Goal: Task Accomplishment & Management: Use online tool/utility

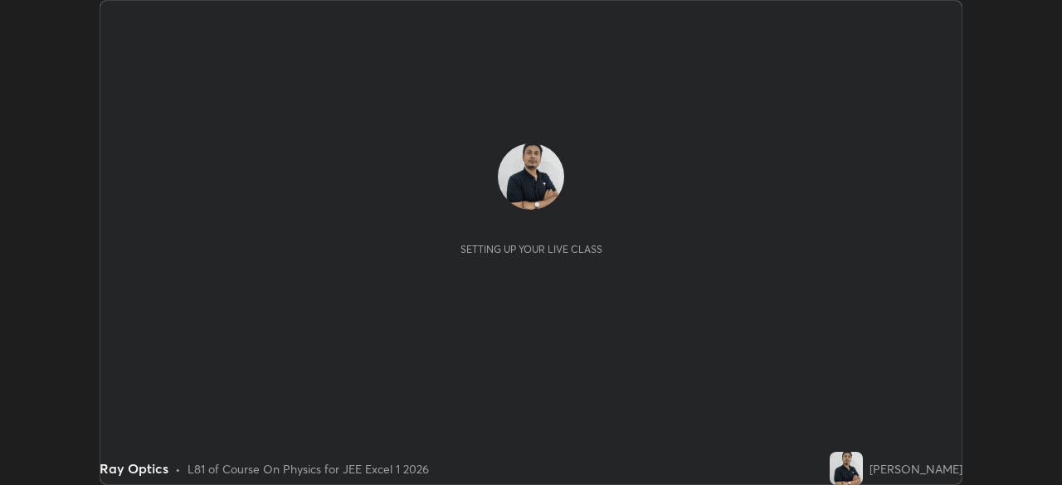
scroll to position [485, 1061]
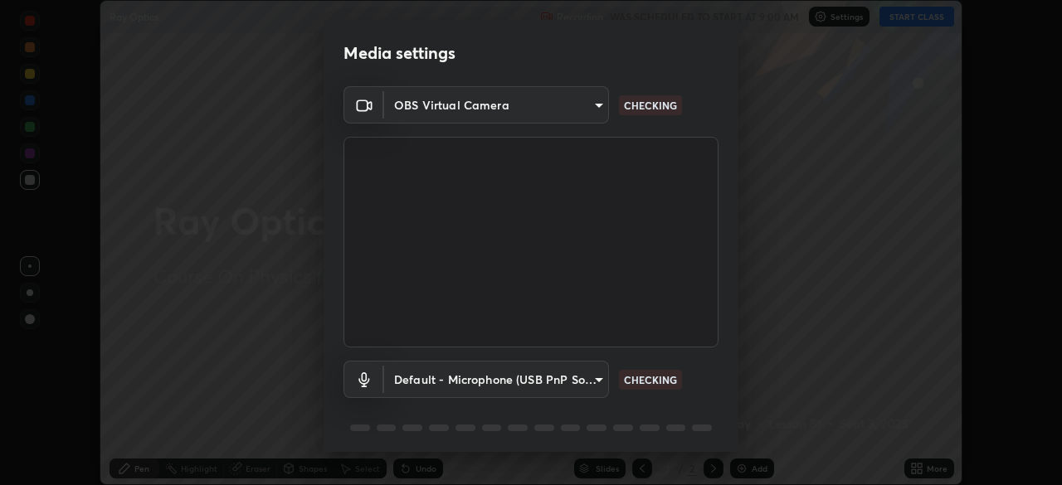
type input "a3b5dc79f1ecfe858b455d0bb3e71d1968431809174183cca7ad938a8bc51832"
type input "default"
click at [451, 110] on body "Erase all Ray Optics Recording WAS SCHEDULED TO START AT 9:00 AM Settings START…" at bounding box center [531, 242] width 1062 height 485
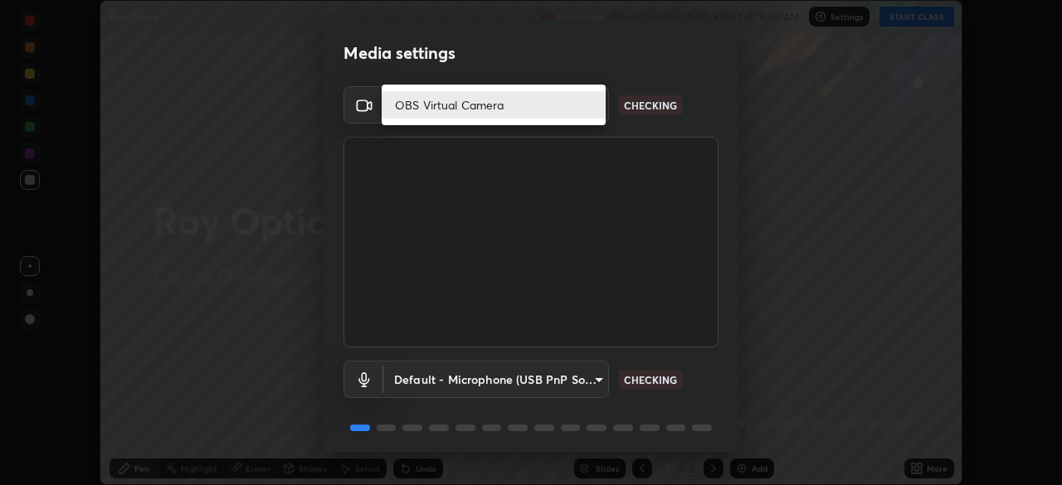
click at [398, 139] on div at bounding box center [531, 242] width 1062 height 485
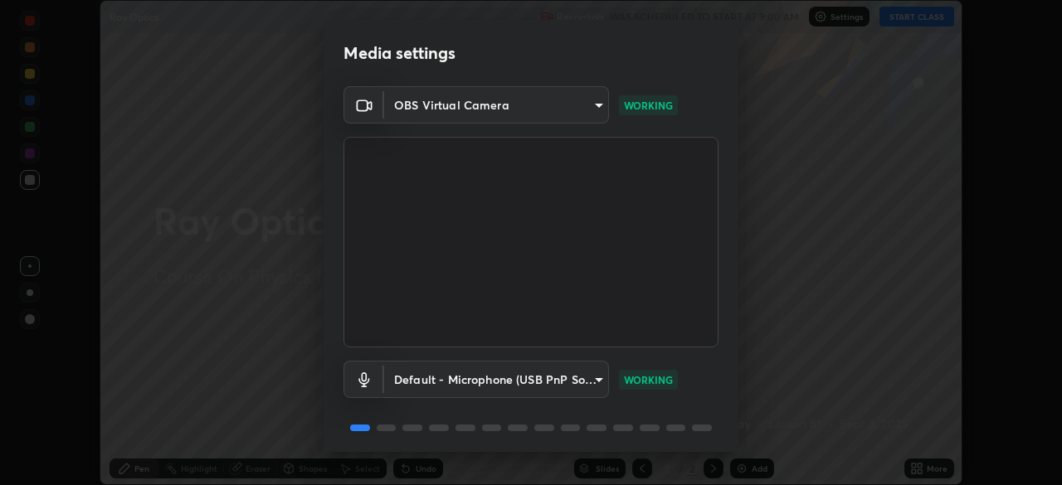
click at [394, 105] on body "Erase all Ray Optics Recording WAS SCHEDULED TO START AT 9:00 AM Settings START…" at bounding box center [531, 242] width 1062 height 485
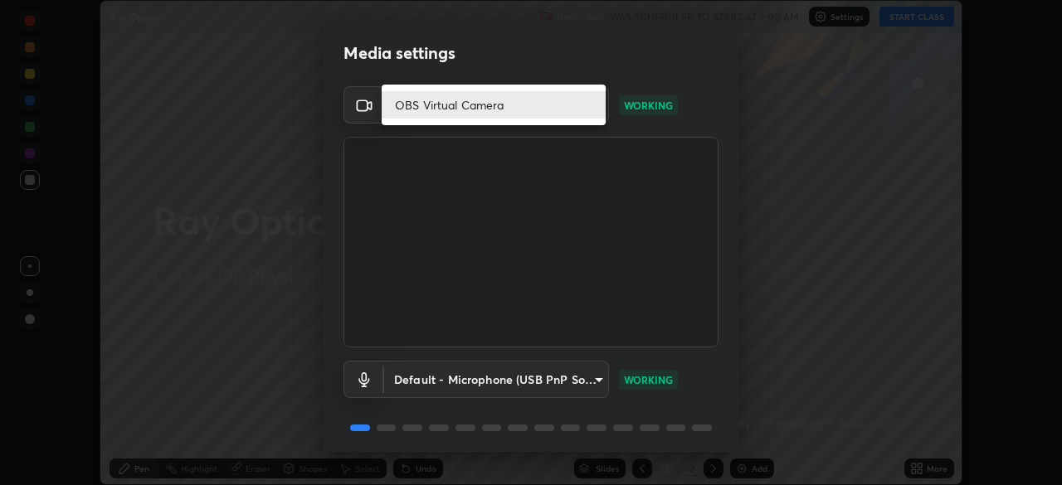
click at [348, 128] on div at bounding box center [531, 242] width 1062 height 485
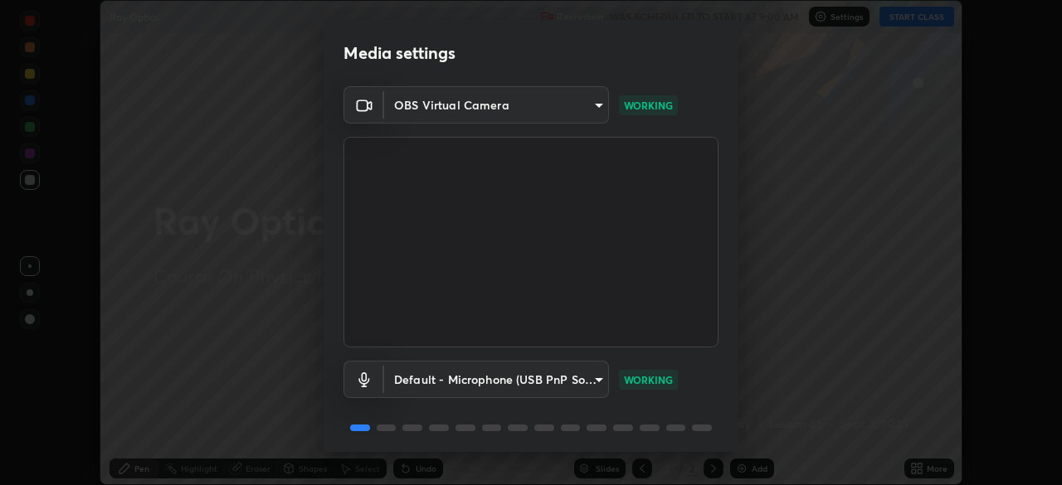
click at [451, 107] on body "Erase all Ray Optics Recording WAS SCHEDULED TO START AT 9:00 AM Settings START…" at bounding box center [531, 242] width 1062 height 485
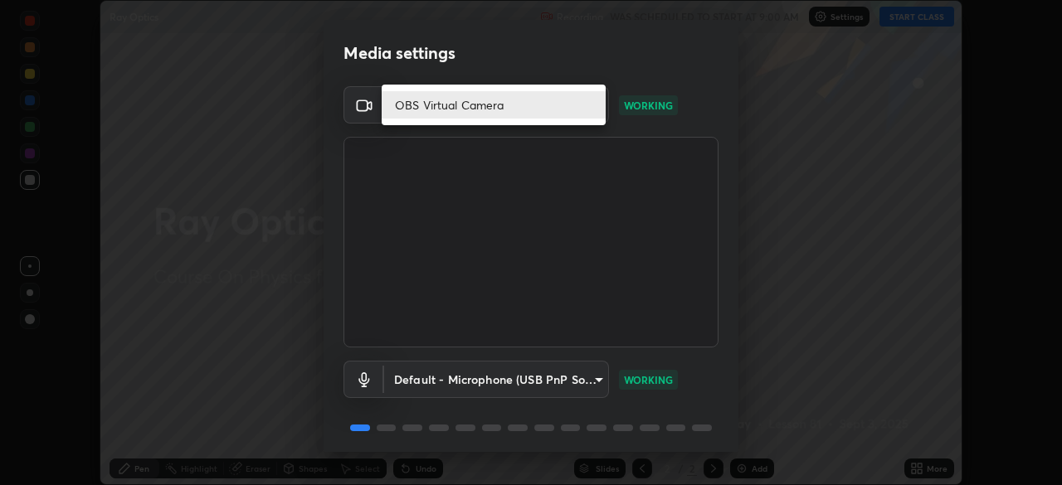
click at [375, 139] on div at bounding box center [531, 242] width 1062 height 485
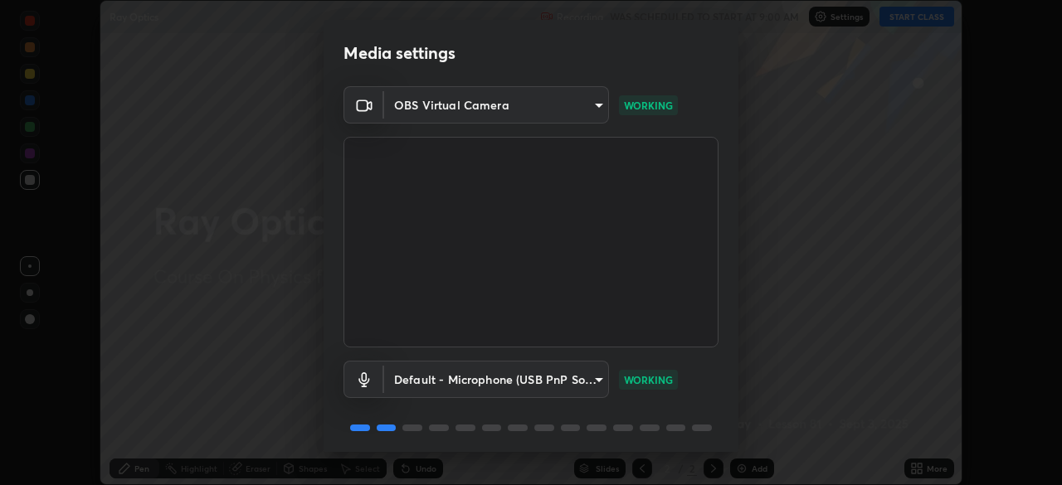
click at [494, 109] on body "Erase all Ray Optics Recording WAS SCHEDULED TO START AT 9:00 AM Settings START…" at bounding box center [531, 242] width 1062 height 485
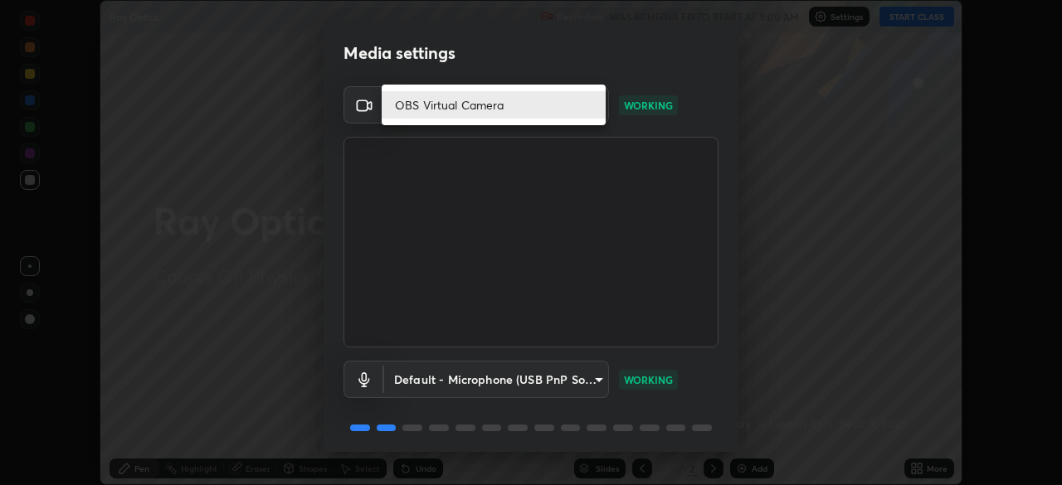
click at [360, 120] on div at bounding box center [531, 242] width 1062 height 485
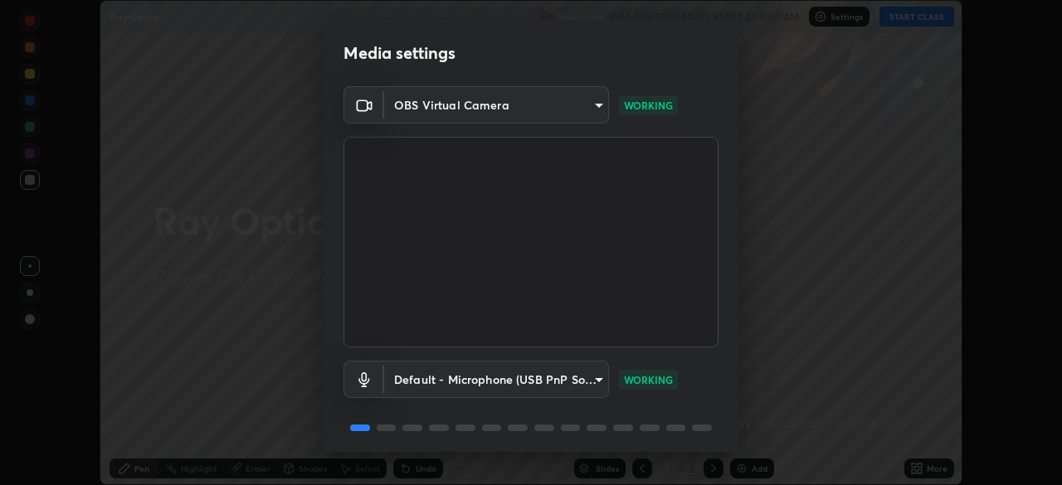
click at [464, 105] on body "Erase all Ray Optics Recording WAS SCHEDULED TO START AT 9:00 AM Settings START…" at bounding box center [531, 242] width 1062 height 485
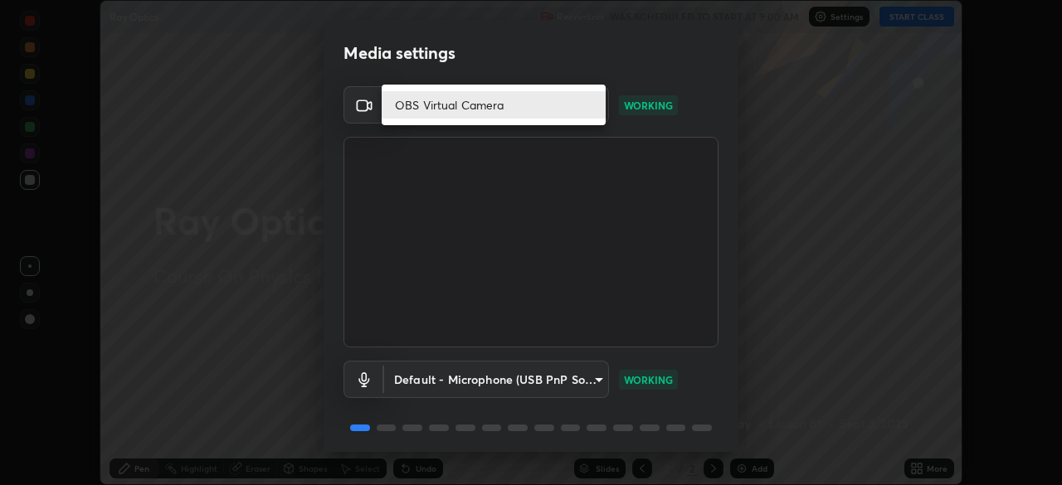
click at [370, 120] on div at bounding box center [531, 242] width 1062 height 485
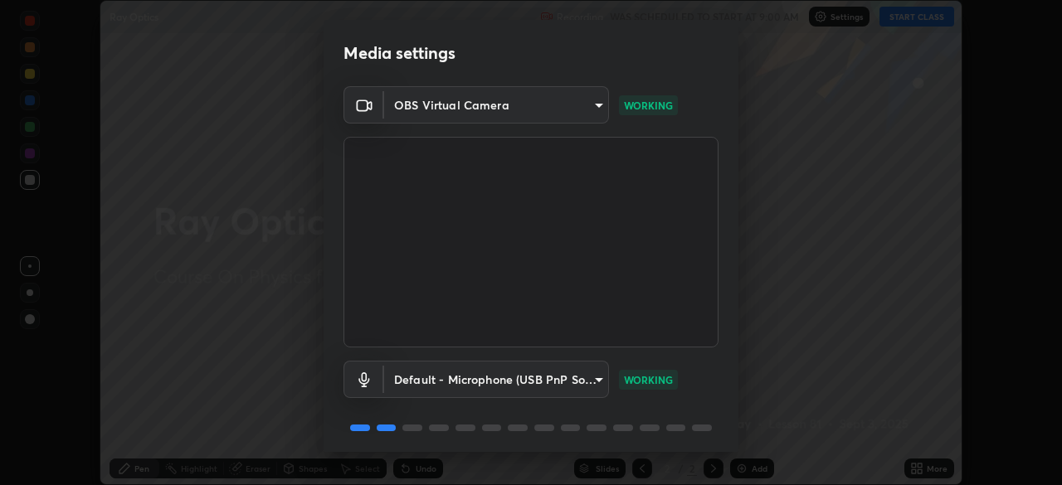
click at [436, 109] on body "Erase all Ray Optics Recording WAS SCHEDULED TO START AT 9:00 AM Settings START…" at bounding box center [531, 242] width 1062 height 485
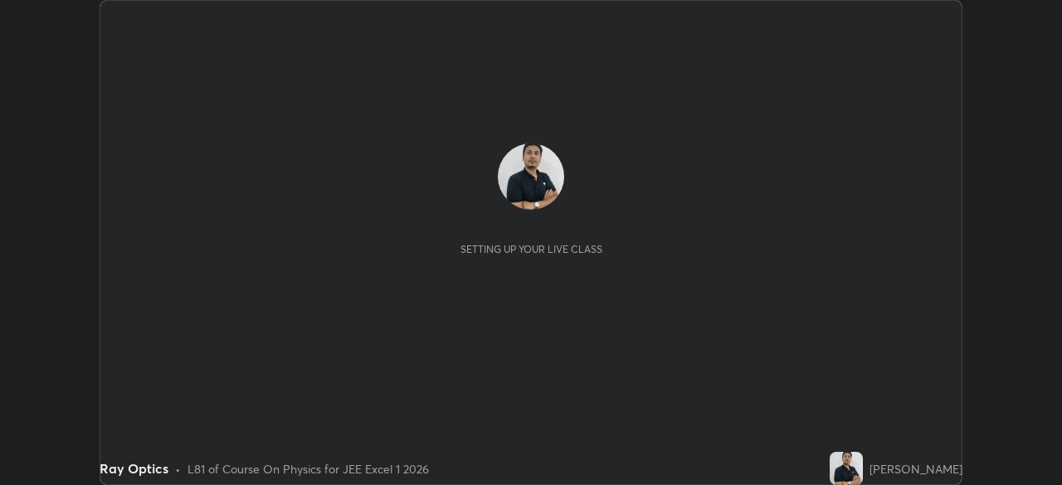
scroll to position [485, 1061]
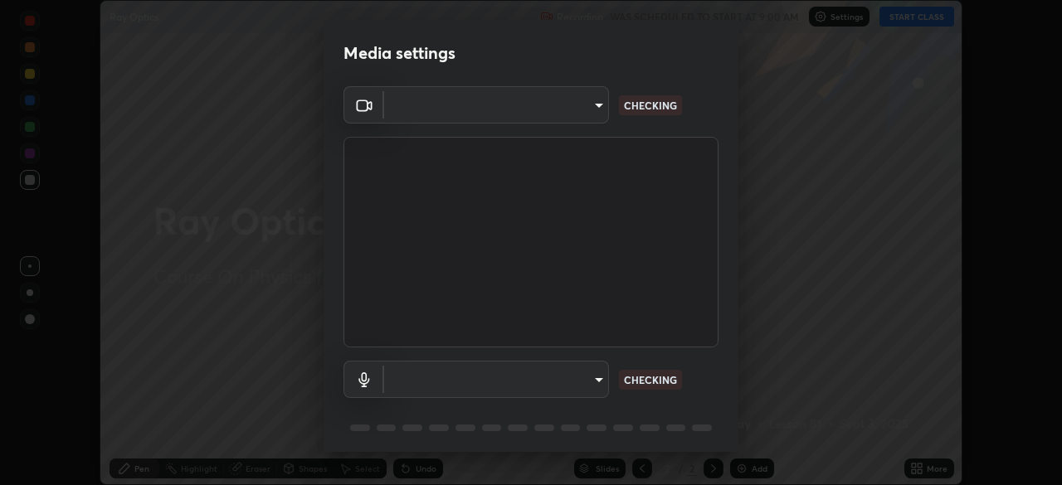
type input "a3b5dc79f1ecfe858b455d0bb3e71d1968431809174183cca7ad938a8bc51832"
type input "default"
click at [454, 111] on body "Erase all Ray Optics Recording WAS SCHEDULED TO START AT 9:00 AM Settings START…" at bounding box center [531, 242] width 1062 height 485
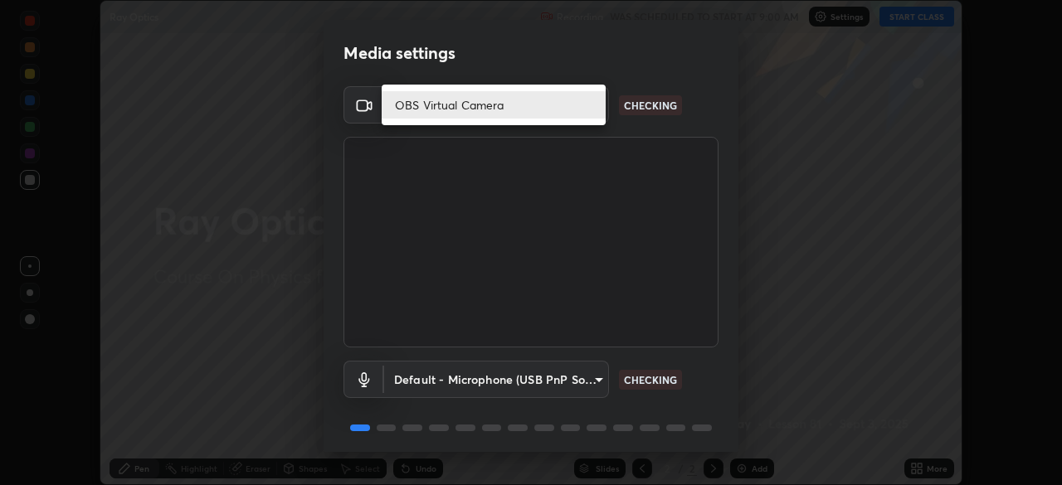
click at [429, 137] on div at bounding box center [531, 242] width 1062 height 485
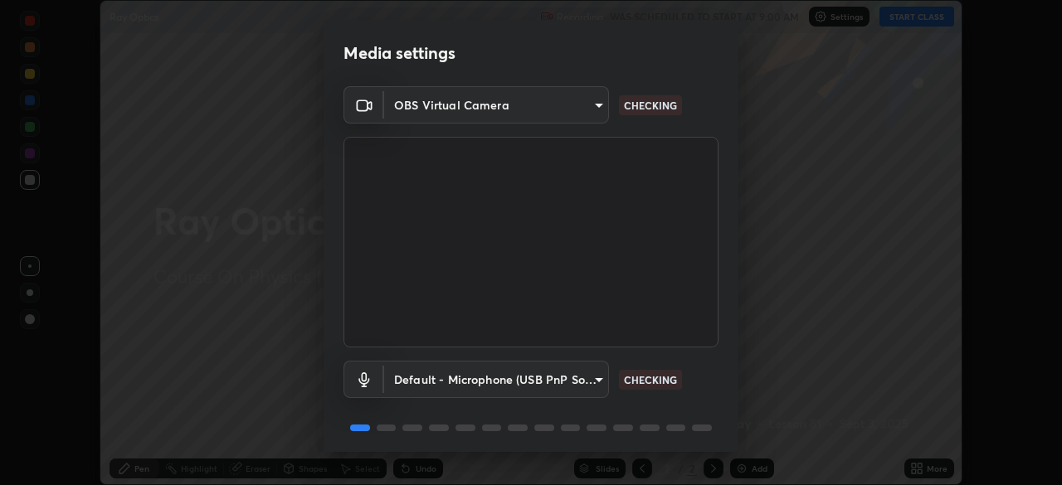
click at [462, 102] on body "Erase all Ray Optics Recording WAS SCHEDULED TO START AT 9:00 AM Settings START…" at bounding box center [531, 242] width 1062 height 485
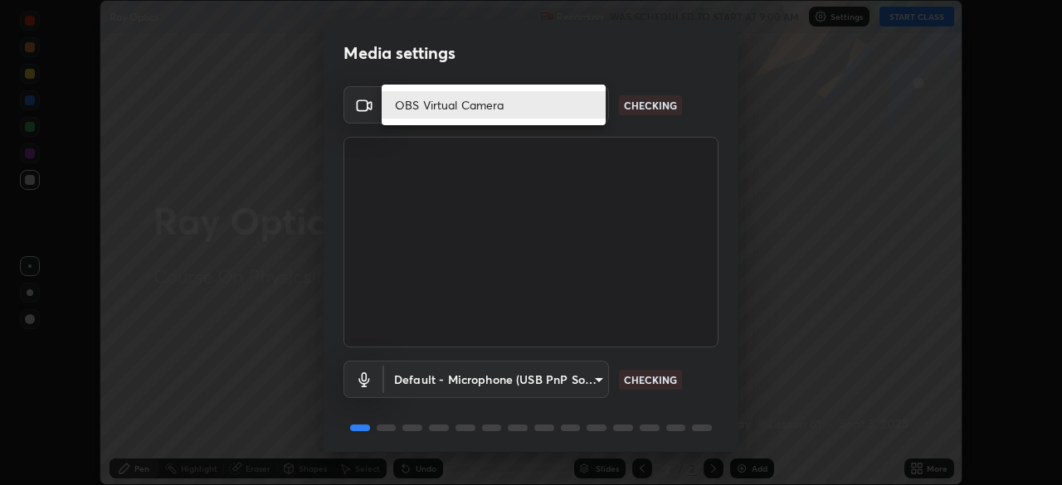
click at [431, 138] on div at bounding box center [531, 242] width 1062 height 485
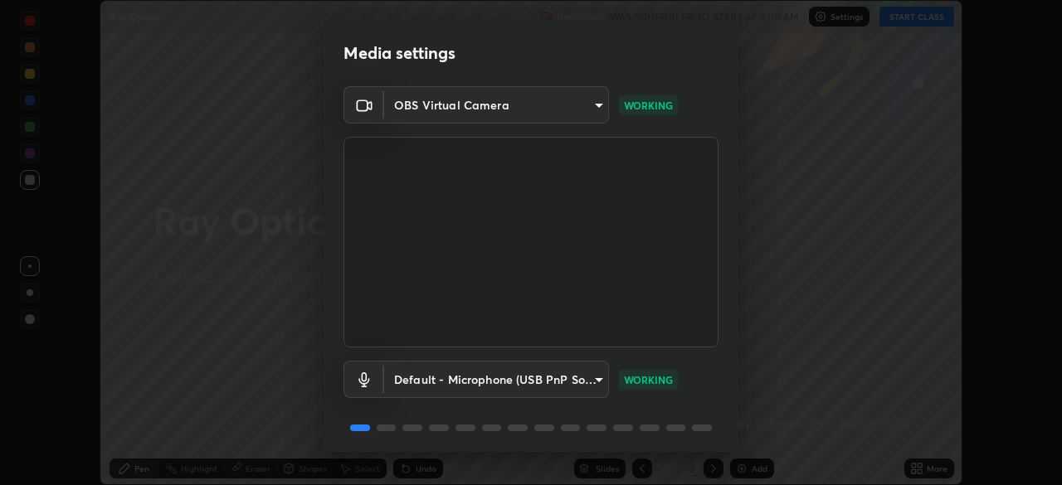
click at [492, 110] on body "Erase all Ray Optics Recording WAS SCHEDULED TO START AT 9:00 AM Settings START…" at bounding box center [531, 242] width 1062 height 485
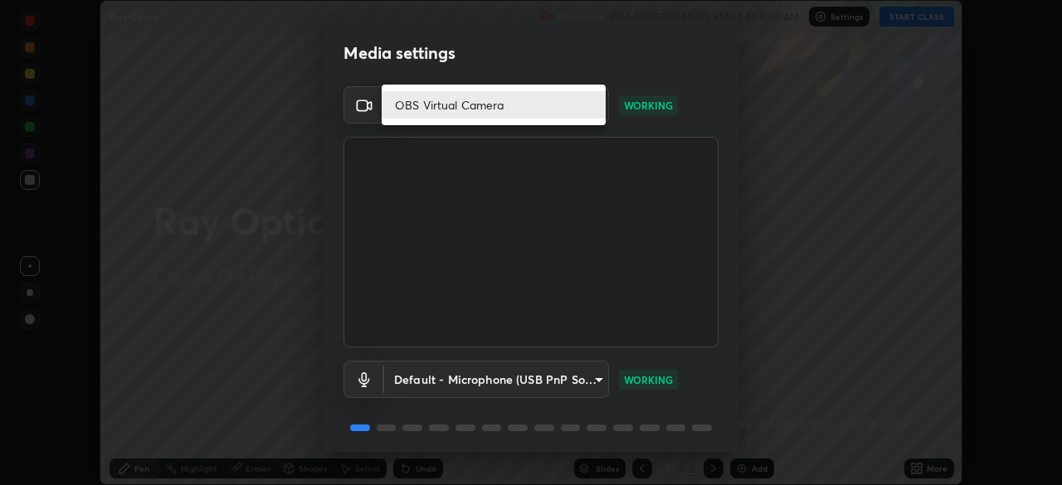
click at [479, 138] on div at bounding box center [531, 242] width 1062 height 485
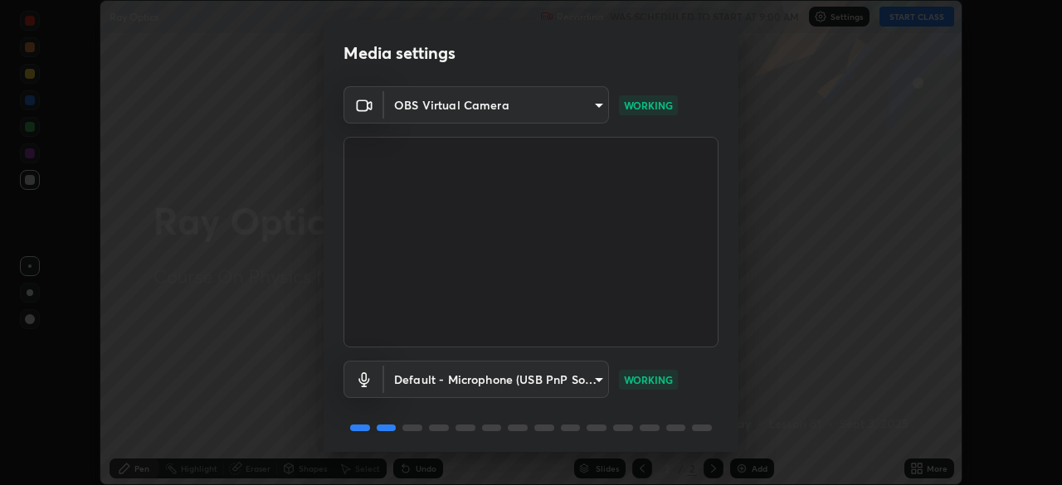
click at [592, 107] on body "Erase all Ray Optics Recording WAS SCHEDULED TO START AT 9:00 AM Settings START…" at bounding box center [531, 242] width 1062 height 485
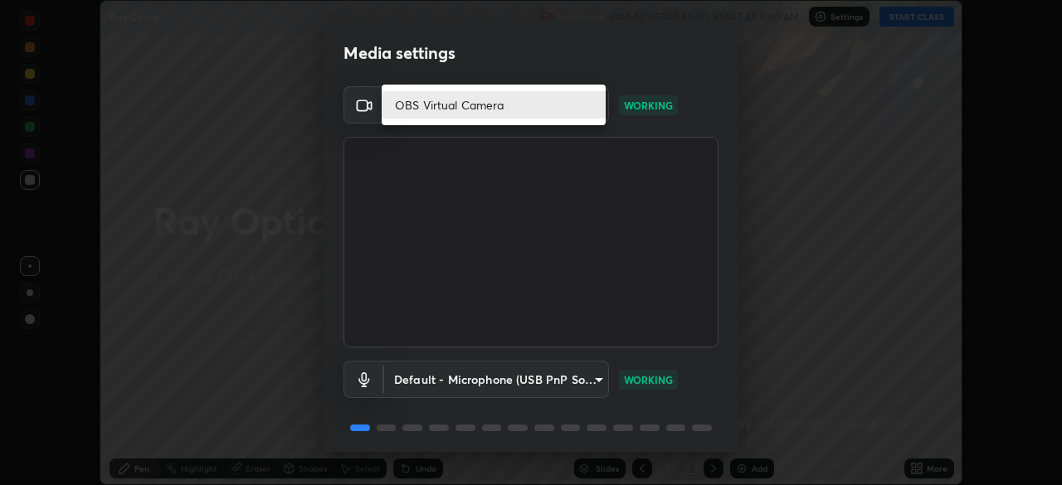
click at [542, 139] on div at bounding box center [531, 242] width 1062 height 485
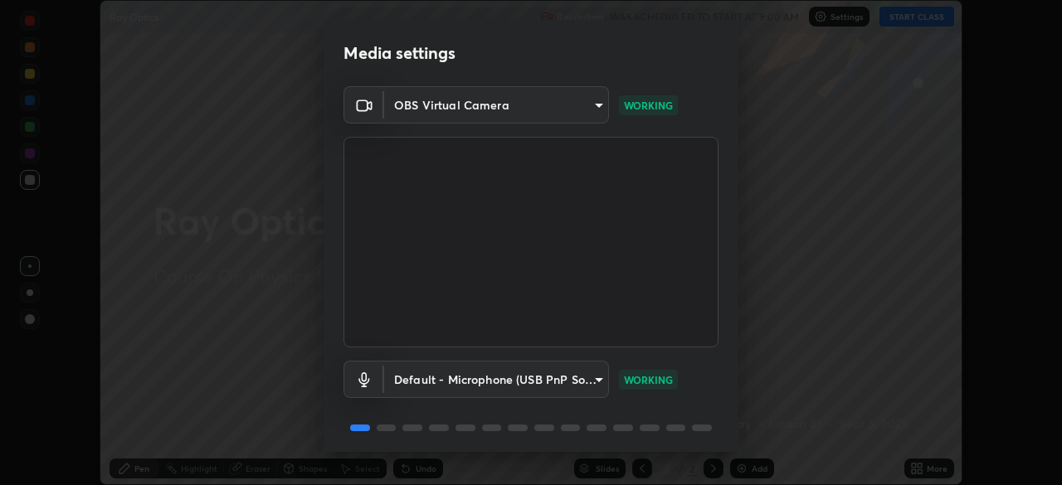
click at [582, 112] on body "Erase all Ray Optics Recording WAS SCHEDULED TO START AT 9:00 AM Settings START…" at bounding box center [531, 242] width 1062 height 485
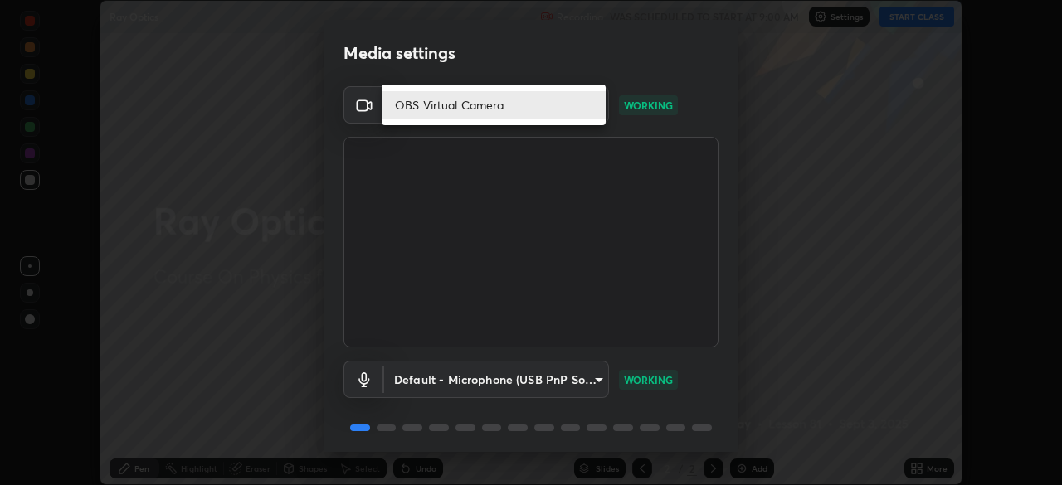
click at [546, 139] on div at bounding box center [531, 242] width 1062 height 485
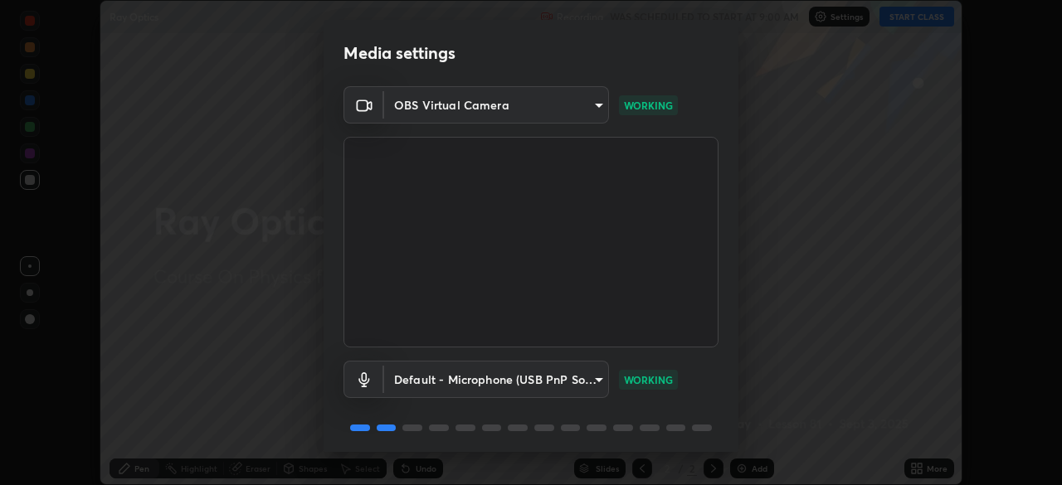
click at [512, 113] on body "Erase all Ray Optics Recording WAS SCHEDULED TO START AT 9:00 AM Settings START…" at bounding box center [531, 242] width 1062 height 485
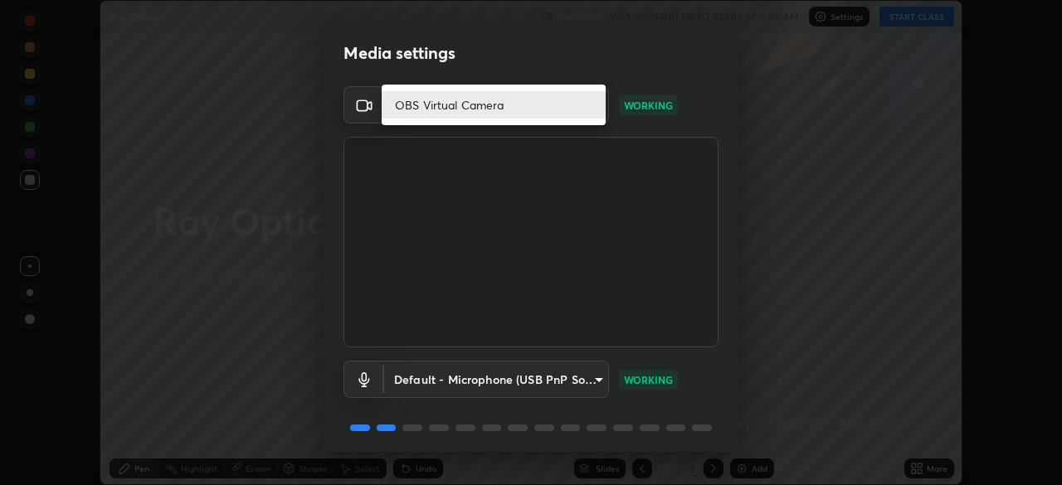
click at [479, 138] on div at bounding box center [531, 242] width 1062 height 485
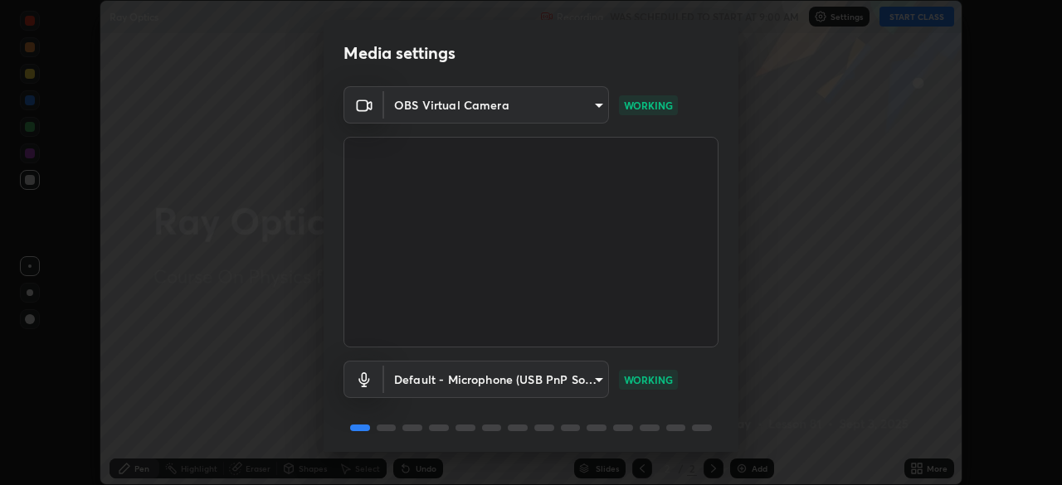
click at [498, 102] on body "Erase all Ray Optics Recording WAS SCHEDULED TO START AT 9:00 AM Settings START…" at bounding box center [531, 242] width 1062 height 485
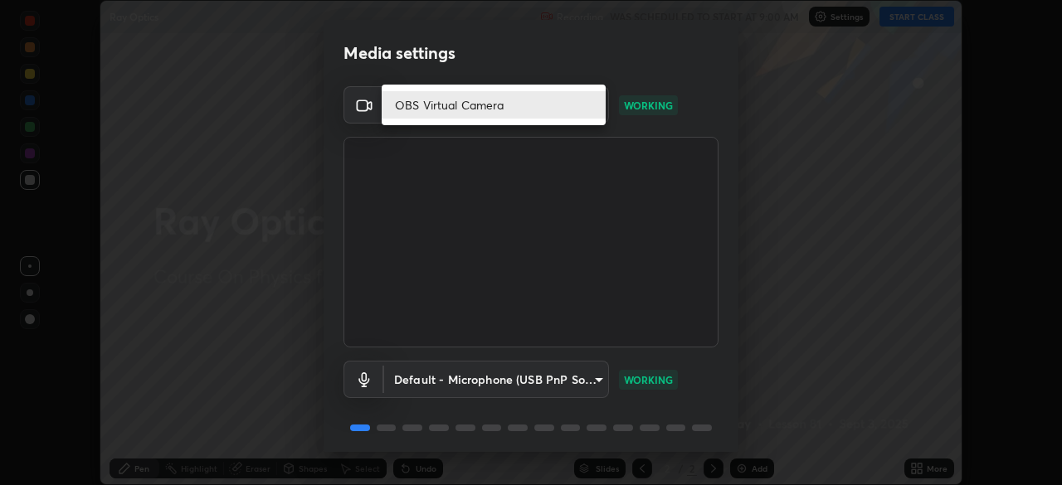
click at [464, 142] on div at bounding box center [531, 242] width 1062 height 485
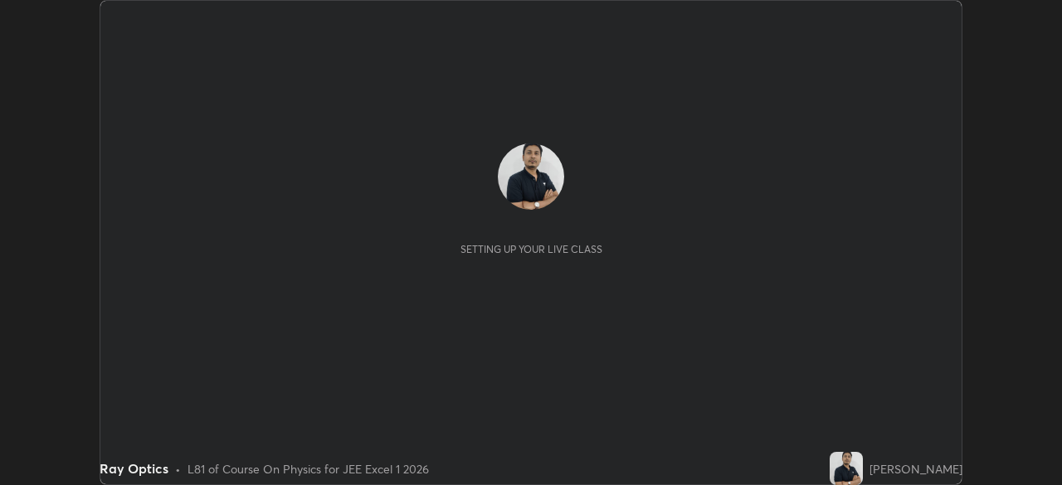
scroll to position [485, 1061]
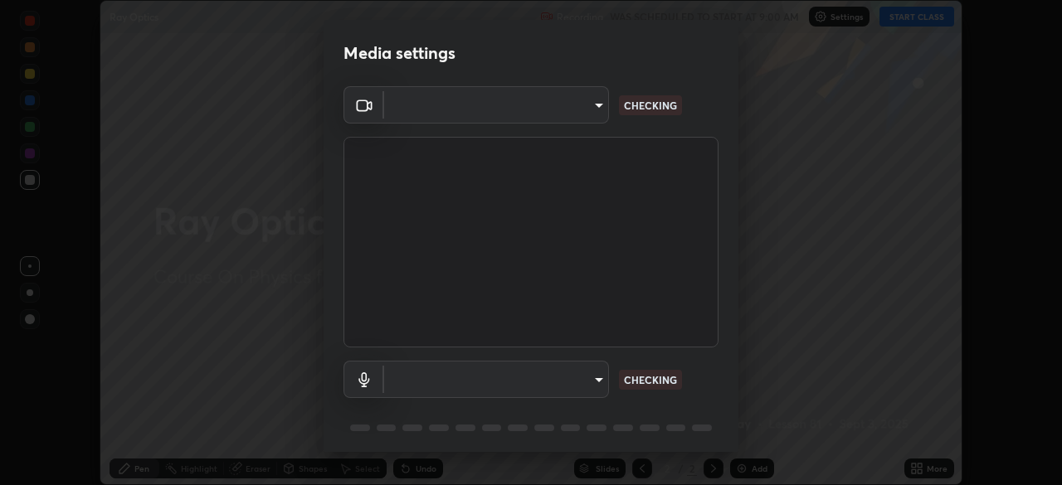
click at [458, 97] on body "Erase all Ray Optics Recording WAS SCHEDULED TO START AT 9:00 AM Settings START…" at bounding box center [531, 242] width 1062 height 485
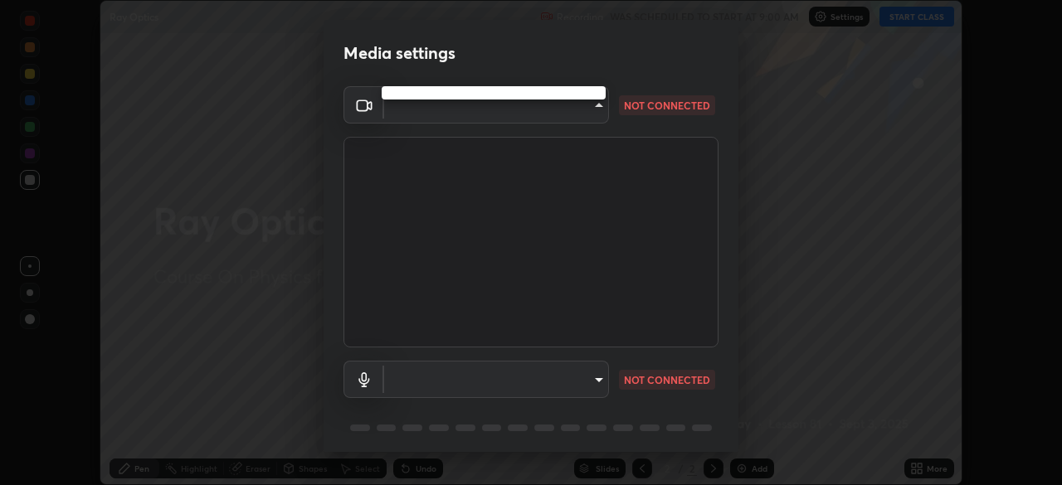
type input "a3b5dc79f1ecfe858b455d0bb3e71d1968431809174183cca7ad938a8bc51832"
type input "default"
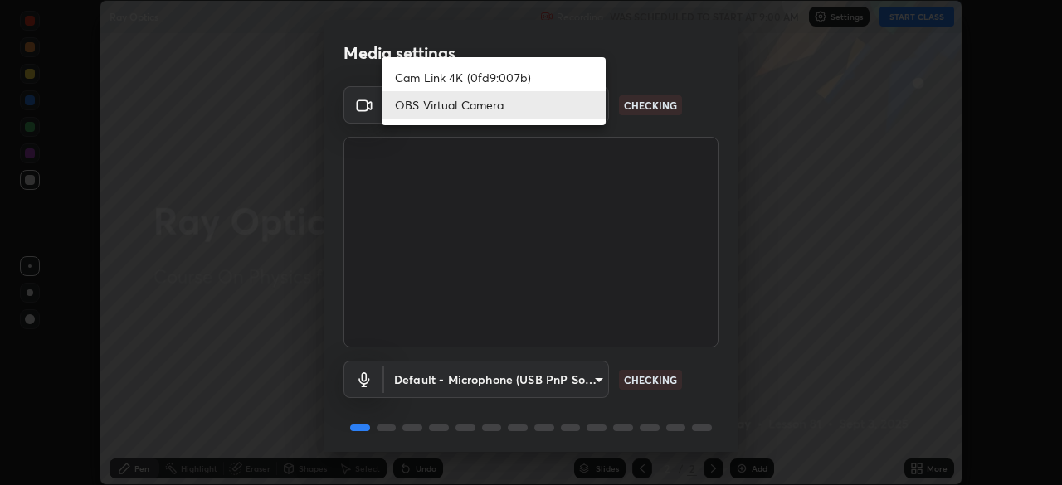
click at [430, 76] on li "Cam Link 4K (0fd9:007b)" at bounding box center [494, 77] width 224 height 27
type input "1aa9a2346586593530aac2cf173ef8fd9a708ba55414d838fbce605f7d08cc12"
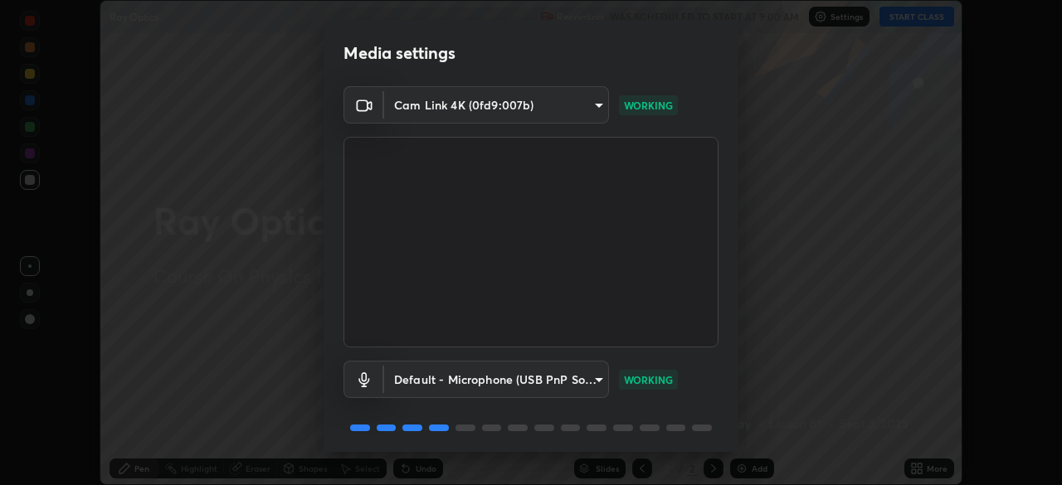
scroll to position [59, 0]
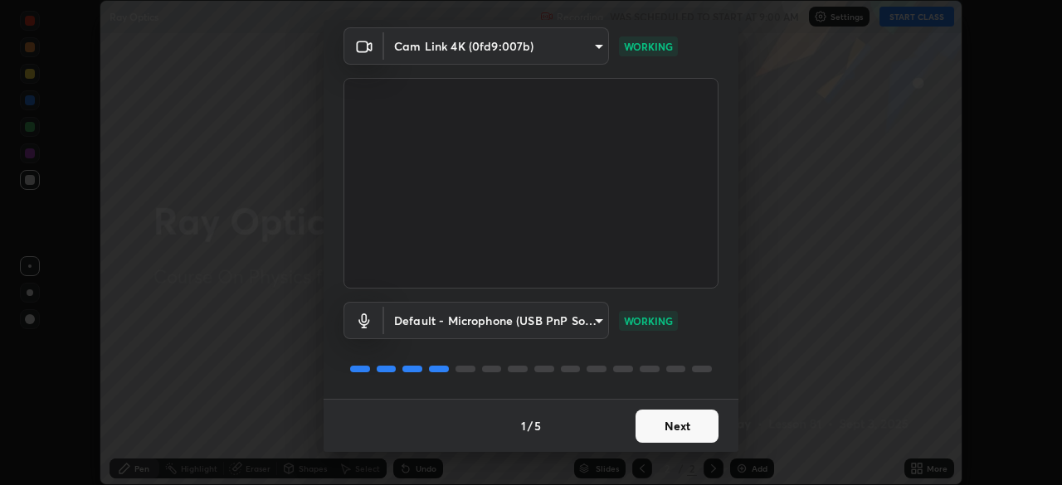
click at [658, 435] on button "Next" at bounding box center [676, 426] width 83 height 33
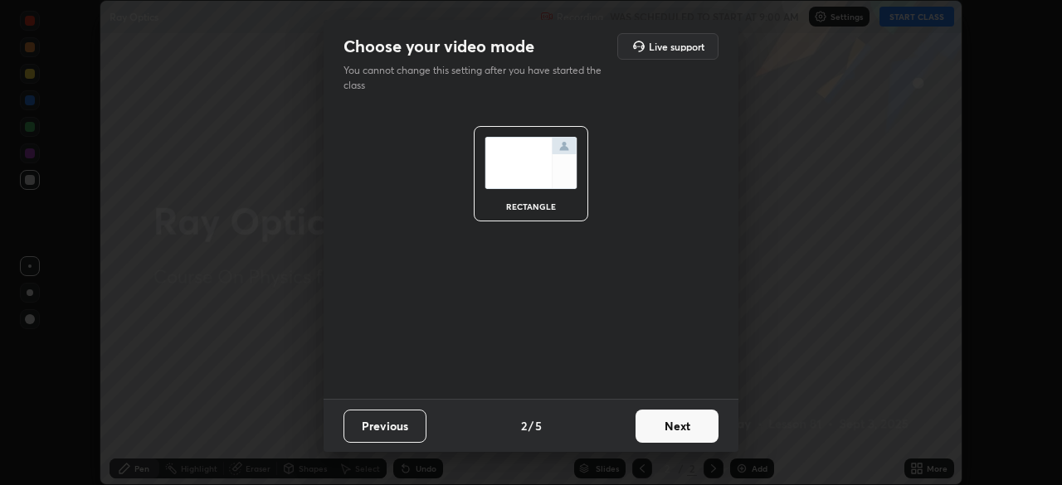
scroll to position [0, 0]
click at [663, 424] on button "Next" at bounding box center [676, 426] width 83 height 33
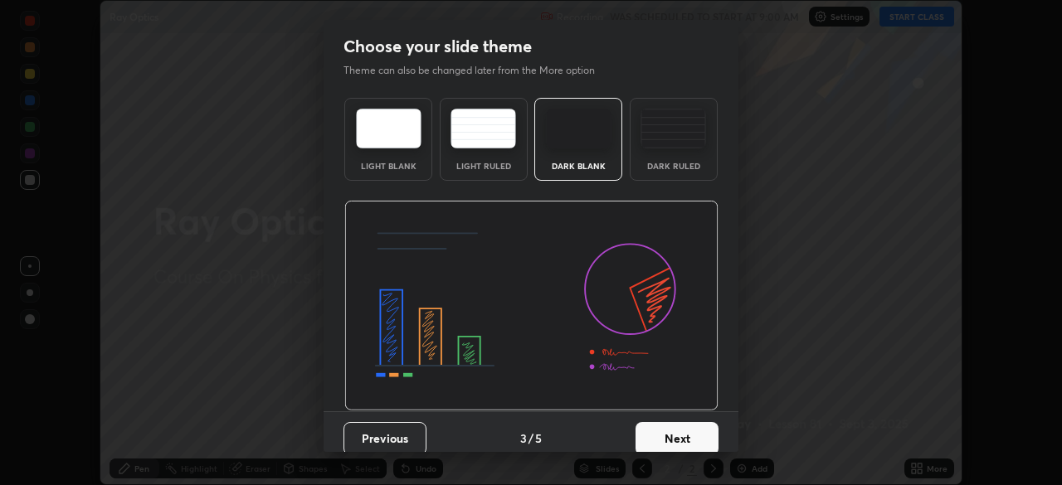
click at [663, 432] on button "Next" at bounding box center [676, 438] width 83 height 33
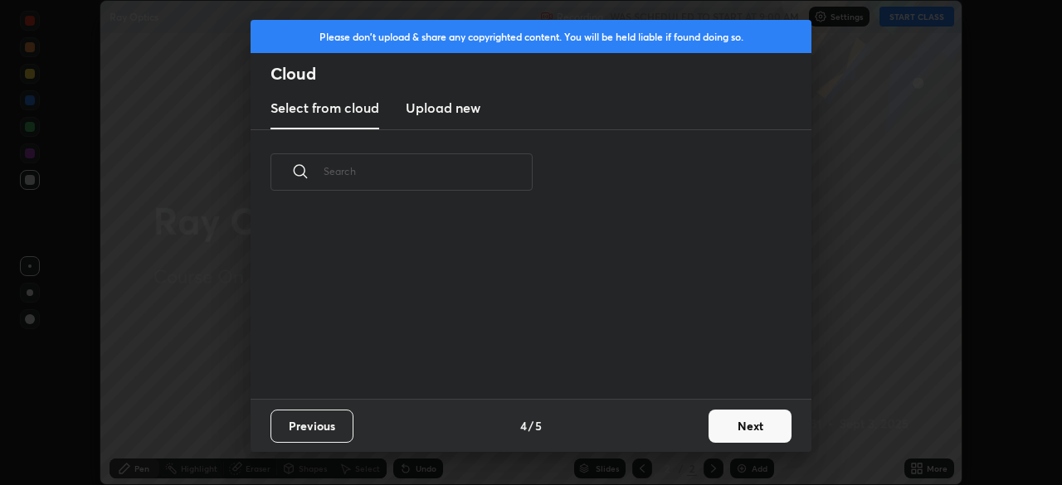
scroll to position [6, 9]
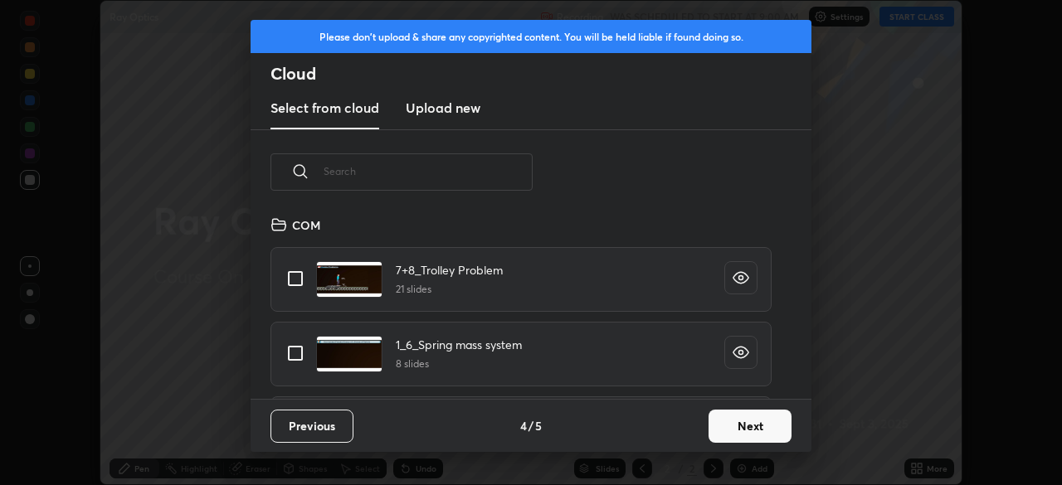
click at [724, 435] on button "Next" at bounding box center [749, 426] width 83 height 33
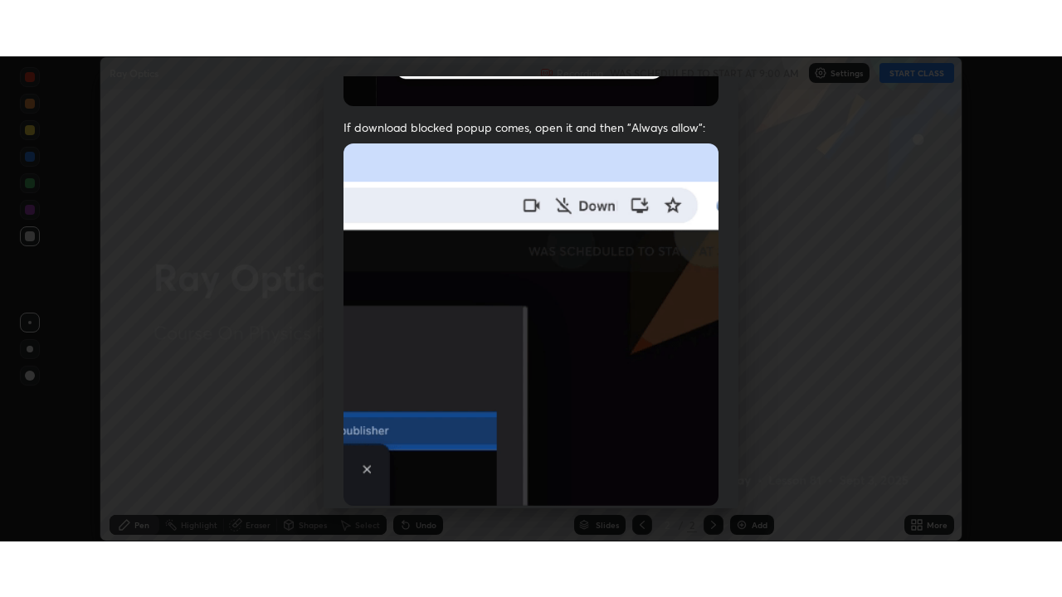
scroll to position [397, 0]
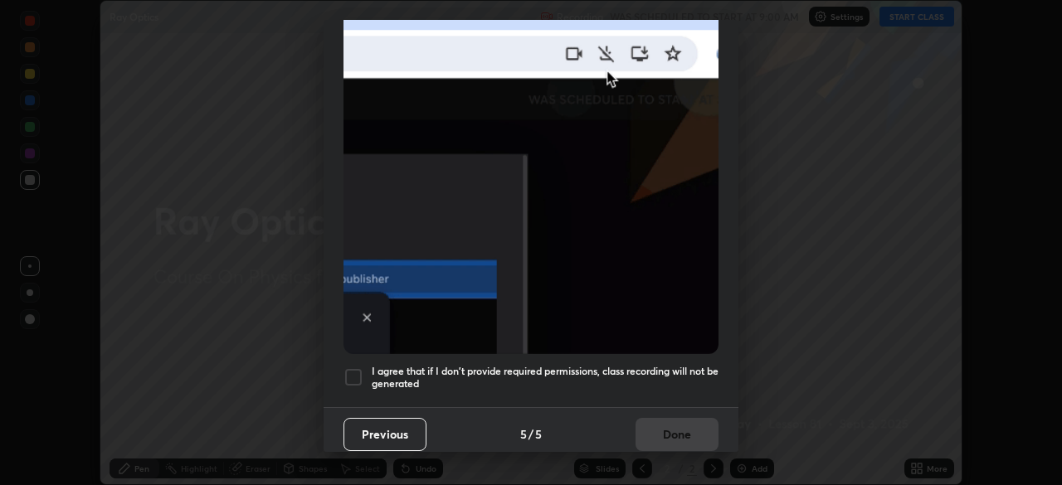
click at [353, 370] on div at bounding box center [353, 377] width 20 height 20
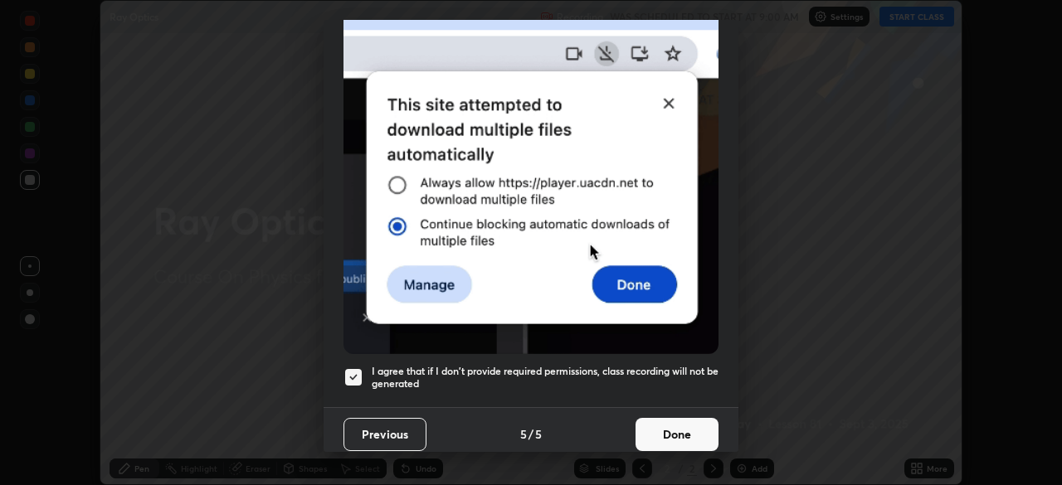
click at [659, 420] on button "Done" at bounding box center [676, 434] width 83 height 33
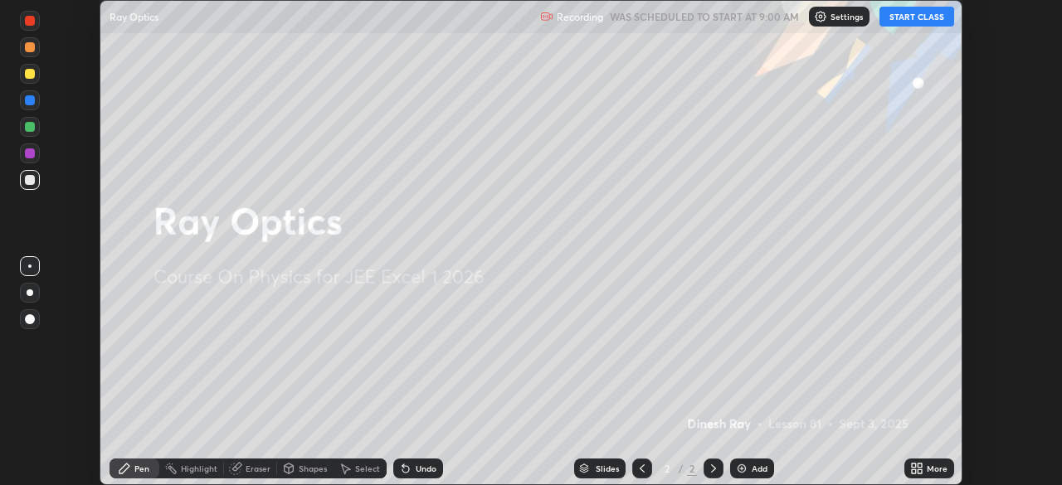
click at [919, 465] on icon at bounding box center [919, 466] width 4 height 4
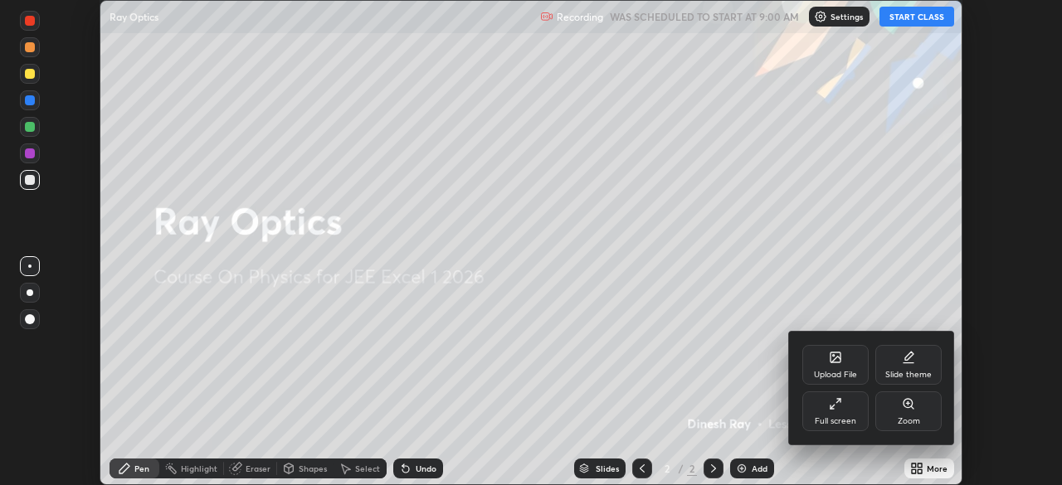
click at [848, 418] on div "Full screen" at bounding box center [834, 421] width 41 height 8
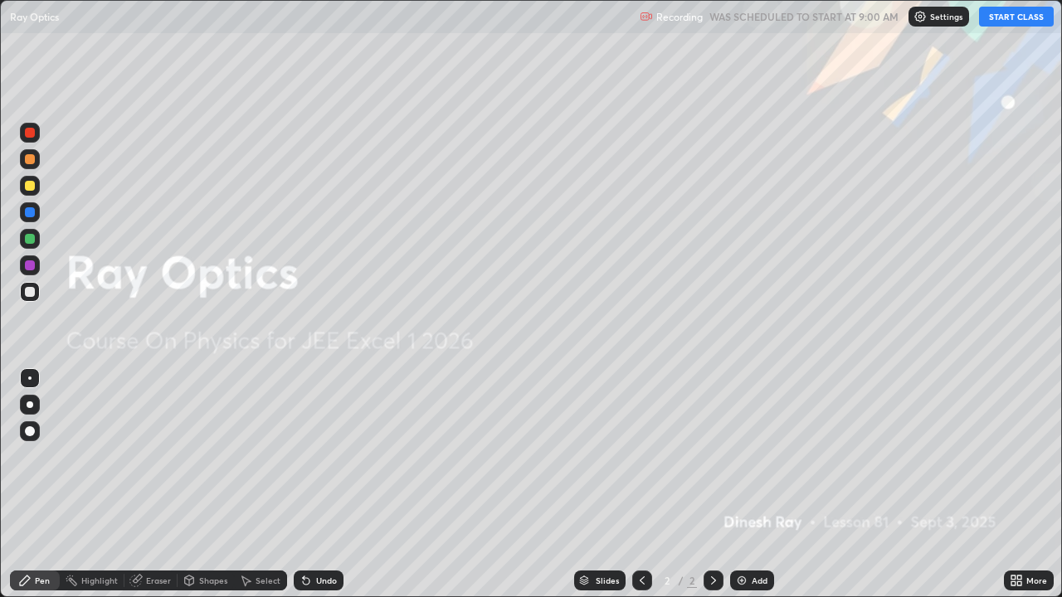
scroll to position [597, 1062]
click at [1018, 20] on button "START CLASS" at bounding box center [1016, 17] width 75 height 20
click at [34, 188] on div at bounding box center [30, 186] width 20 height 20
click at [37, 407] on div at bounding box center [30, 405] width 20 height 20
click at [749, 484] on div "Add" at bounding box center [752, 581] width 44 height 20
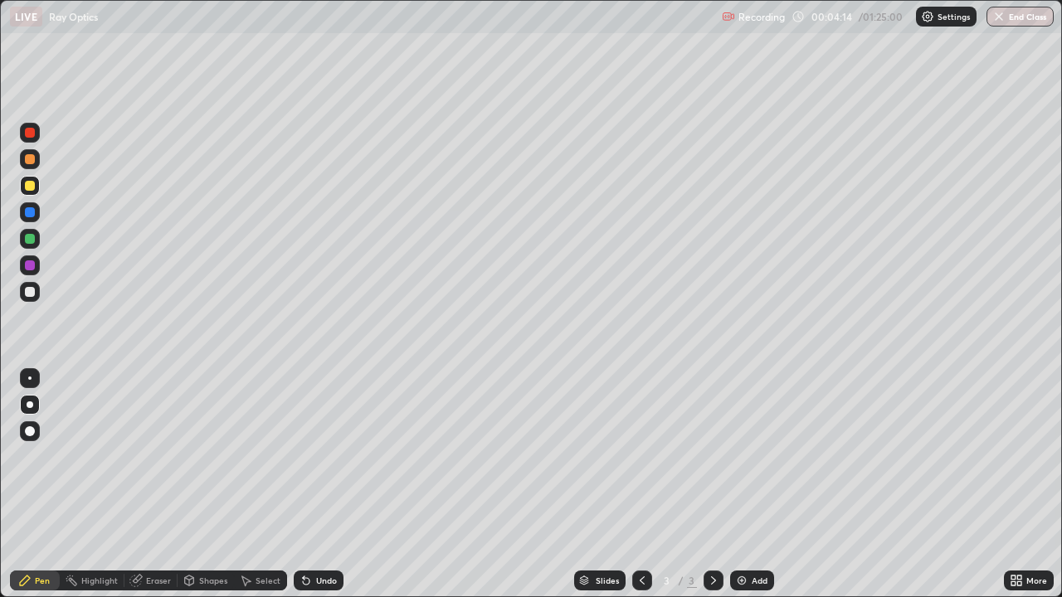
click at [33, 294] on div at bounding box center [30, 292] width 10 height 10
click at [33, 186] on div at bounding box center [30, 186] width 10 height 10
click at [208, 484] on div "Shapes" at bounding box center [213, 580] width 28 height 8
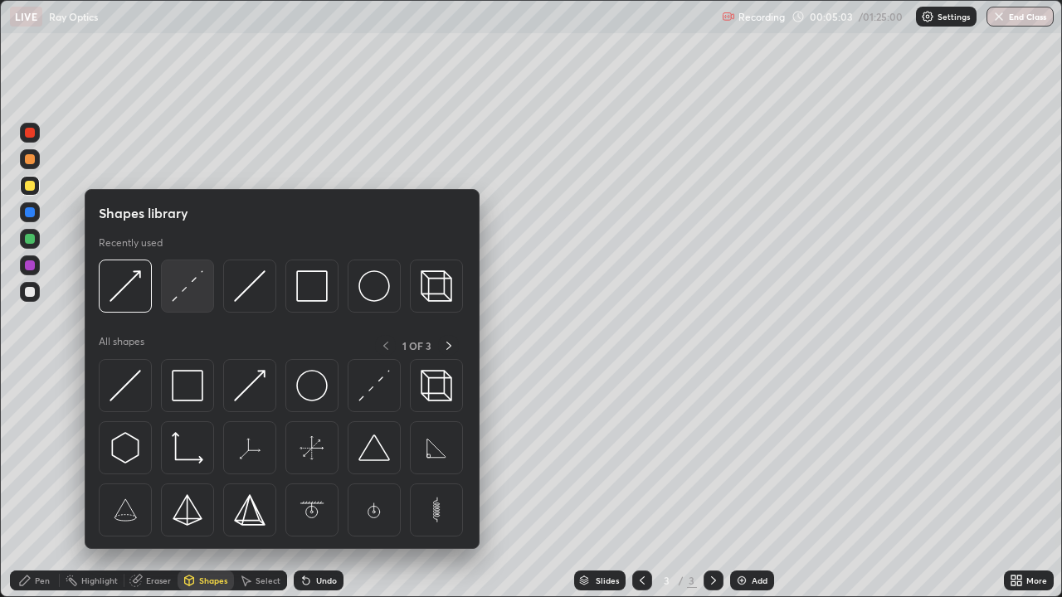
click at [190, 292] on img at bounding box center [188, 286] width 32 height 32
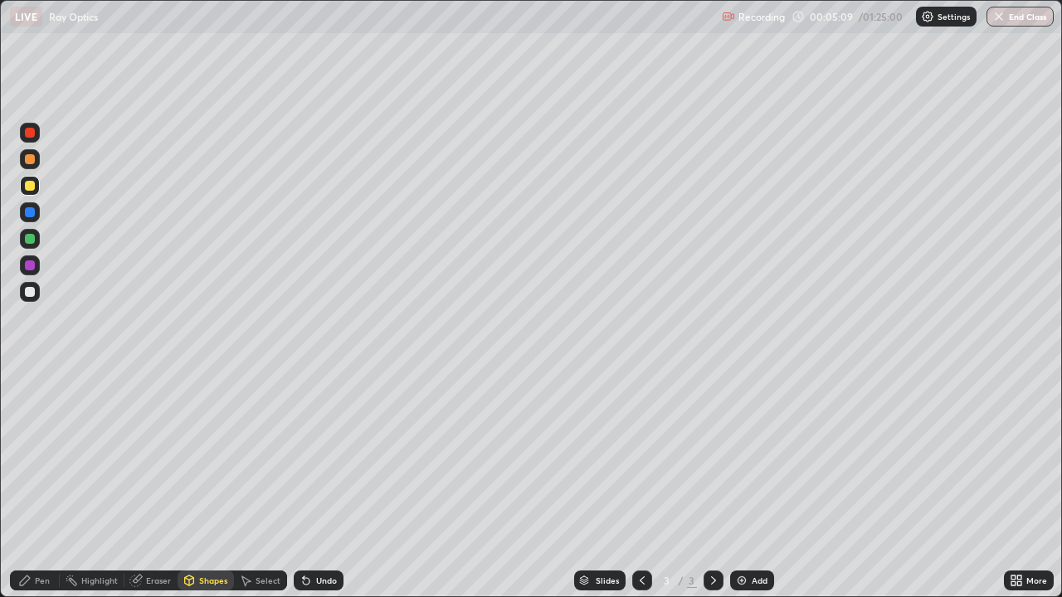
click at [44, 484] on div "Pen" at bounding box center [35, 581] width 50 height 20
click at [31, 212] on div at bounding box center [30, 212] width 10 height 10
click at [211, 484] on div "Shapes" at bounding box center [205, 580] width 56 height 33
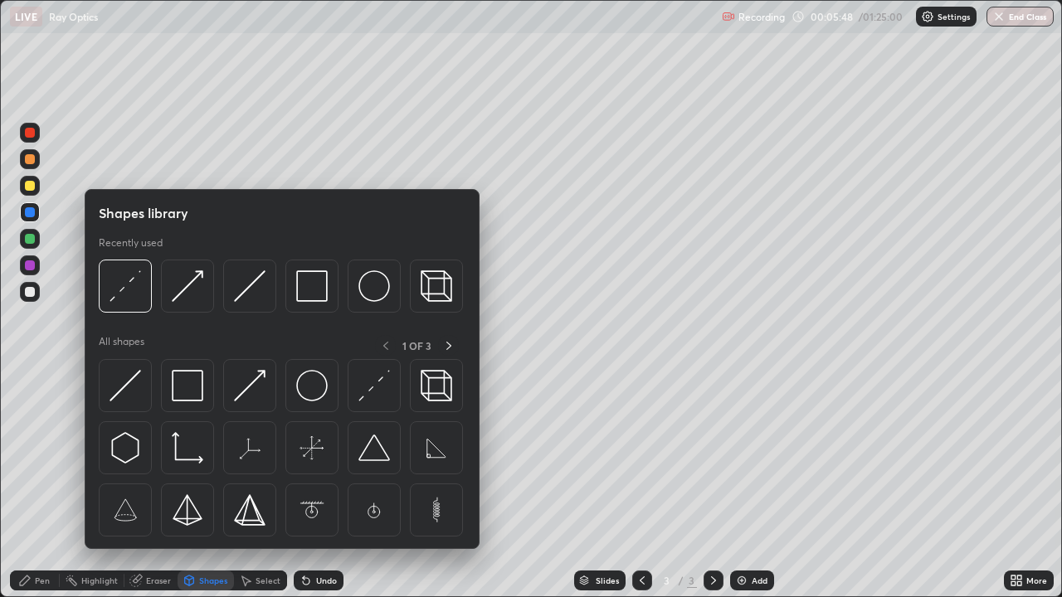
click at [261, 284] on img at bounding box center [250, 286] width 32 height 32
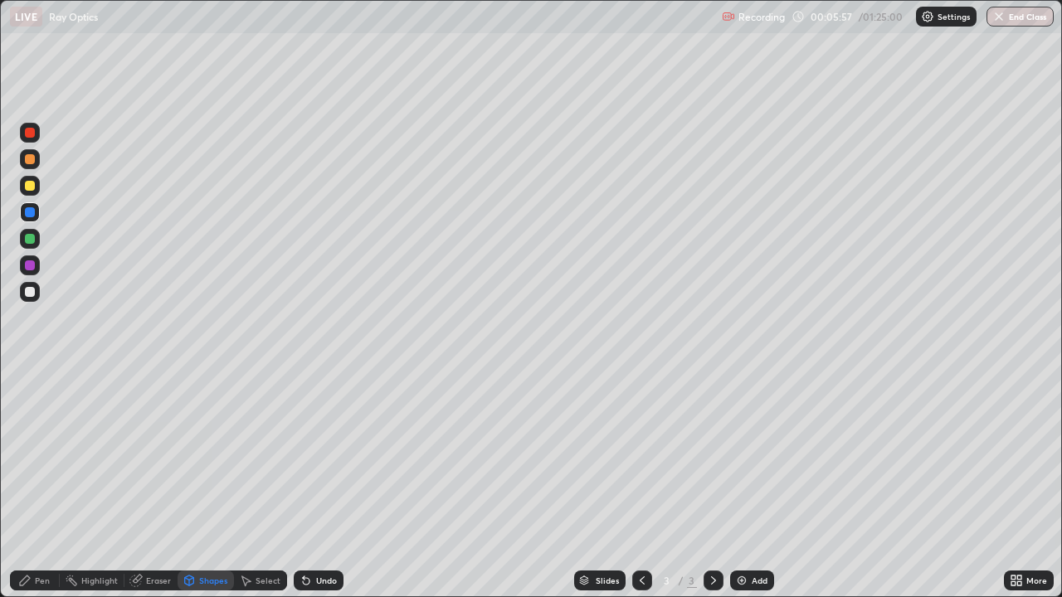
click at [168, 484] on div "Eraser" at bounding box center [150, 581] width 53 height 20
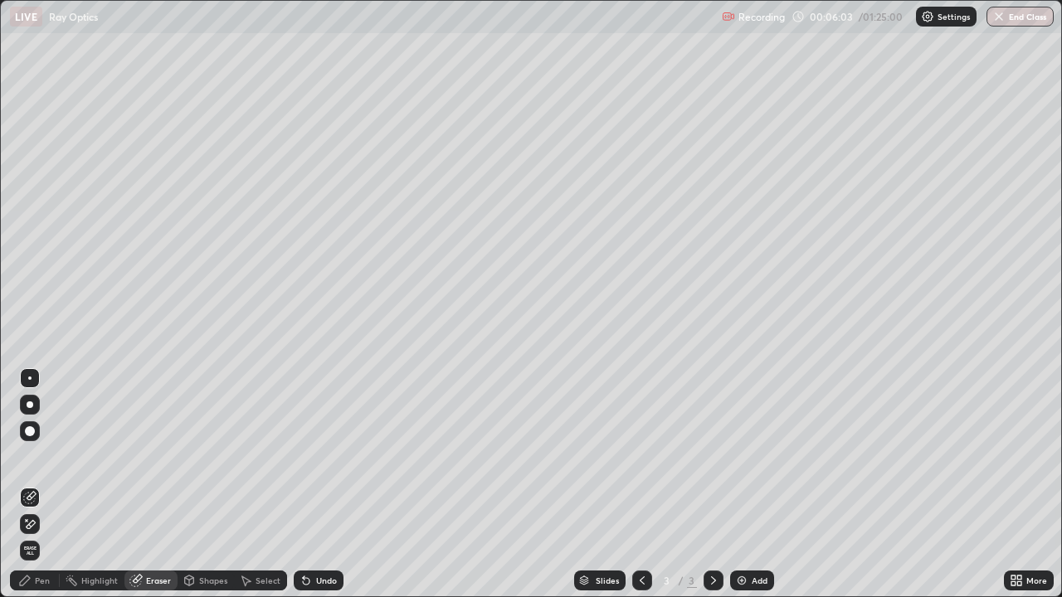
click at [30, 378] on div at bounding box center [29, 378] width 3 height 3
click at [31, 484] on icon at bounding box center [24, 580] width 13 height 13
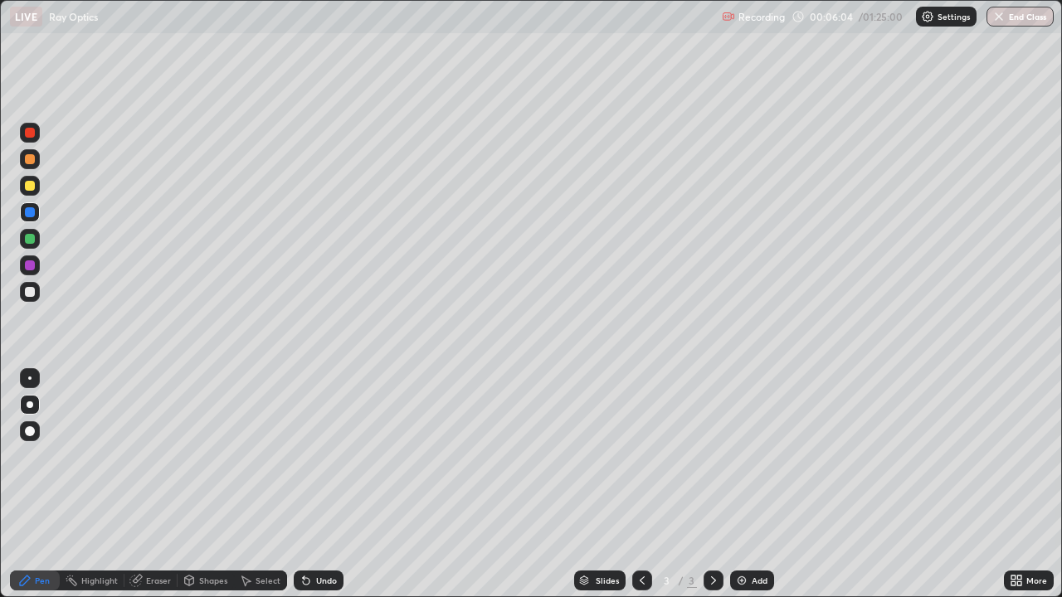
click at [37, 236] on div at bounding box center [30, 239] width 20 height 20
click at [326, 484] on div "Undo" at bounding box center [319, 581] width 50 height 20
click at [219, 484] on div "Shapes" at bounding box center [213, 580] width 28 height 8
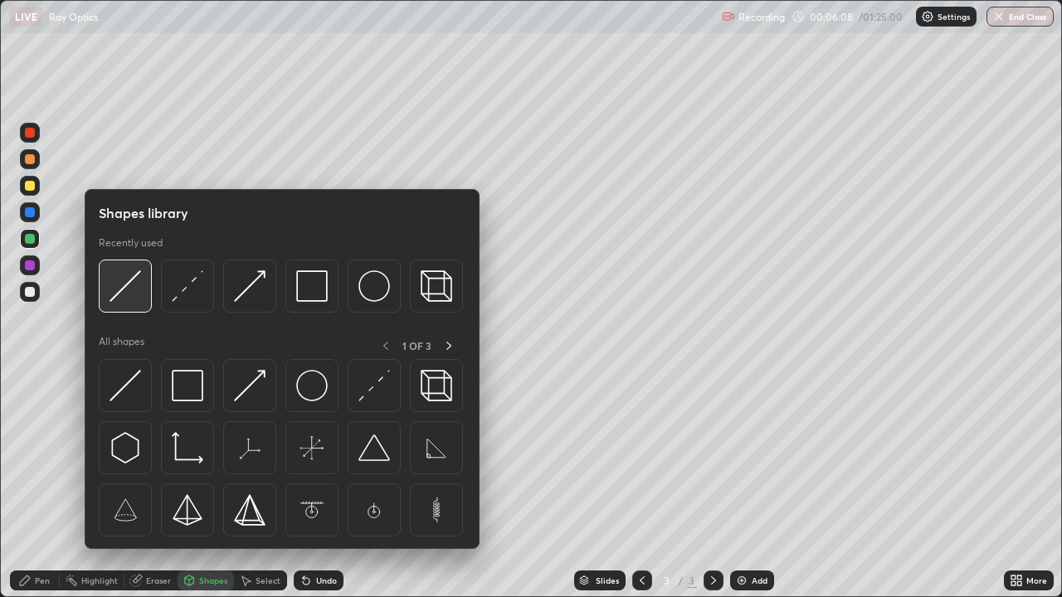
click at [136, 293] on img at bounding box center [125, 286] width 32 height 32
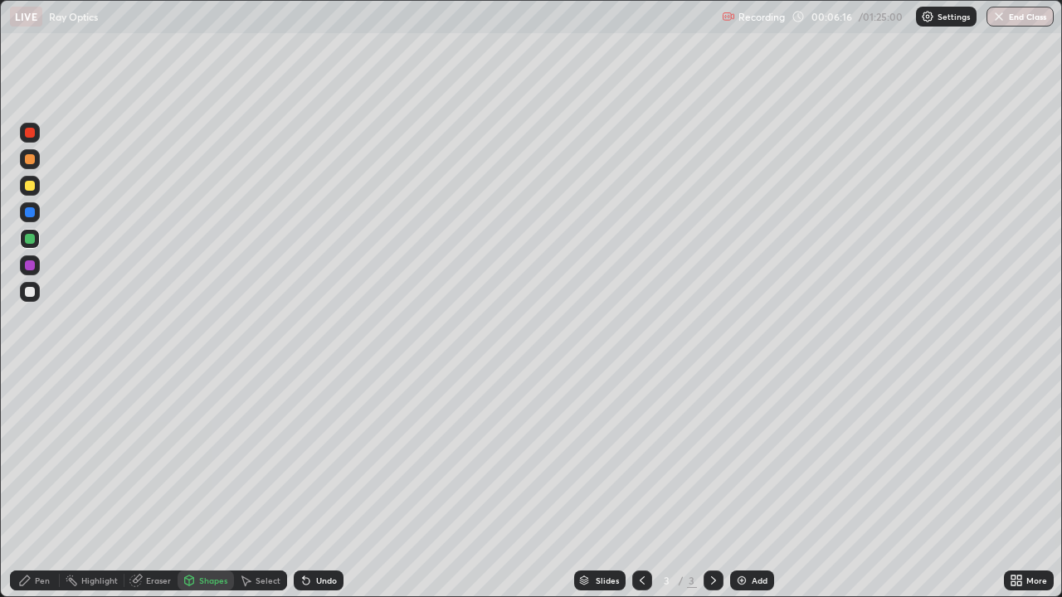
click at [31, 207] on div at bounding box center [30, 212] width 10 height 10
click at [40, 209] on div at bounding box center [30, 212] width 27 height 27
click at [30, 187] on div at bounding box center [30, 186] width 10 height 10
click at [33, 484] on div "Pen" at bounding box center [35, 581] width 50 height 20
click at [30, 289] on div at bounding box center [30, 292] width 10 height 10
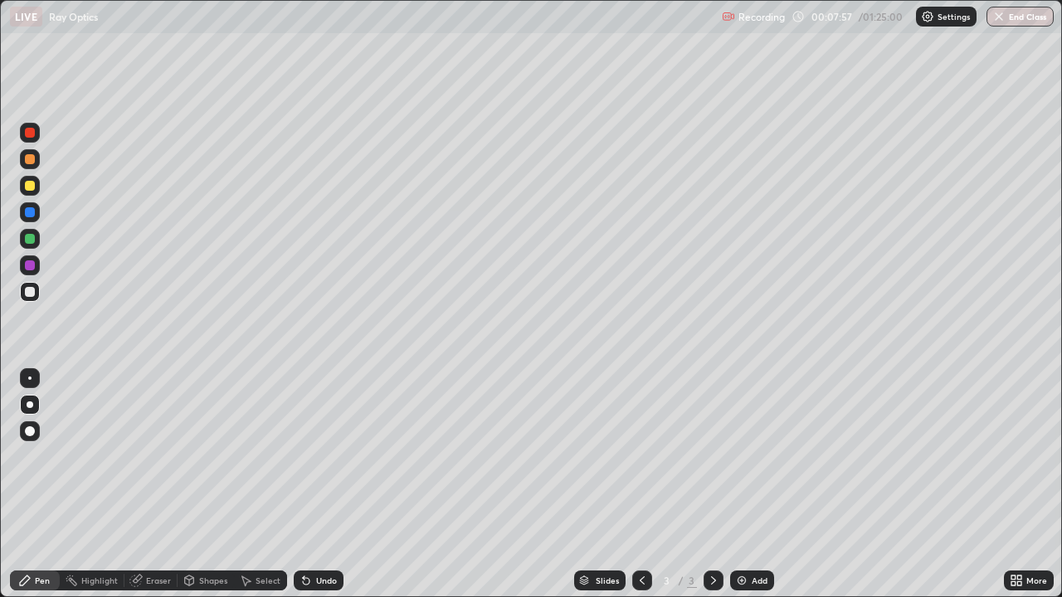
click at [328, 484] on div "Undo" at bounding box center [326, 580] width 21 height 8
click at [27, 192] on div at bounding box center [30, 186] width 20 height 20
click at [747, 484] on div "Add" at bounding box center [752, 581] width 44 height 20
click at [32, 159] on div at bounding box center [30, 159] width 10 height 10
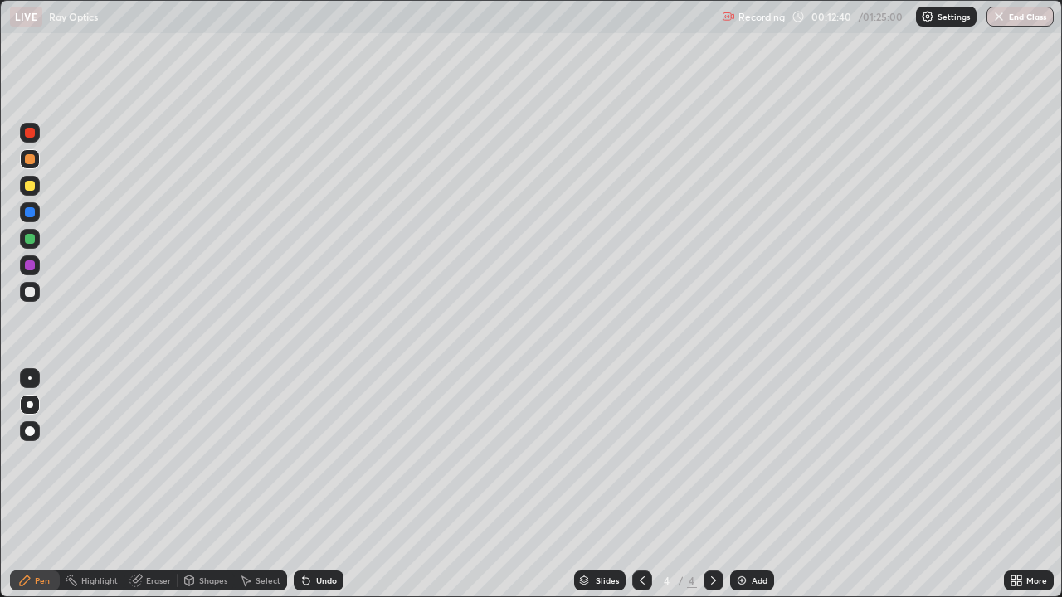
click at [159, 484] on div "Eraser" at bounding box center [158, 580] width 25 height 8
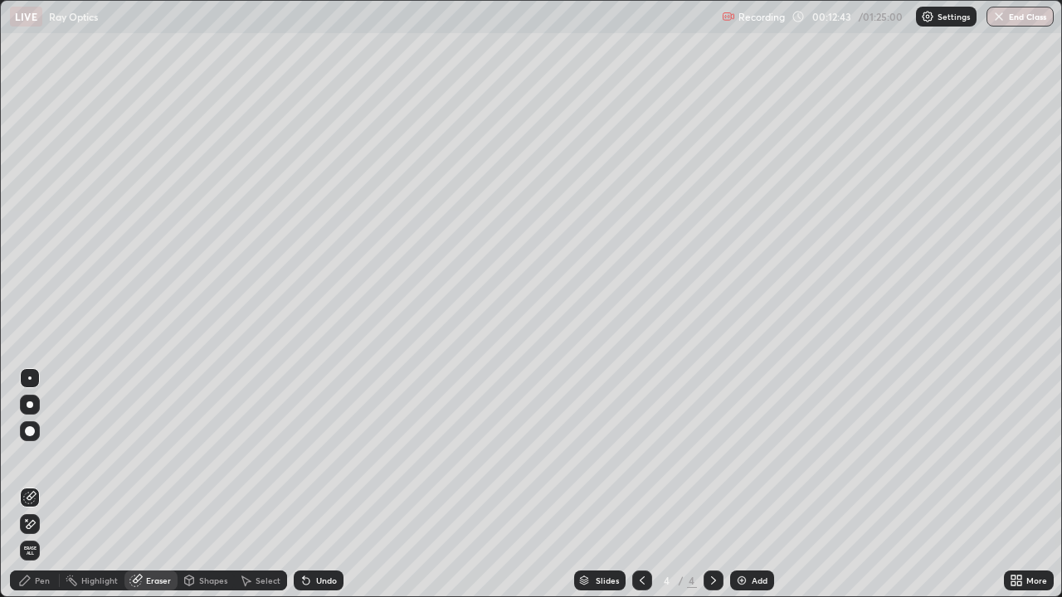
click at [32, 484] on div "Pen" at bounding box center [35, 581] width 50 height 20
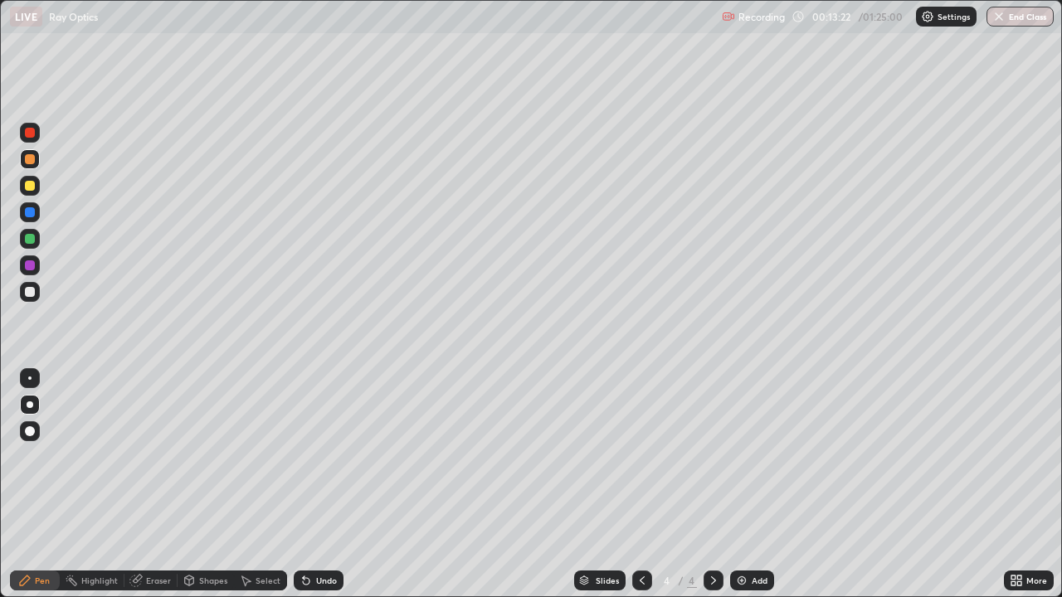
click at [38, 294] on div at bounding box center [30, 292] width 20 height 20
click at [37, 212] on div at bounding box center [30, 212] width 20 height 20
click at [31, 178] on div at bounding box center [30, 186] width 20 height 20
click at [324, 484] on div "Undo" at bounding box center [326, 580] width 21 height 8
click at [28, 243] on div at bounding box center [30, 239] width 10 height 10
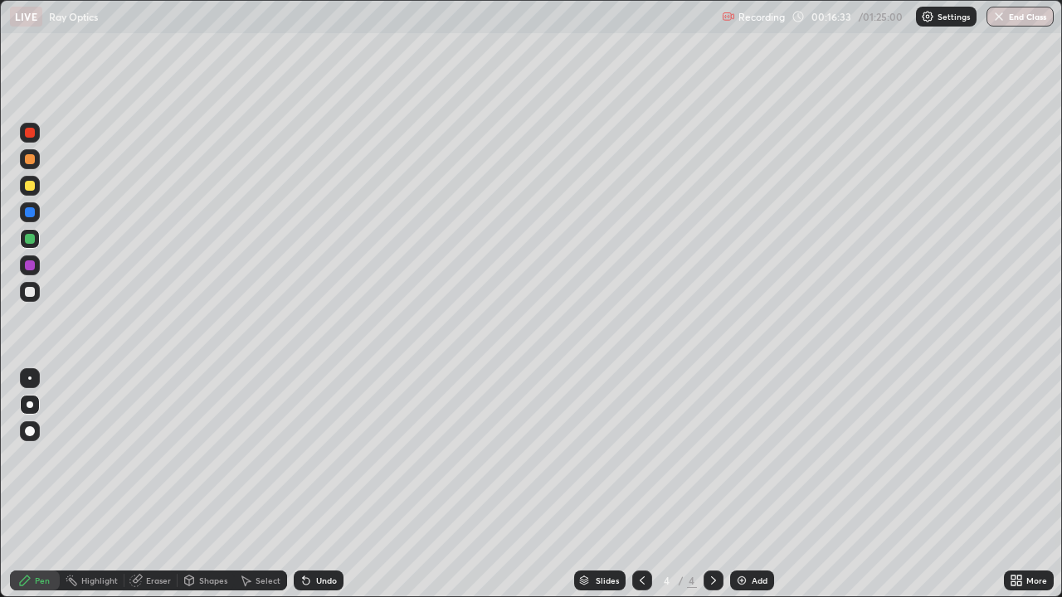
click at [318, 484] on div "Undo" at bounding box center [326, 580] width 21 height 8
click at [314, 484] on div "Undo" at bounding box center [319, 581] width 50 height 20
click at [316, 484] on div "Undo" at bounding box center [326, 580] width 21 height 8
click at [311, 484] on div "Undo" at bounding box center [319, 581] width 50 height 20
click at [313, 484] on div "Undo" at bounding box center [319, 581] width 50 height 20
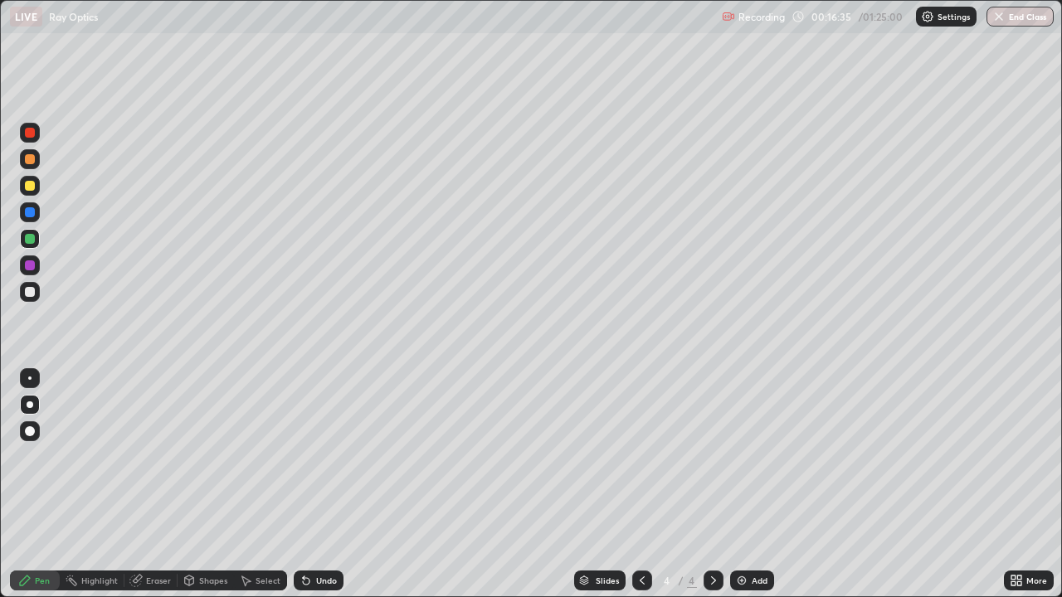
click at [313, 484] on div "Undo" at bounding box center [319, 581] width 50 height 20
click at [149, 484] on div "Eraser" at bounding box center [158, 580] width 25 height 8
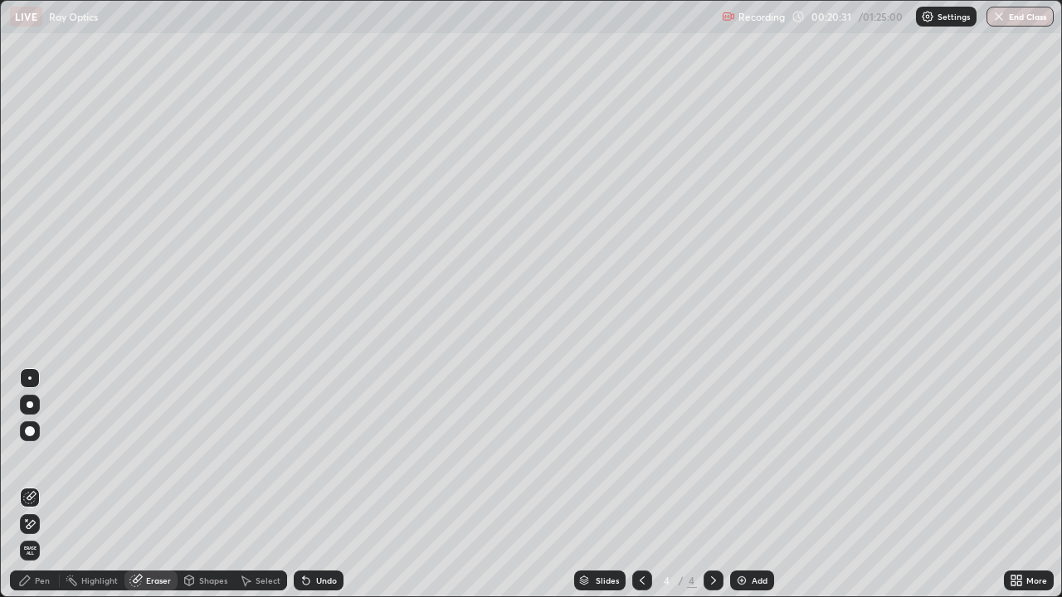
click at [31, 484] on icon at bounding box center [24, 580] width 13 height 13
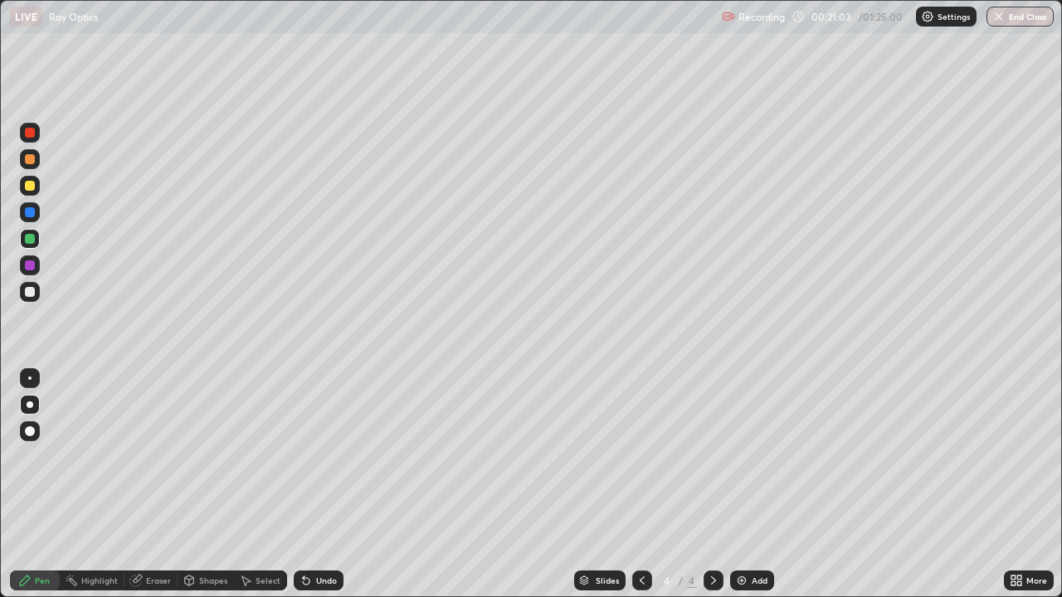
click at [742, 484] on img at bounding box center [741, 580] width 13 height 13
click at [27, 190] on div at bounding box center [30, 186] width 10 height 10
click at [31, 212] on div at bounding box center [30, 212] width 10 height 10
click at [31, 292] on div at bounding box center [30, 292] width 10 height 10
click at [29, 182] on div at bounding box center [30, 186] width 10 height 10
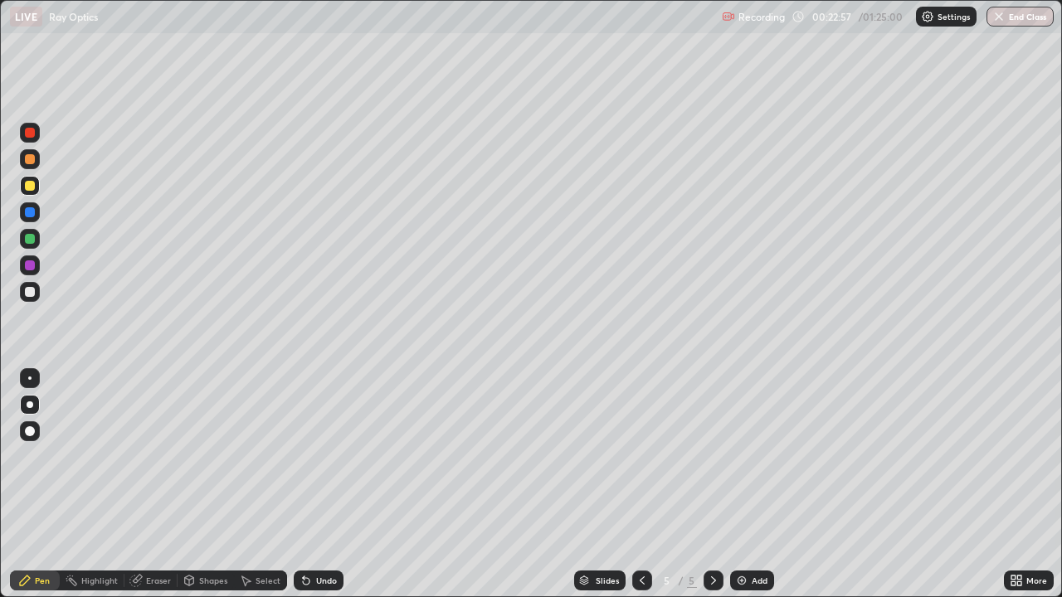
click at [32, 206] on div at bounding box center [30, 212] width 20 height 20
click at [328, 484] on div "Undo" at bounding box center [326, 580] width 21 height 8
click at [155, 484] on div "Eraser" at bounding box center [150, 581] width 53 height 20
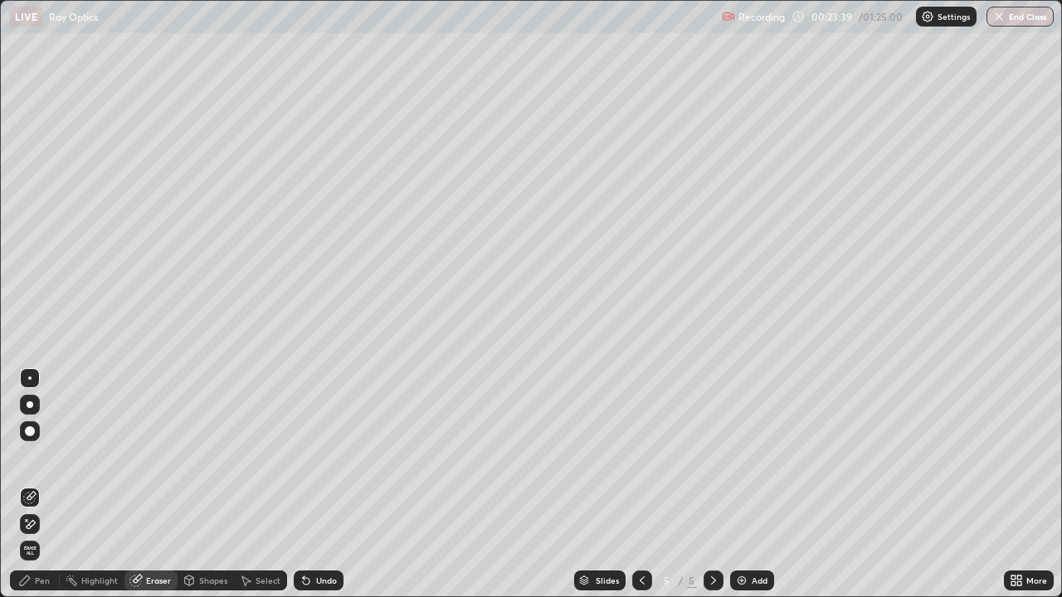
click at [38, 484] on div "Pen" at bounding box center [42, 580] width 15 height 8
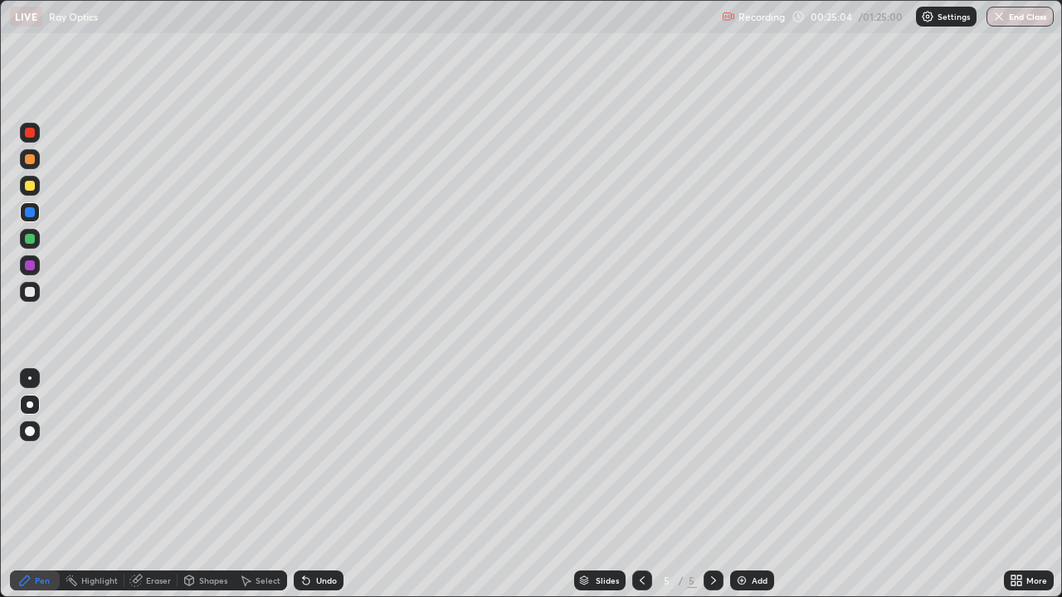
click at [328, 484] on div "Undo" at bounding box center [326, 580] width 21 height 8
click at [326, 484] on div "Undo" at bounding box center [326, 580] width 21 height 8
click at [324, 484] on div "Undo" at bounding box center [319, 581] width 50 height 20
click at [21, 180] on div at bounding box center [30, 186] width 20 height 20
click at [1021, 484] on icon at bounding box center [1019, 583] width 4 height 4
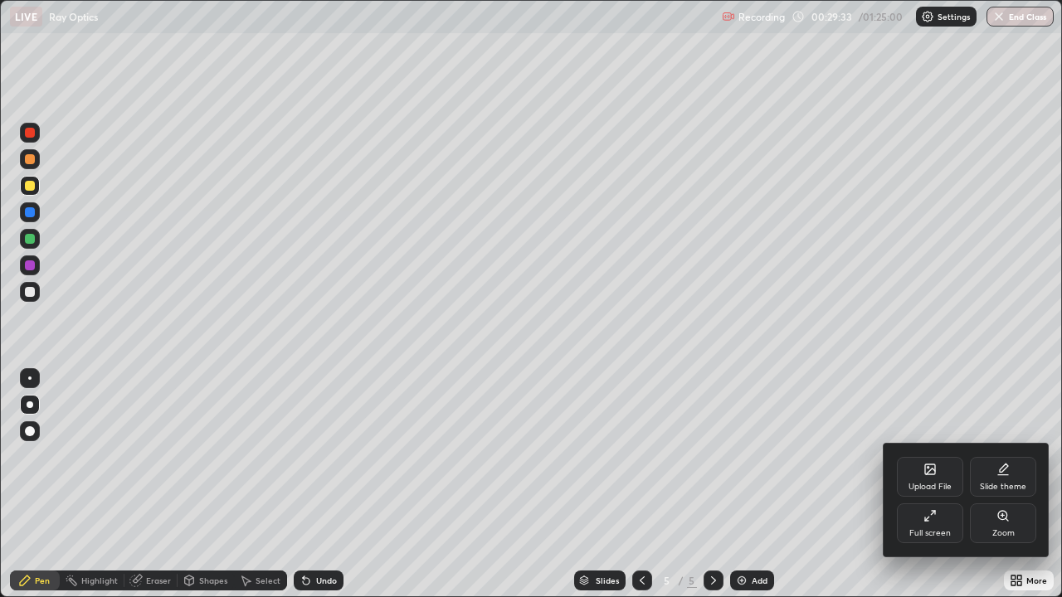
click at [945, 478] on div "Upload File" at bounding box center [930, 477] width 66 height 40
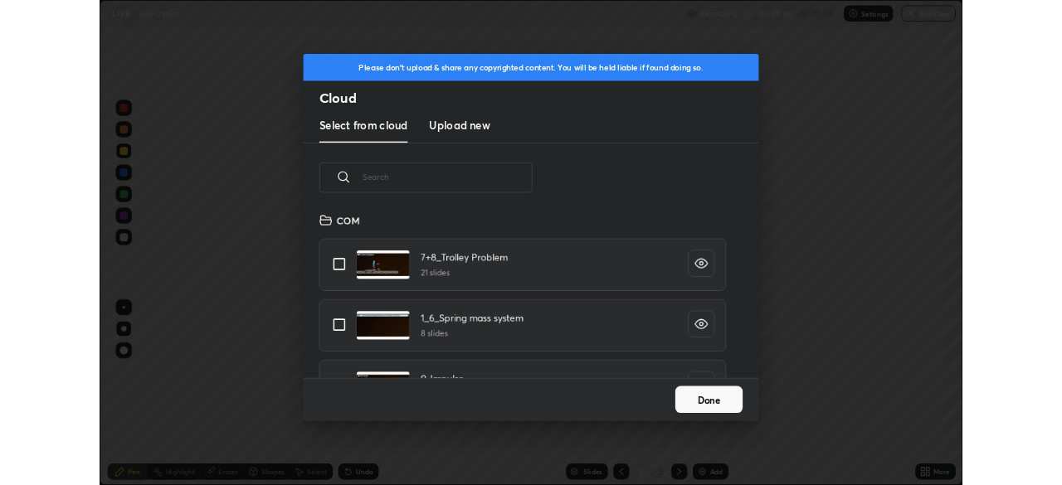
scroll to position [6, 9]
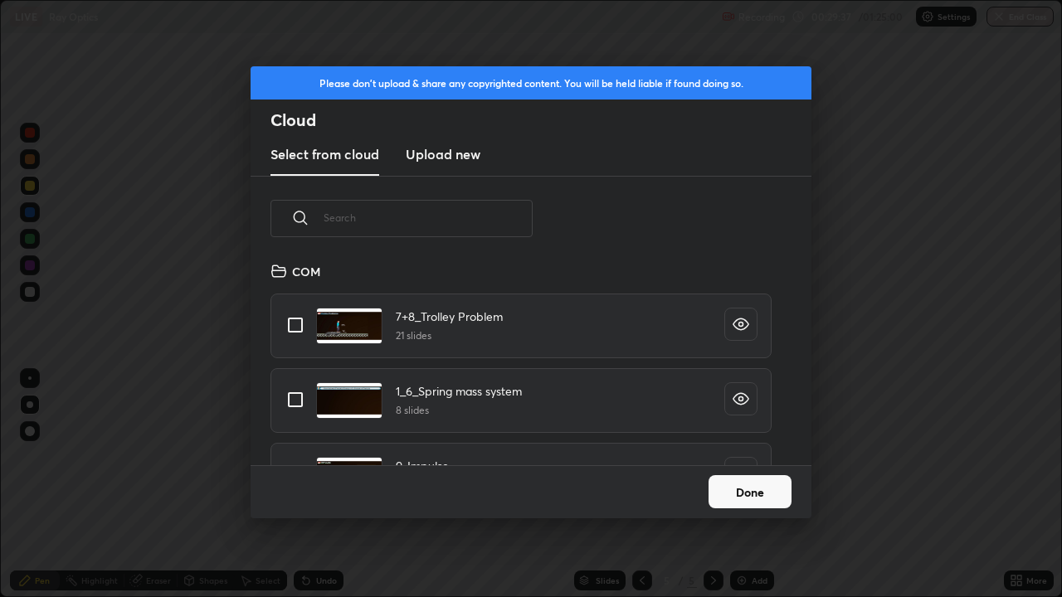
click at [471, 153] on h3 "Upload new" at bounding box center [443, 154] width 75 height 20
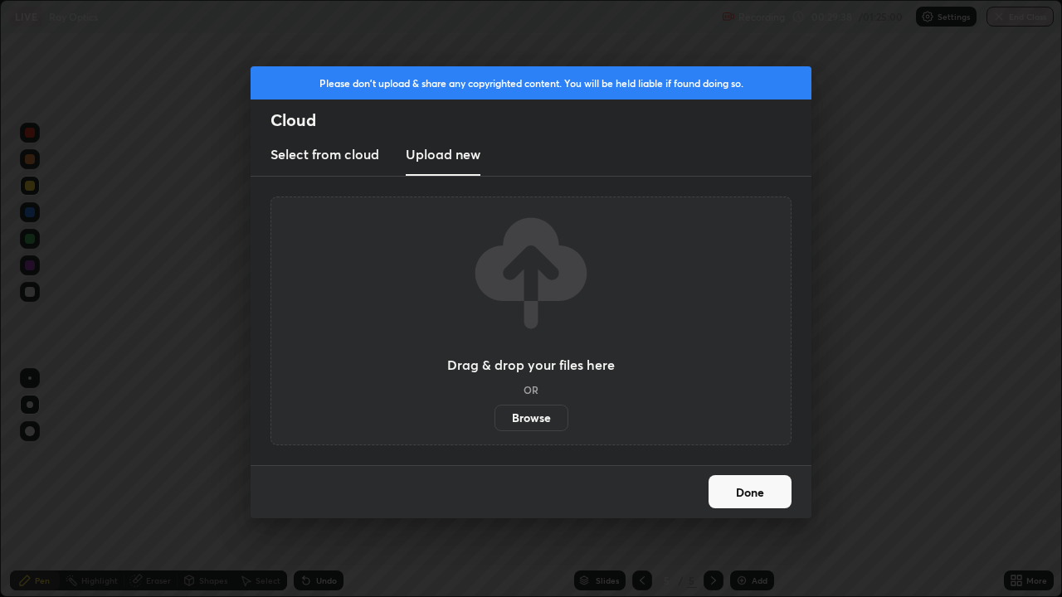
click at [532, 409] on label "Browse" at bounding box center [531, 418] width 74 height 27
click at [494, 409] on input "Browse" at bounding box center [494, 418] width 0 height 27
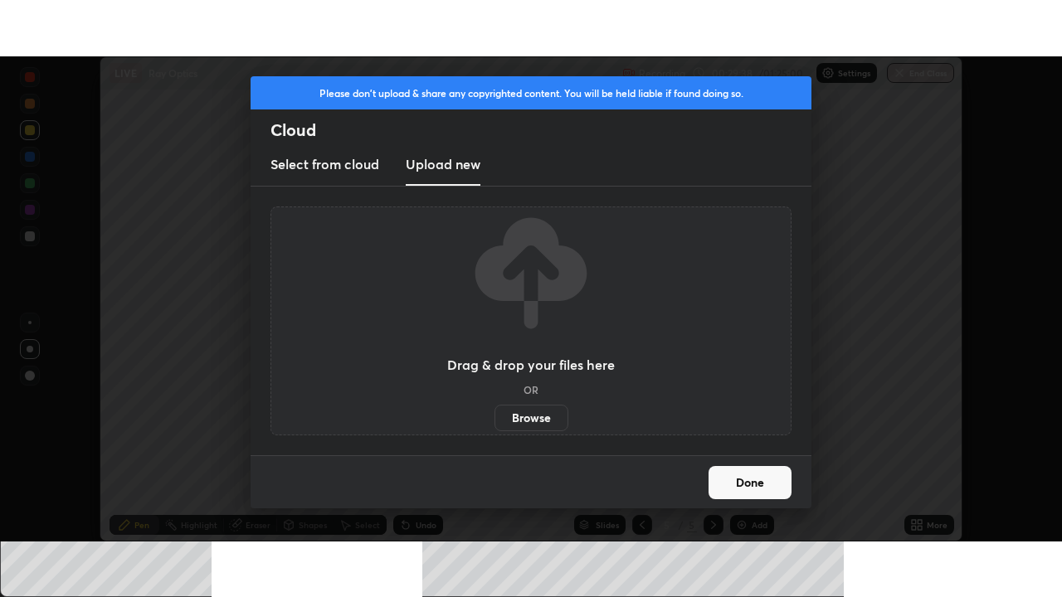
scroll to position [82452, 81875]
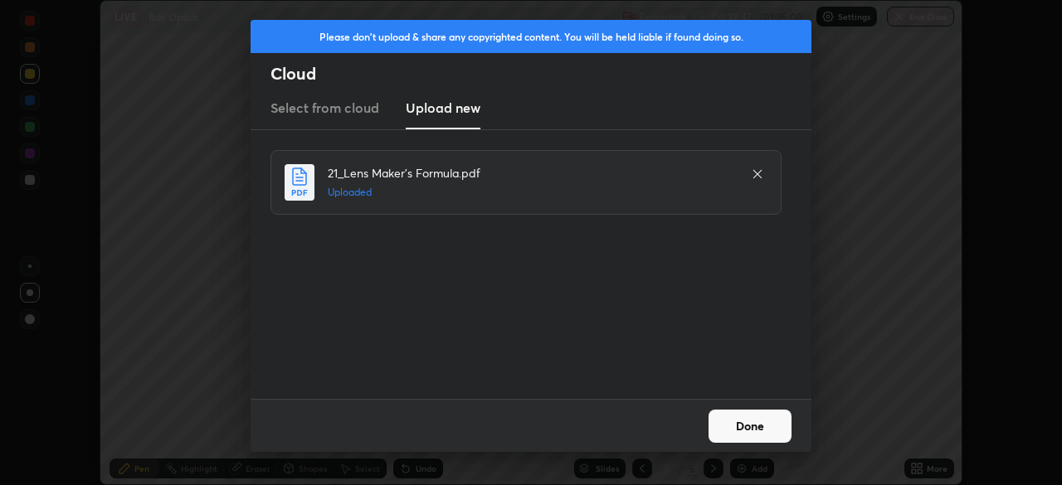
click at [747, 427] on button "Done" at bounding box center [749, 426] width 83 height 33
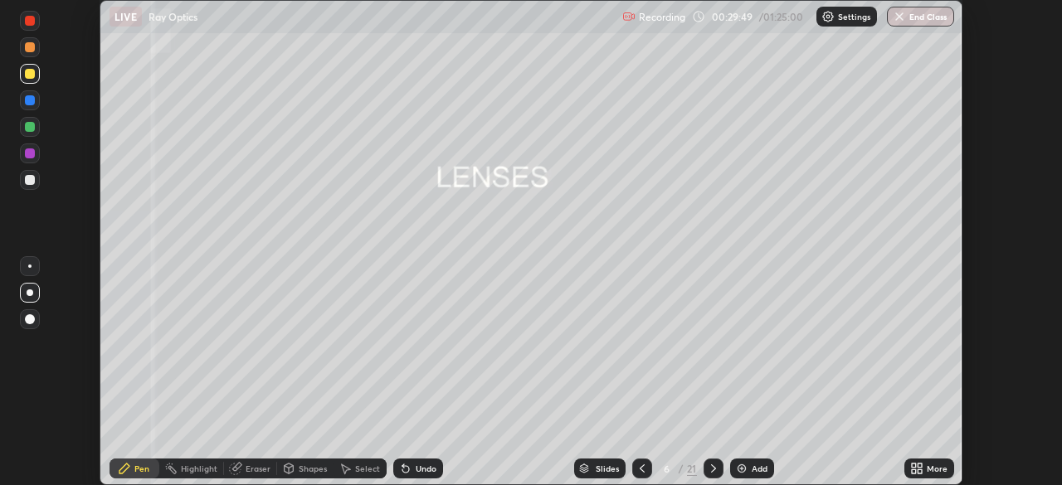
click at [922, 467] on icon at bounding box center [916, 468] width 13 height 13
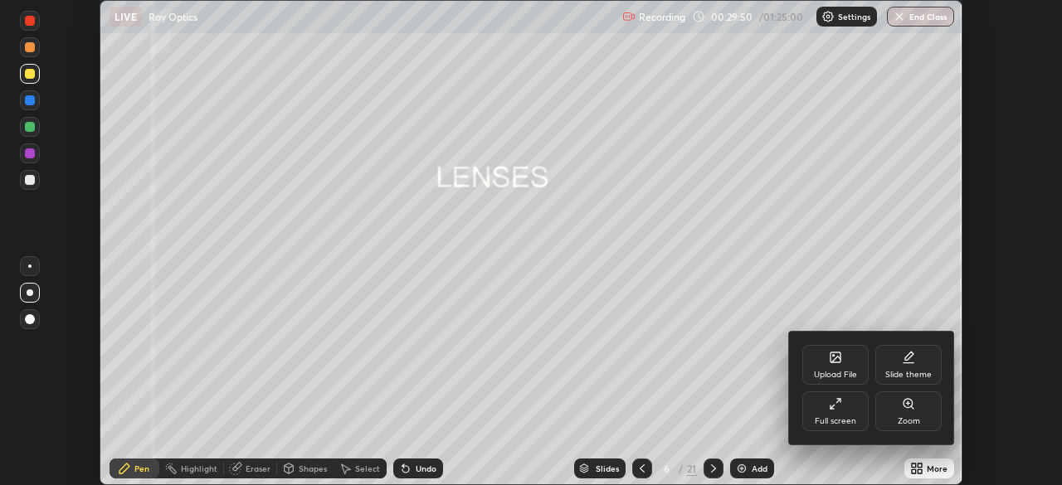
click at [843, 415] on div "Full screen" at bounding box center [835, 411] width 66 height 40
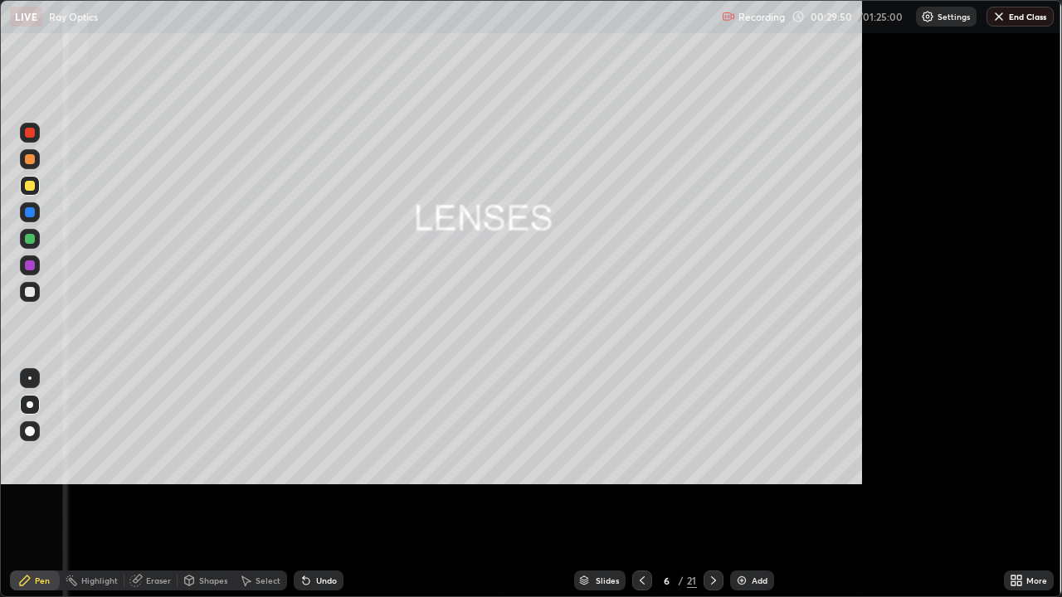
scroll to position [597, 1062]
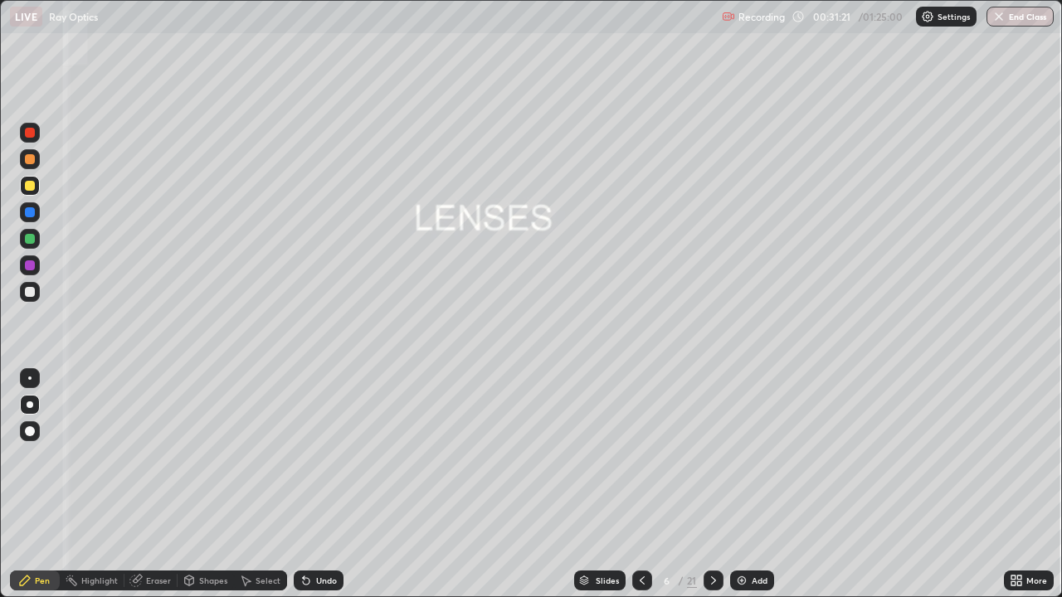
click at [32, 209] on div at bounding box center [30, 212] width 10 height 10
click at [712, 484] on icon at bounding box center [713, 580] width 13 height 13
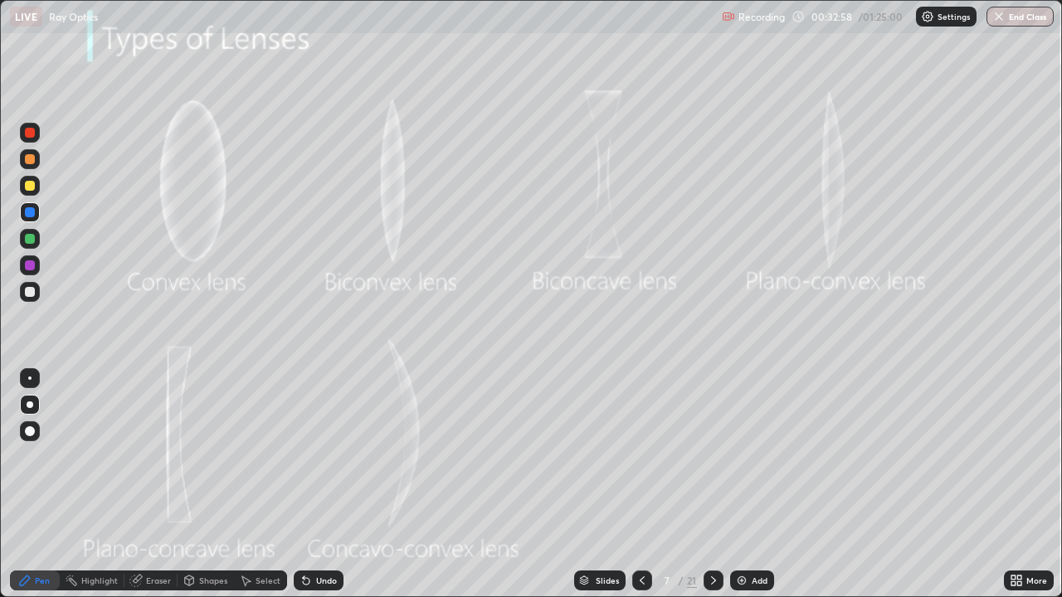
click at [36, 182] on div at bounding box center [30, 186] width 20 height 20
click at [611, 484] on div "Slides" at bounding box center [599, 581] width 51 height 20
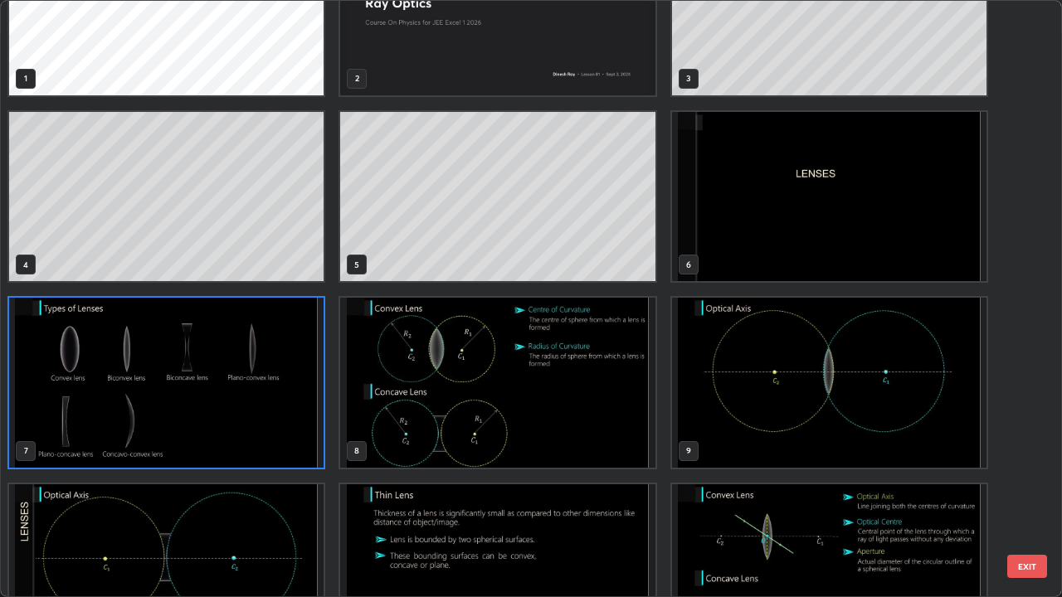
scroll to position [105, 0]
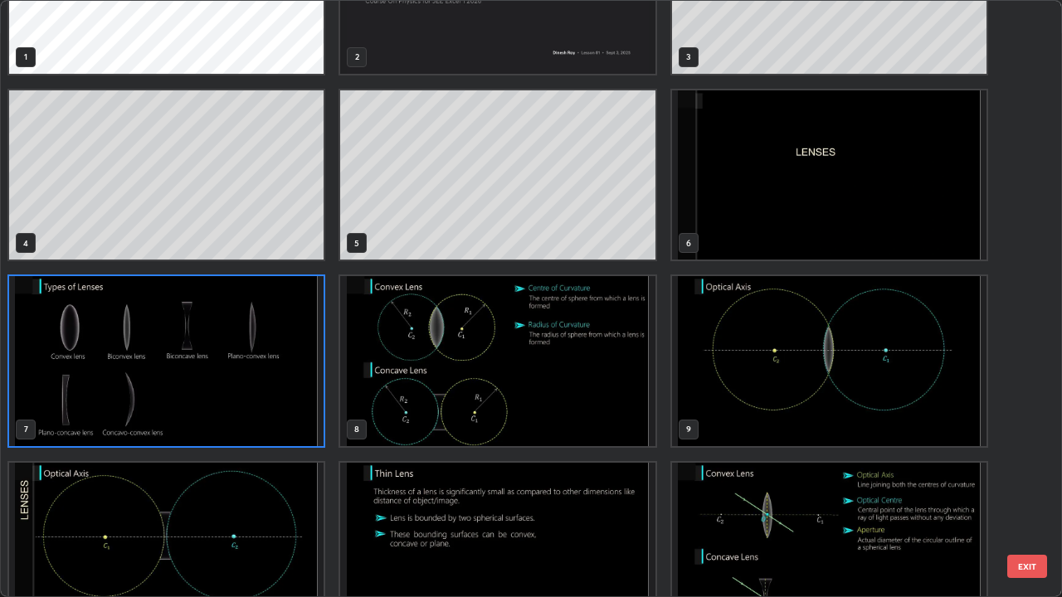
click at [617, 377] on img "grid" at bounding box center [497, 361] width 314 height 170
click at [609, 376] on img "grid" at bounding box center [497, 361] width 314 height 170
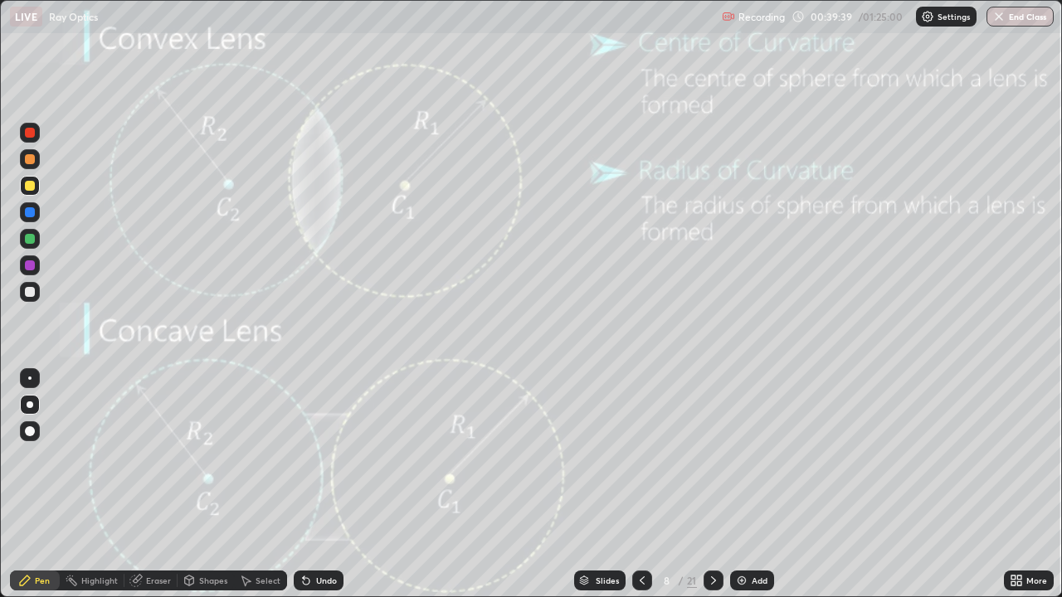
click at [712, 484] on icon at bounding box center [713, 580] width 13 height 13
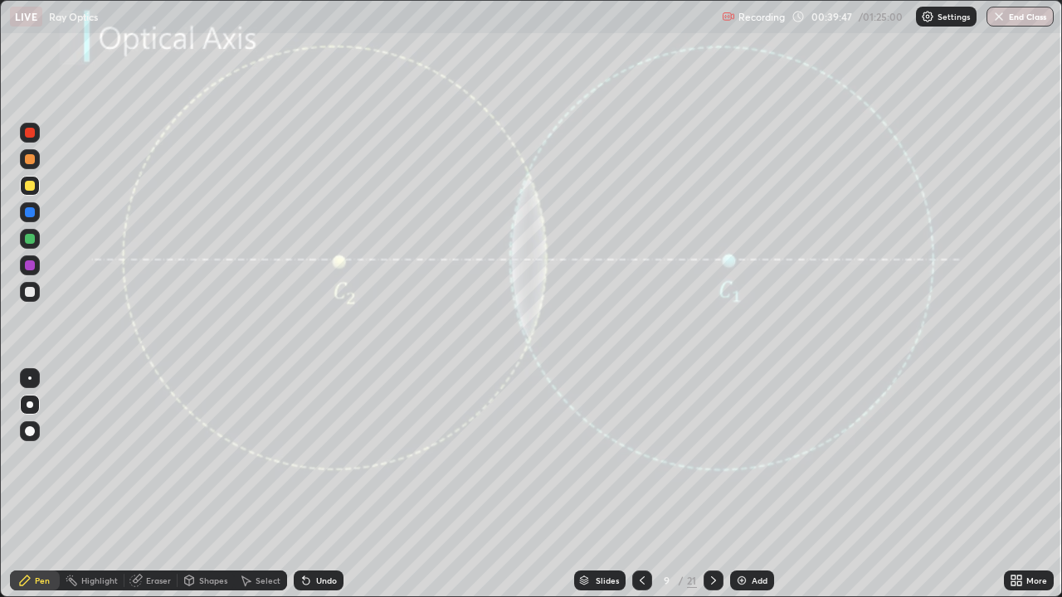
click at [34, 213] on div at bounding box center [30, 212] width 10 height 10
click at [712, 484] on icon at bounding box center [713, 580] width 13 height 13
click at [711, 484] on div at bounding box center [713, 581] width 20 height 20
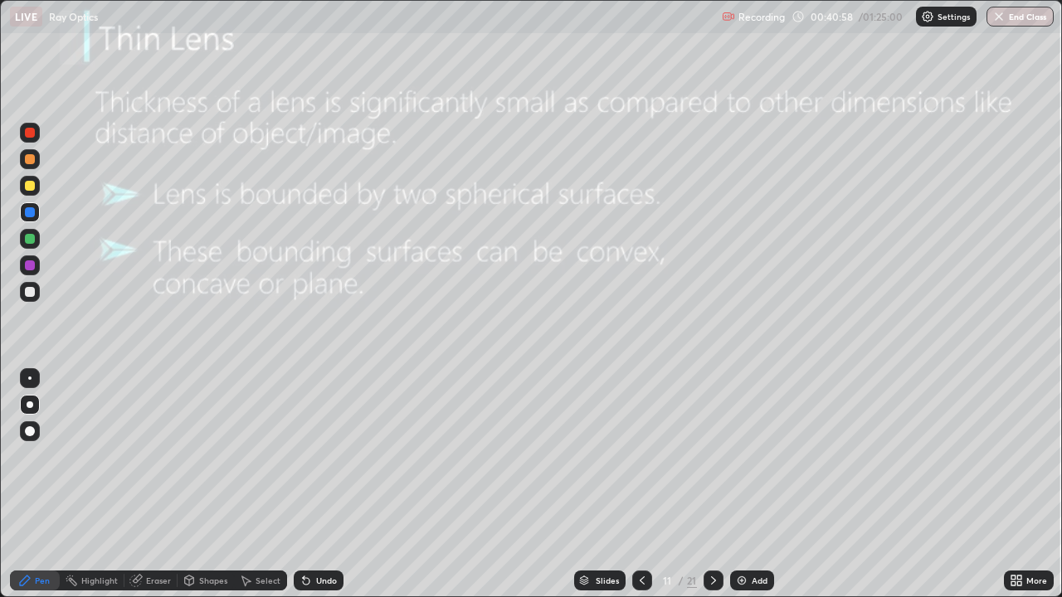
click at [41, 294] on div at bounding box center [30, 292] width 27 height 27
click at [35, 192] on div at bounding box center [30, 186] width 20 height 20
click at [604, 484] on div "Slides" at bounding box center [606, 580] width 23 height 8
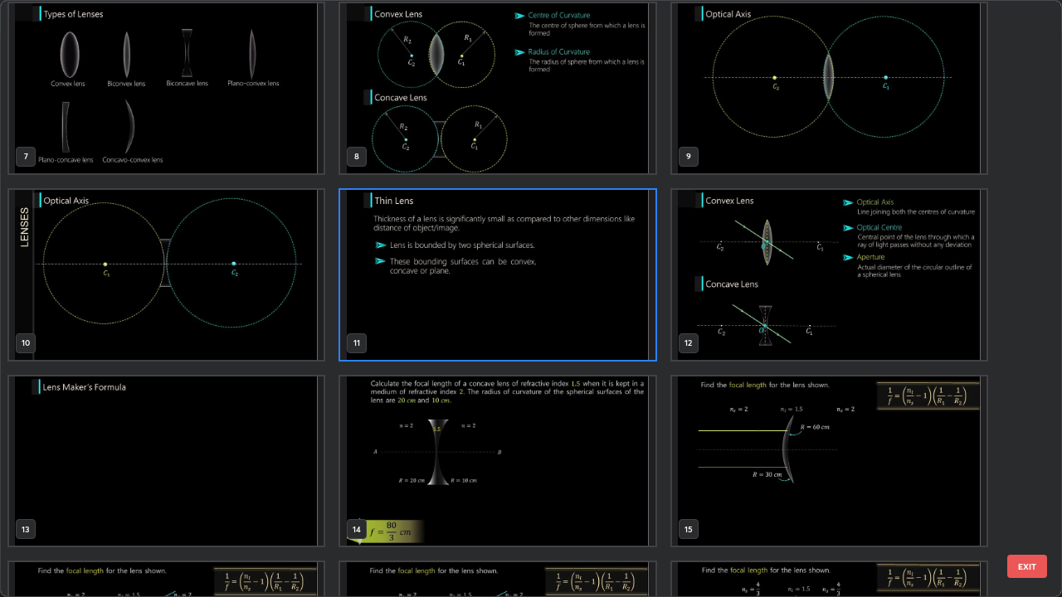
scroll to position [407, 0]
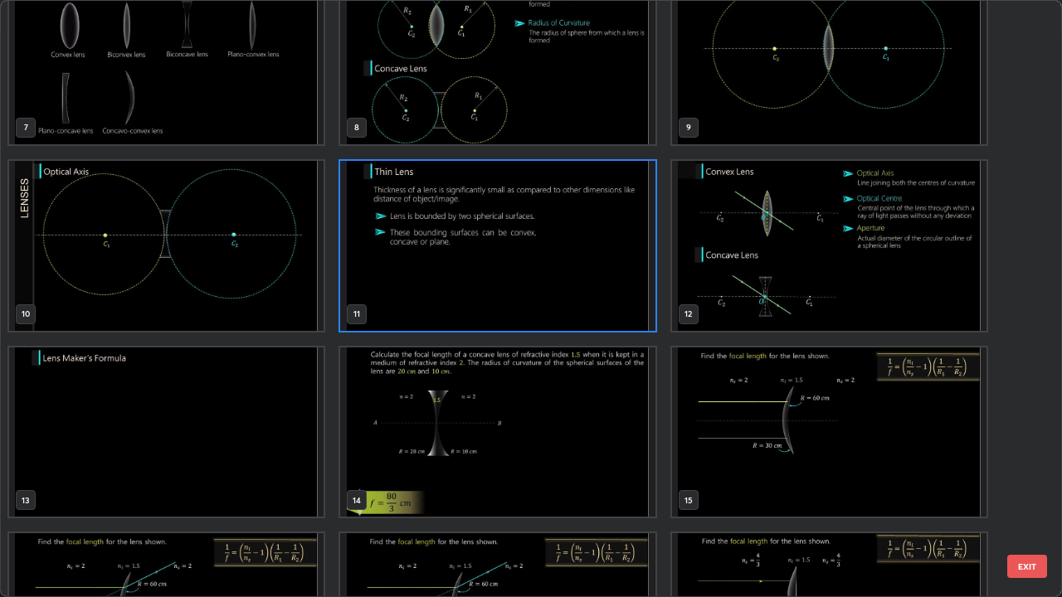
click at [803, 265] on img "grid" at bounding box center [829, 246] width 314 height 170
click at [806, 269] on img "grid" at bounding box center [829, 246] width 314 height 170
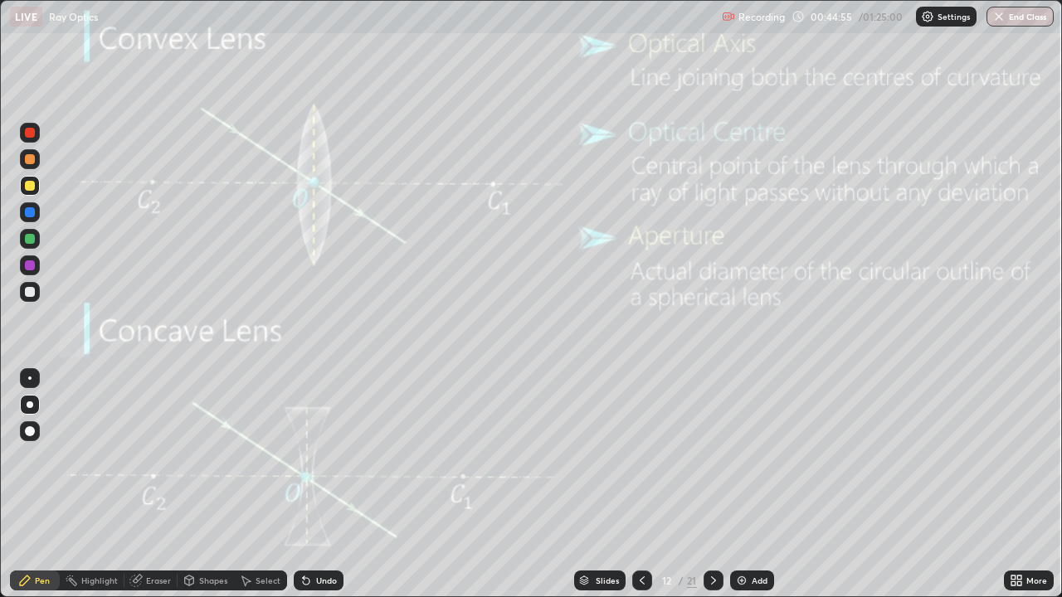
click at [709, 484] on icon at bounding box center [713, 580] width 13 height 13
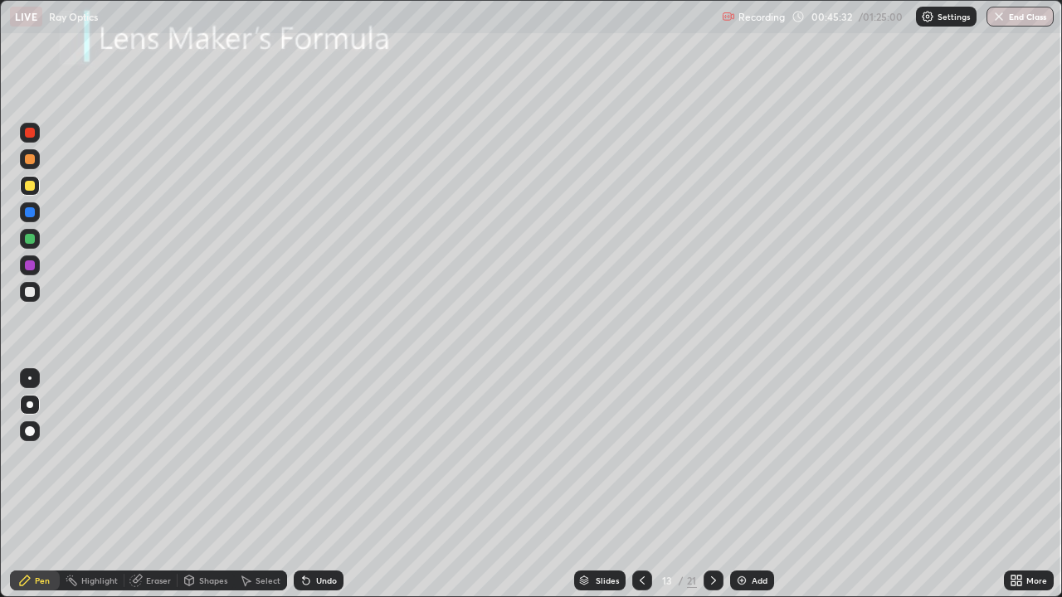
click at [211, 484] on div "Shapes" at bounding box center [213, 580] width 28 height 8
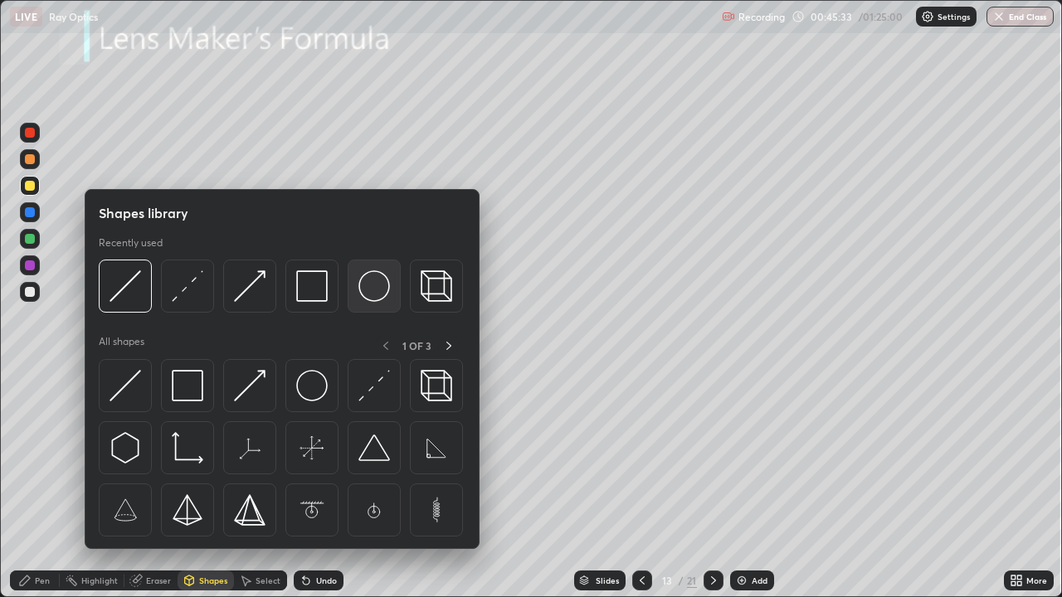
click at [372, 289] on img at bounding box center [374, 286] width 32 height 32
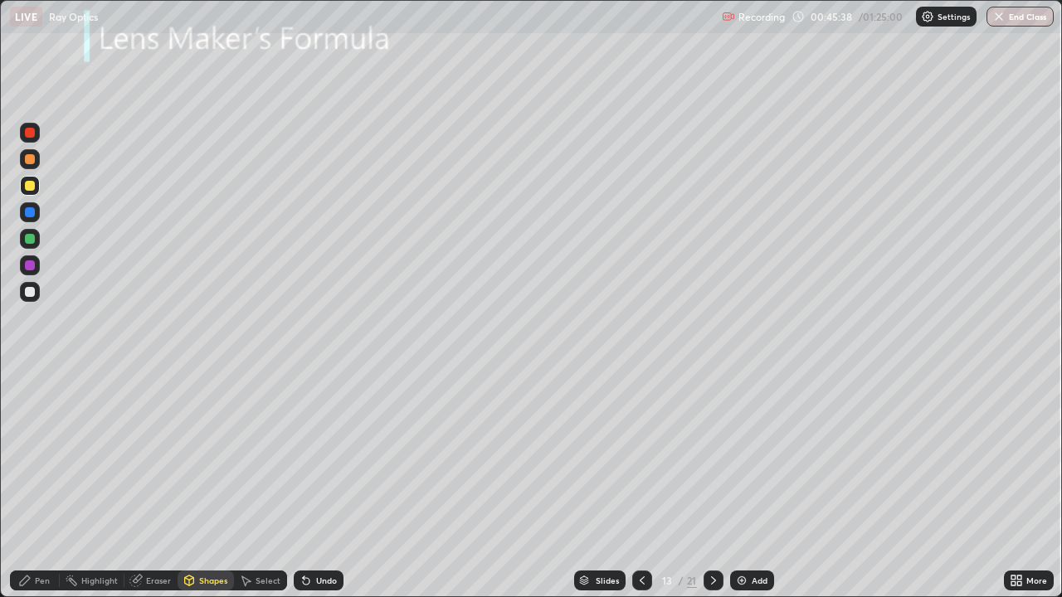
click at [202, 484] on div "Shapes" at bounding box center [205, 581] width 56 height 20
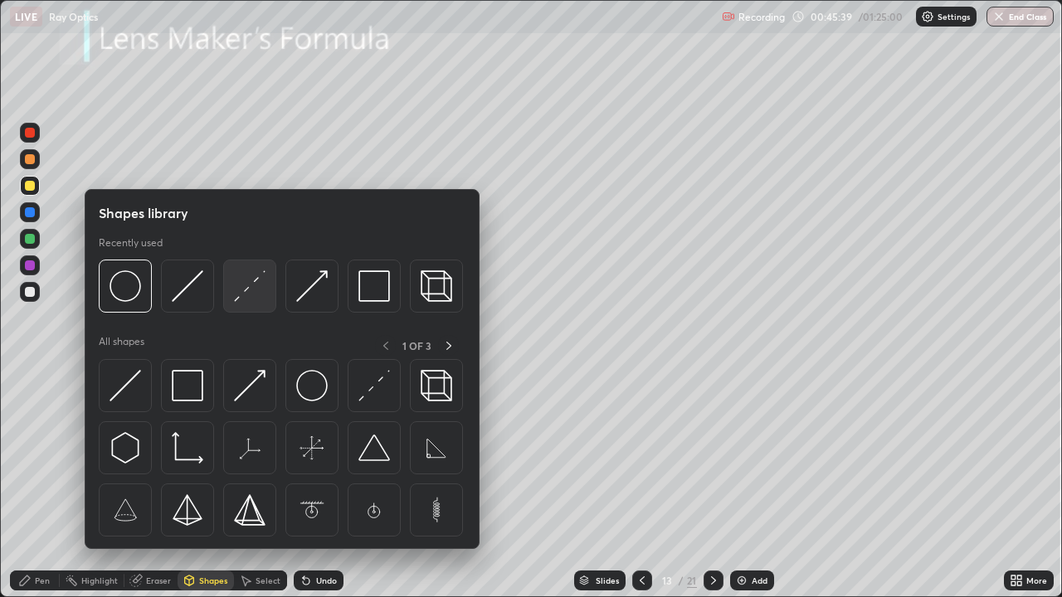
click at [252, 306] on div at bounding box center [249, 286] width 53 height 53
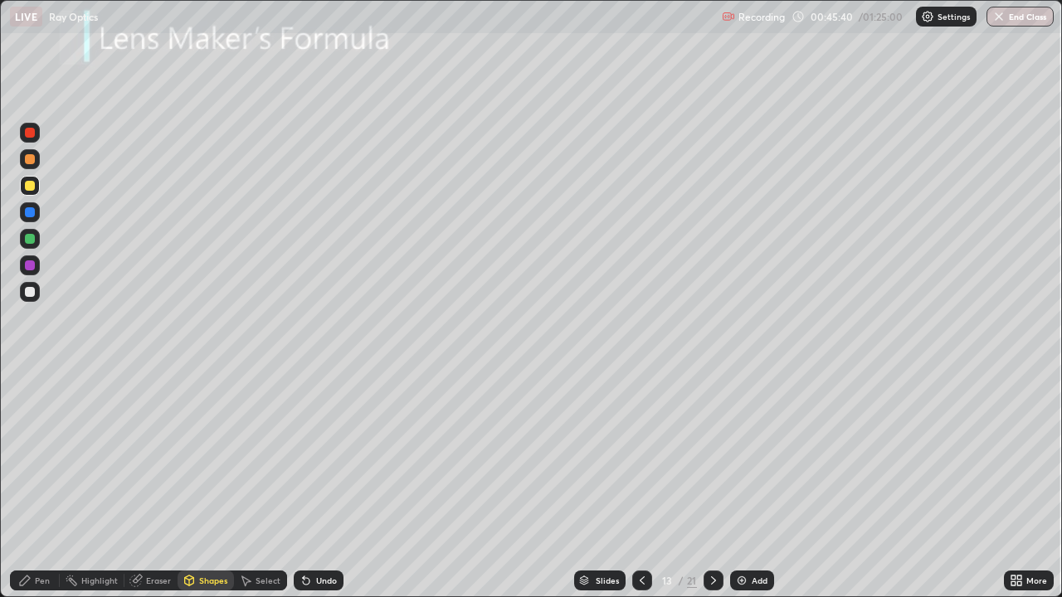
click at [328, 484] on div "Undo" at bounding box center [319, 581] width 50 height 20
click at [219, 484] on div "Shapes" at bounding box center [213, 580] width 28 height 8
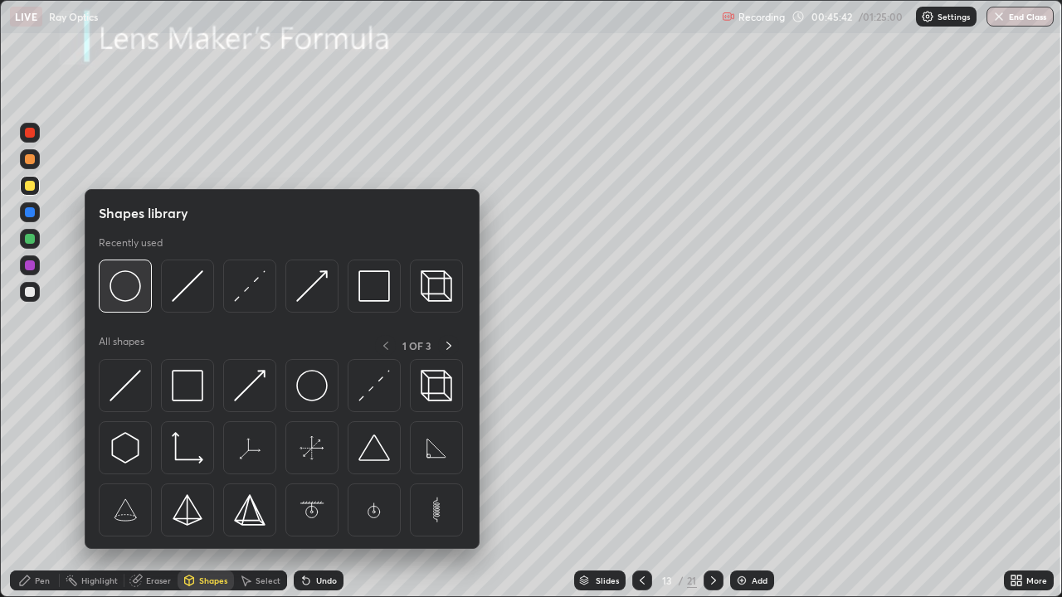
click at [136, 299] on img at bounding box center [125, 286] width 32 height 32
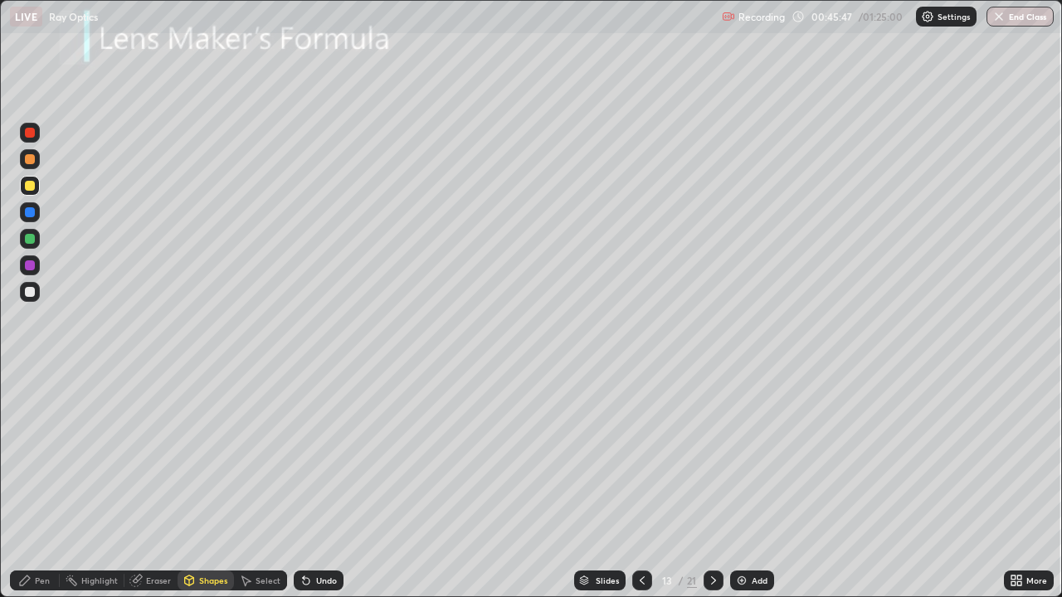
click at [340, 484] on div "Undo" at bounding box center [319, 581] width 50 height 20
click at [221, 484] on div "Shapes" at bounding box center [213, 580] width 28 height 8
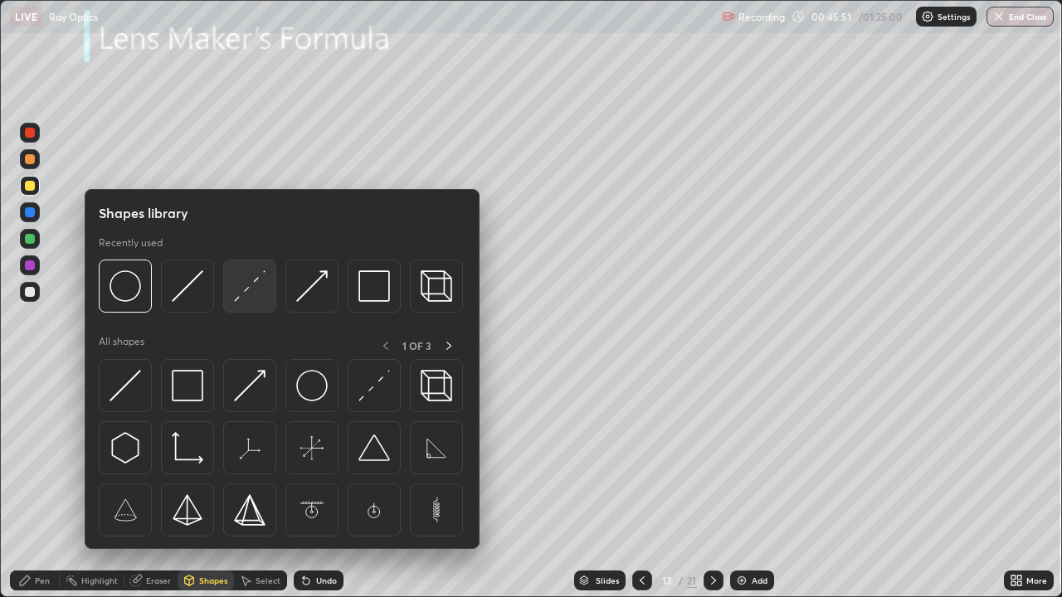
click at [255, 294] on img at bounding box center [250, 286] width 32 height 32
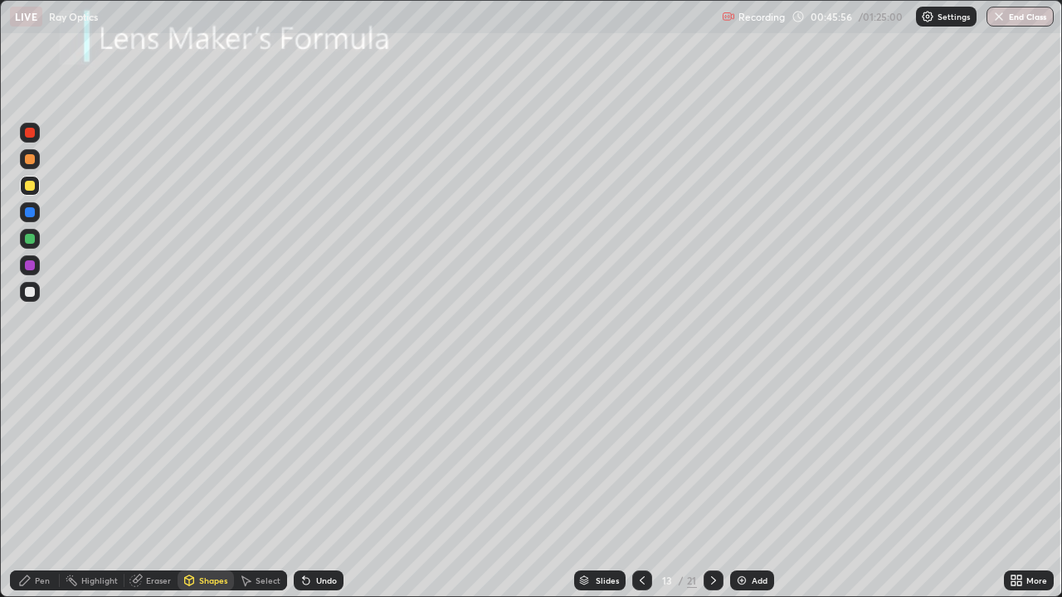
click at [40, 484] on div "Pen" at bounding box center [35, 581] width 50 height 20
click at [31, 292] on div at bounding box center [30, 292] width 10 height 10
click at [36, 242] on div at bounding box center [30, 239] width 20 height 20
click at [31, 238] on div at bounding box center [30, 239] width 10 height 10
click at [30, 378] on div at bounding box center [29, 378] width 3 height 3
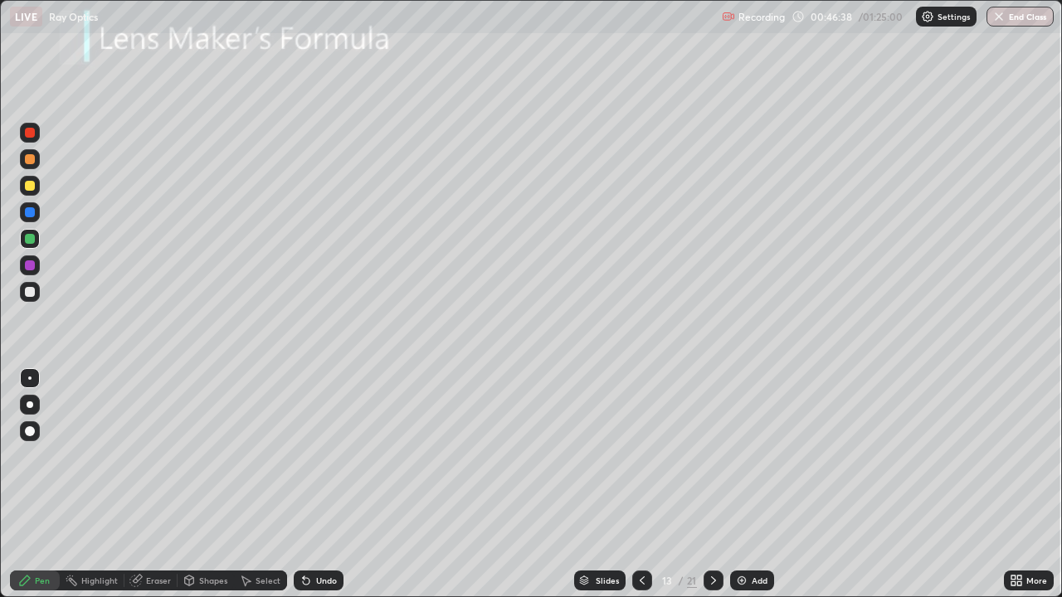
click at [208, 484] on div "Shapes" at bounding box center [213, 580] width 28 height 8
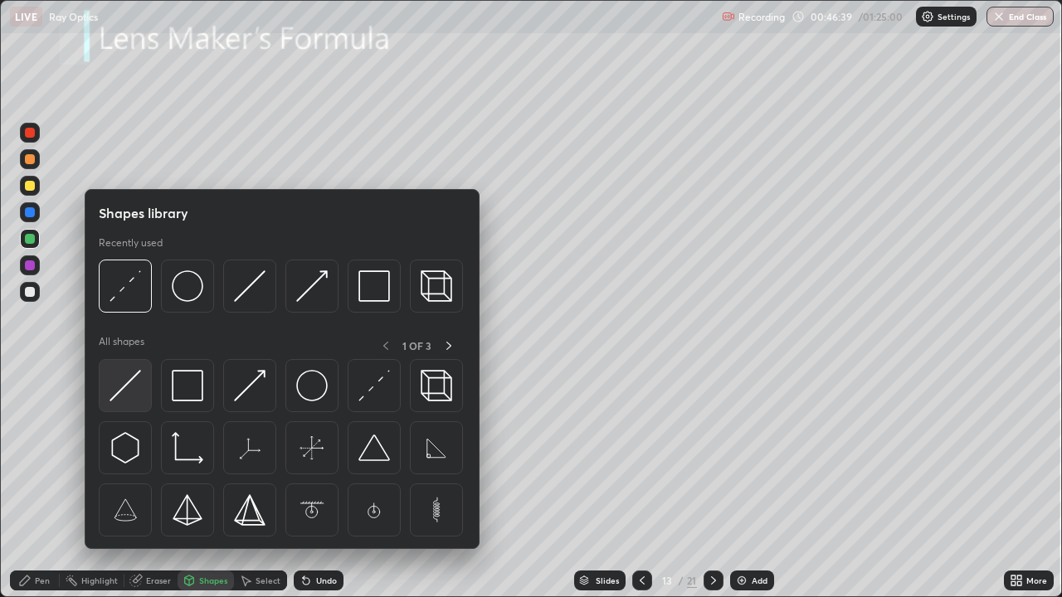
click at [131, 377] on img at bounding box center [125, 386] width 32 height 32
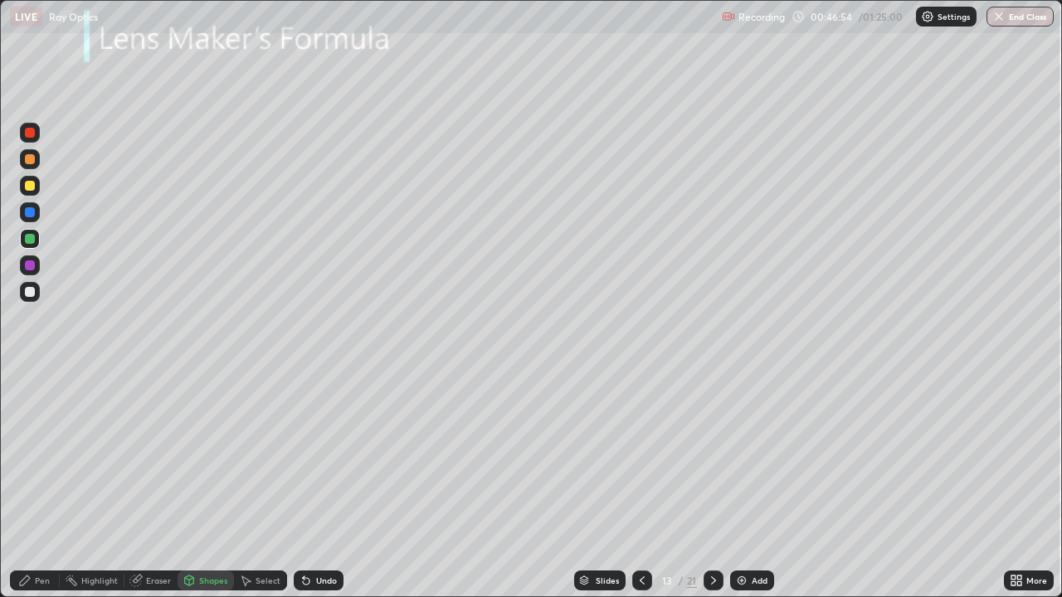
click at [206, 484] on div "Shapes" at bounding box center [213, 580] width 28 height 8
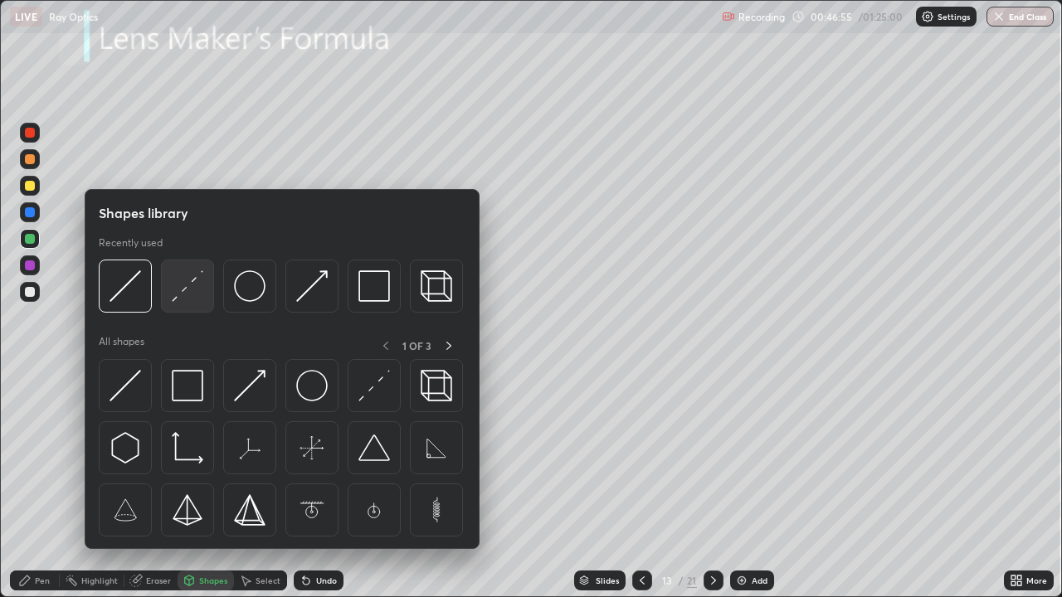
click at [187, 294] on img at bounding box center [188, 286] width 32 height 32
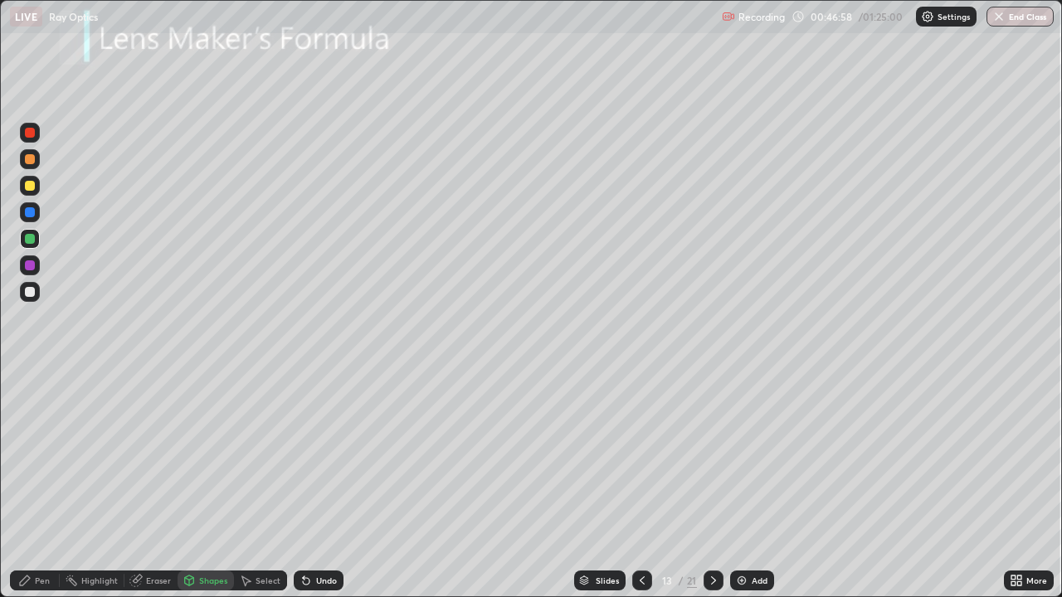
click at [31, 212] on div at bounding box center [30, 212] width 10 height 10
click at [50, 484] on div "Pen" at bounding box center [35, 581] width 50 height 20
click at [30, 290] on div at bounding box center [30, 292] width 10 height 10
click at [31, 238] on div at bounding box center [30, 239] width 10 height 10
click at [223, 484] on div "Shapes" at bounding box center [213, 580] width 28 height 8
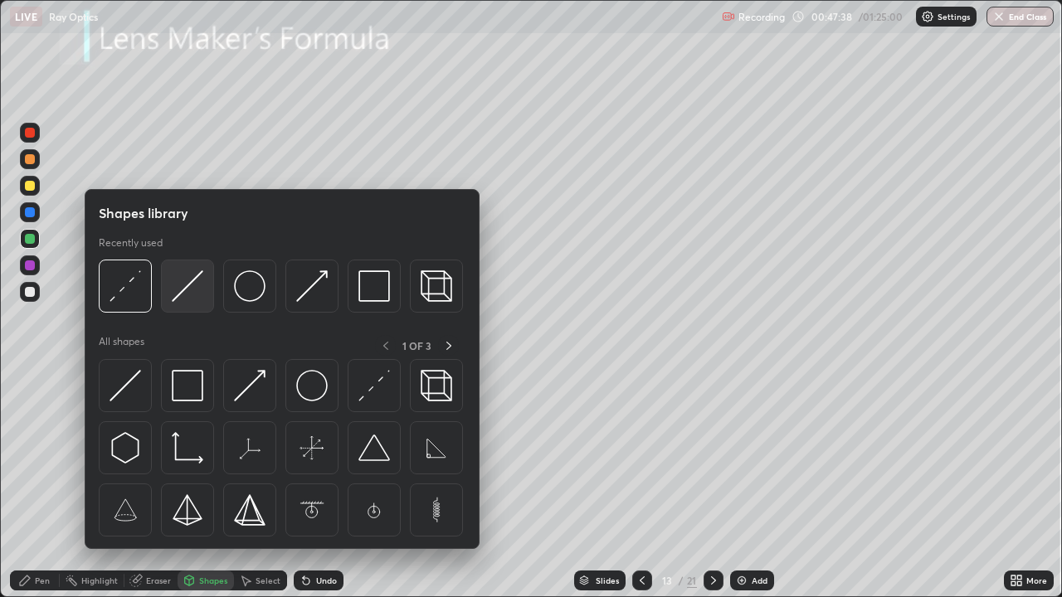
click at [192, 295] on img at bounding box center [188, 286] width 32 height 32
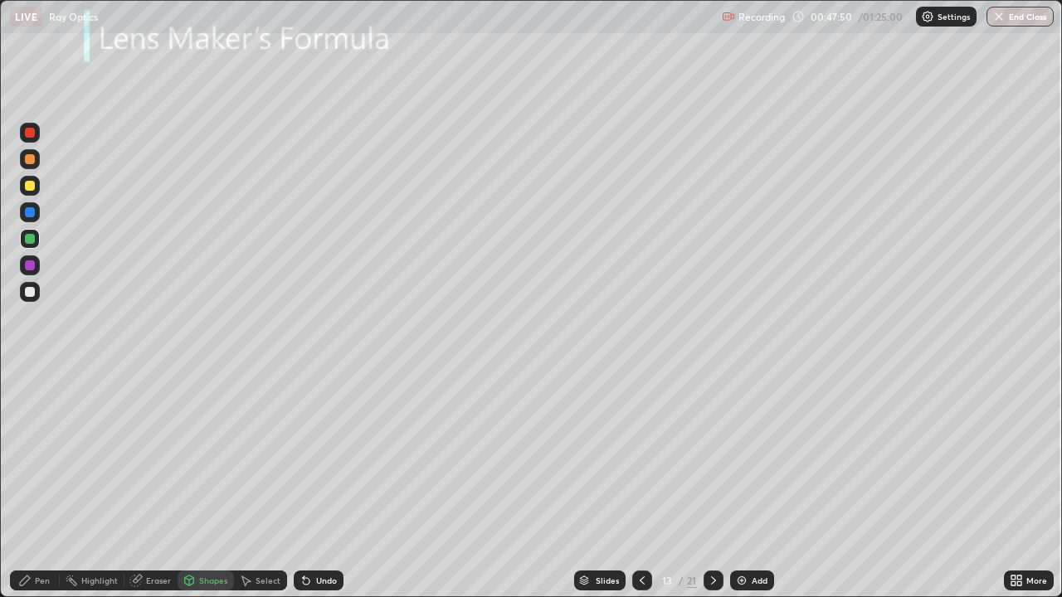
click at [36, 294] on div at bounding box center [30, 292] width 20 height 20
click at [206, 484] on div "Shapes" at bounding box center [213, 580] width 28 height 8
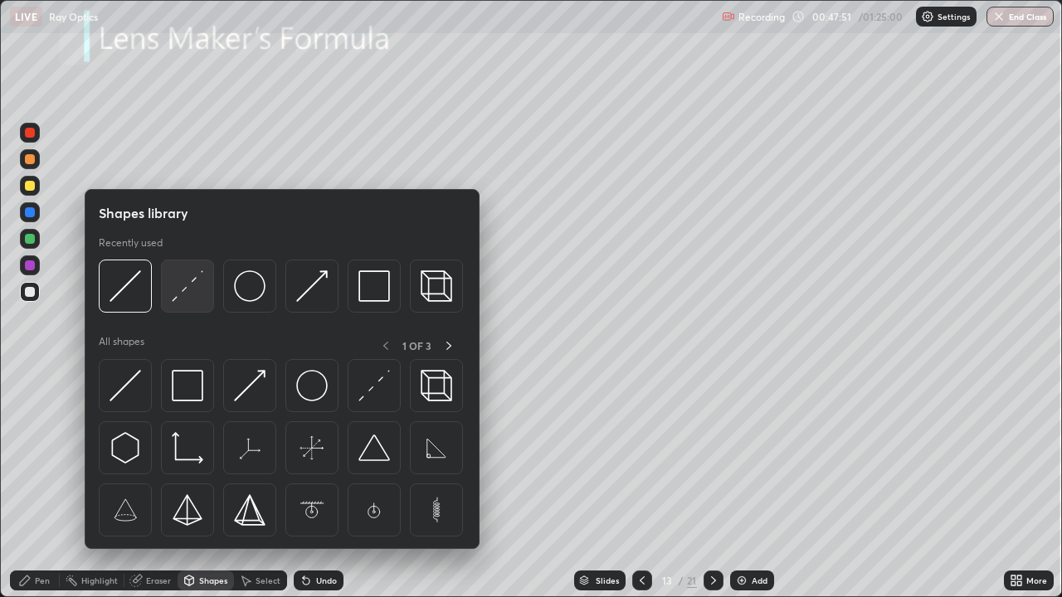
click at [177, 294] on img at bounding box center [188, 286] width 32 height 32
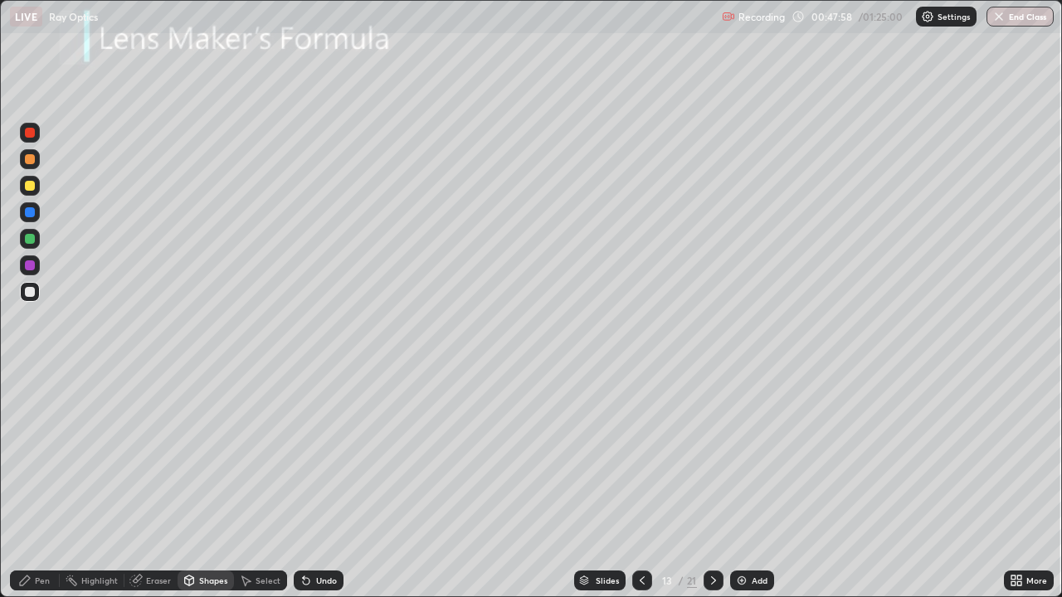
click at [32, 241] on div at bounding box center [30, 239] width 10 height 10
click at [207, 484] on div "Shapes" at bounding box center [213, 580] width 28 height 8
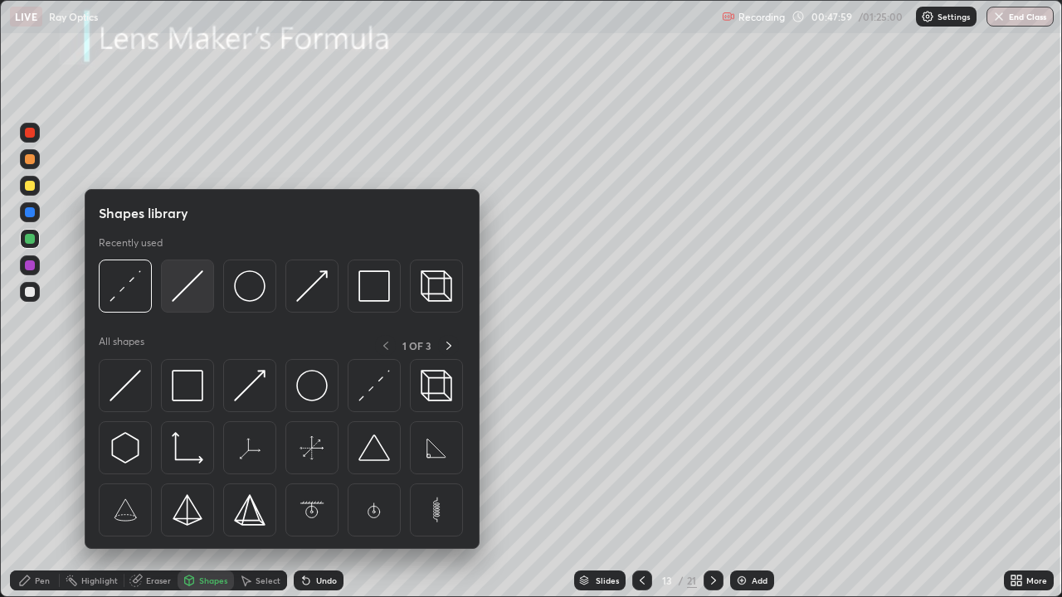
click at [192, 295] on img at bounding box center [188, 286] width 32 height 32
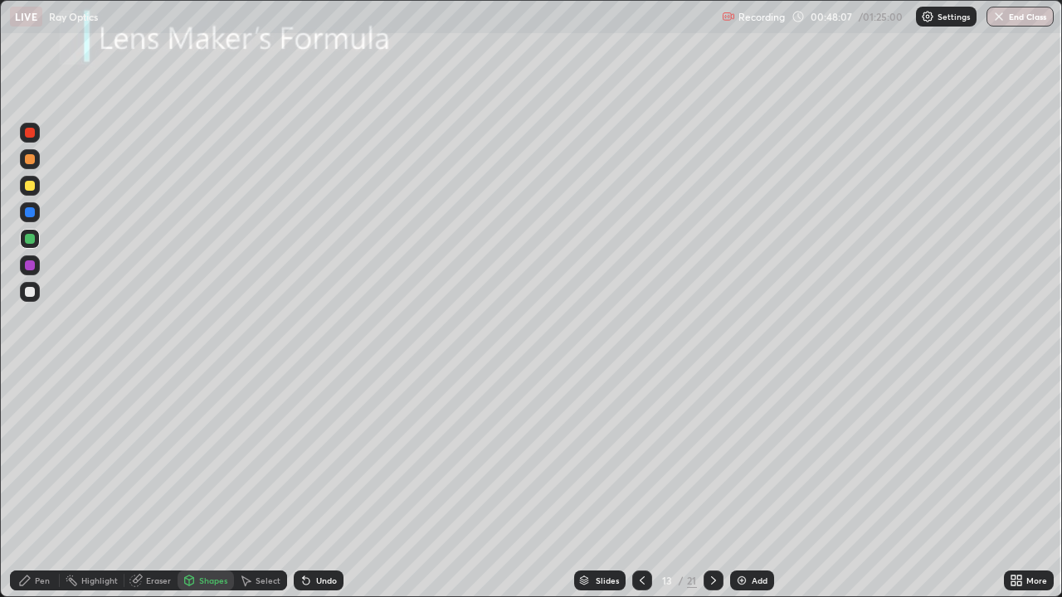
click at [41, 484] on div "Pen" at bounding box center [35, 581] width 50 height 20
click at [28, 186] on div at bounding box center [30, 186] width 10 height 10
click at [36, 188] on div at bounding box center [30, 186] width 20 height 20
click at [31, 292] on div at bounding box center [30, 292] width 10 height 10
click at [35, 190] on div at bounding box center [30, 186] width 20 height 20
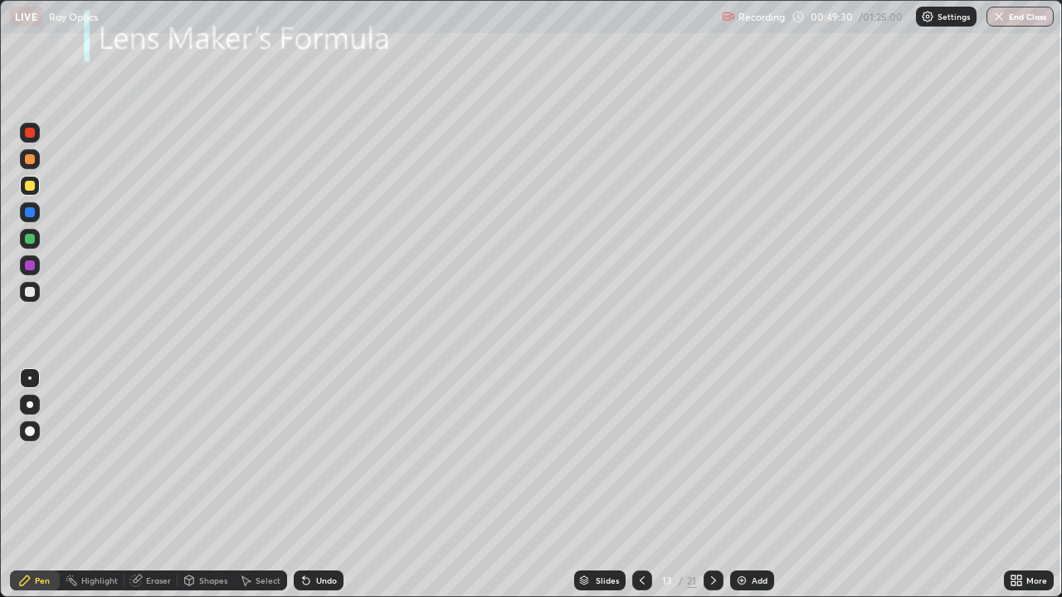
click at [30, 405] on div at bounding box center [30, 404] width 7 height 7
click at [31, 239] on div at bounding box center [30, 239] width 10 height 10
click at [29, 194] on div at bounding box center [30, 186] width 20 height 20
click at [28, 216] on div at bounding box center [30, 212] width 10 height 10
click at [748, 484] on div "Add" at bounding box center [752, 581] width 44 height 20
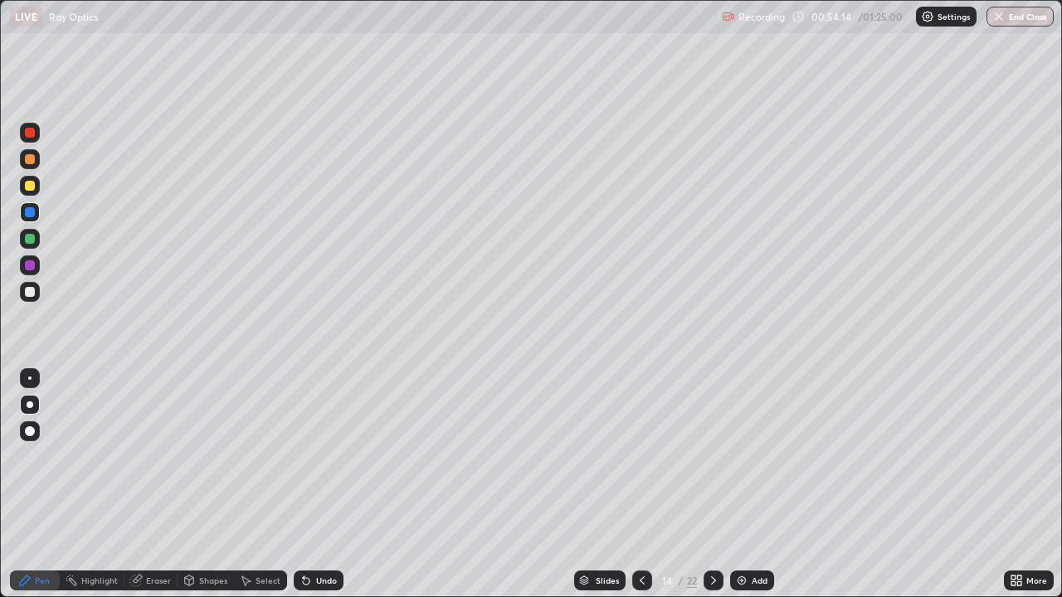
click at [35, 187] on div at bounding box center [30, 186] width 20 height 20
click at [639, 484] on icon at bounding box center [641, 580] width 13 height 13
click at [713, 484] on icon at bounding box center [713, 580] width 13 height 13
click at [639, 484] on icon at bounding box center [641, 580] width 13 height 13
click at [712, 484] on icon at bounding box center [713, 580] width 13 height 13
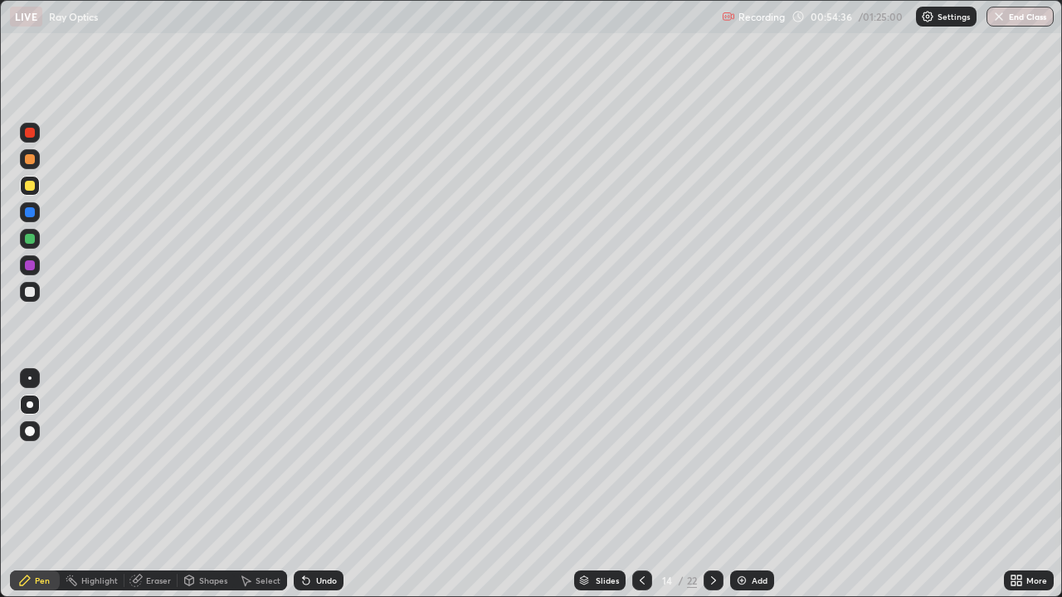
click at [639, 484] on icon at bounding box center [641, 580] width 13 height 13
click at [713, 484] on div at bounding box center [713, 581] width 20 height 20
click at [641, 484] on icon at bounding box center [641, 580] width 5 height 8
click at [722, 484] on div at bounding box center [713, 580] width 20 height 33
click at [153, 484] on div "Eraser" at bounding box center [158, 580] width 25 height 8
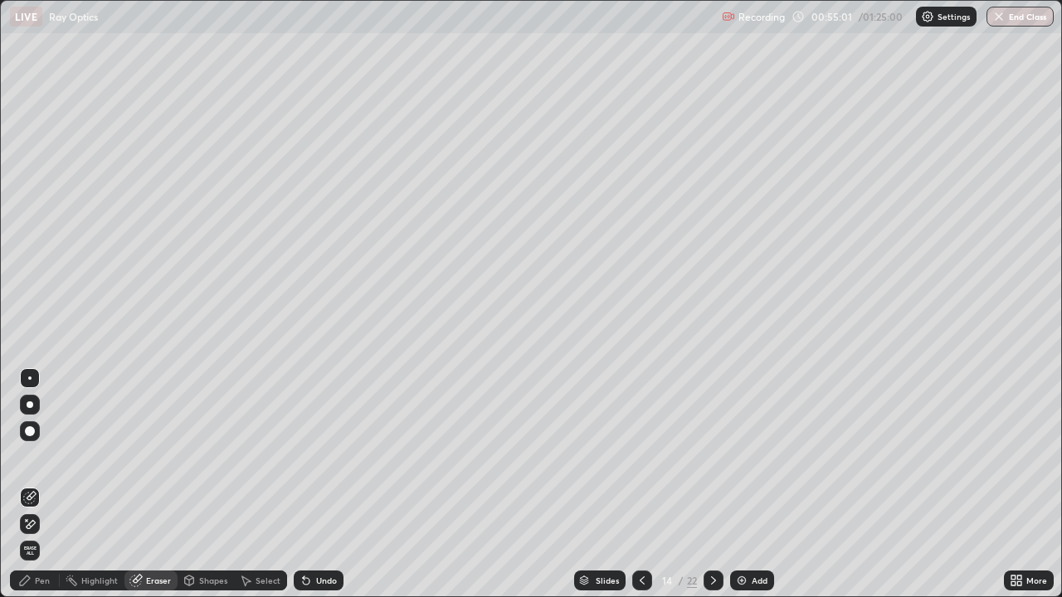
click at [41, 484] on div "Pen" at bounding box center [35, 581] width 50 height 20
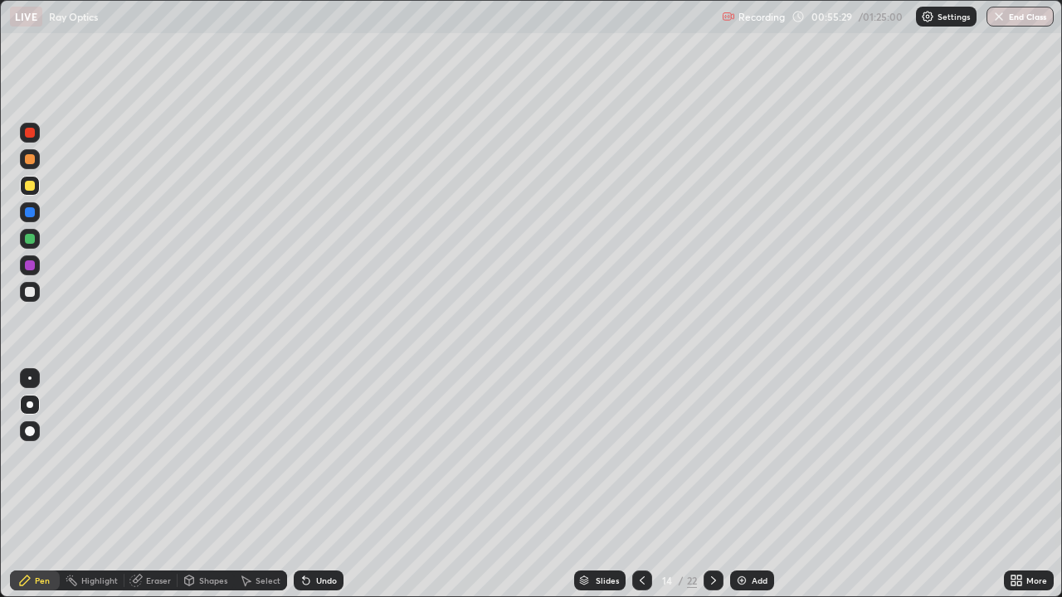
click at [639, 484] on icon at bounding box center [641, 580] width 13 height 13
click at [712, 484] on icon at bounding box center [713, 580] width 5 height 8
click at [34, 185] on div at bounding box center [30, 186] width 10 height 10
click at [309, 484] on icon at bounding box center [305, 580] width 13 height 13
click at [305, 484] on icon at bounding box center [306, 581] width 7 height 7
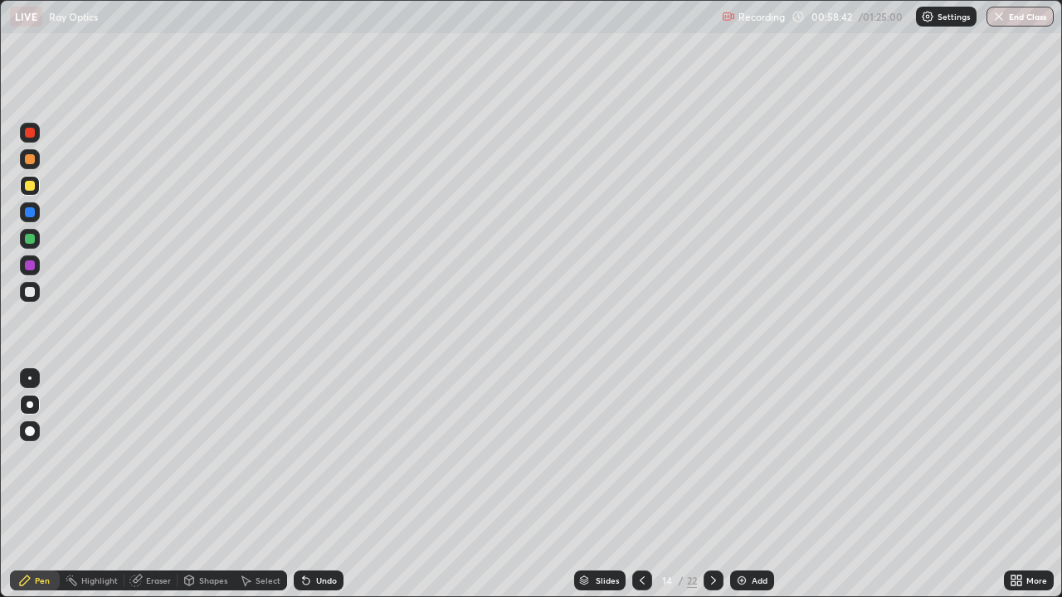
click at [303, 484] on icon at bounding box center [304, 577] width 2 height 2
click at [338, 484] on div "Undo" at bounding box center [319, 581] width 50 height 20
click at [333, 484] on div "Undo" at bounding box center [319, 581] width 50 height 20
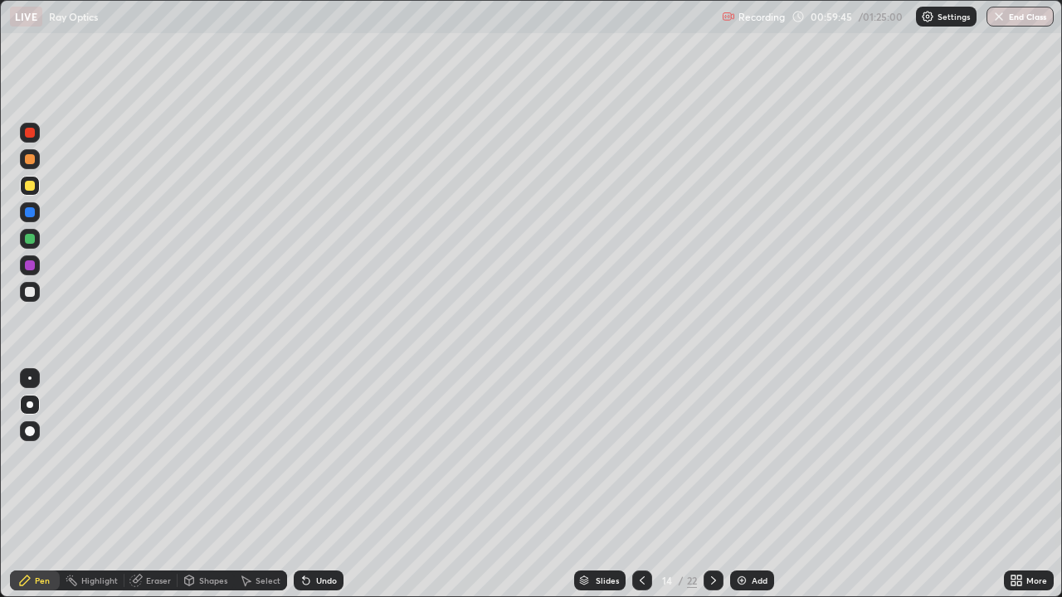
click at [328, 484] on div "Undo" at bounding box center [326, 580] width 21 height 8
click at [27, 294] on div at bounding box center [30, 292] width 10 height 10
click at [33, 301] on div at bounding box center [30, 292] width 20 height 20
click at [32, 160] on div at bounding box center [30, 159] width 10 height 10
click at [609, 484] on div "Slides" at bounding box center [606, 580] width 23 height 8
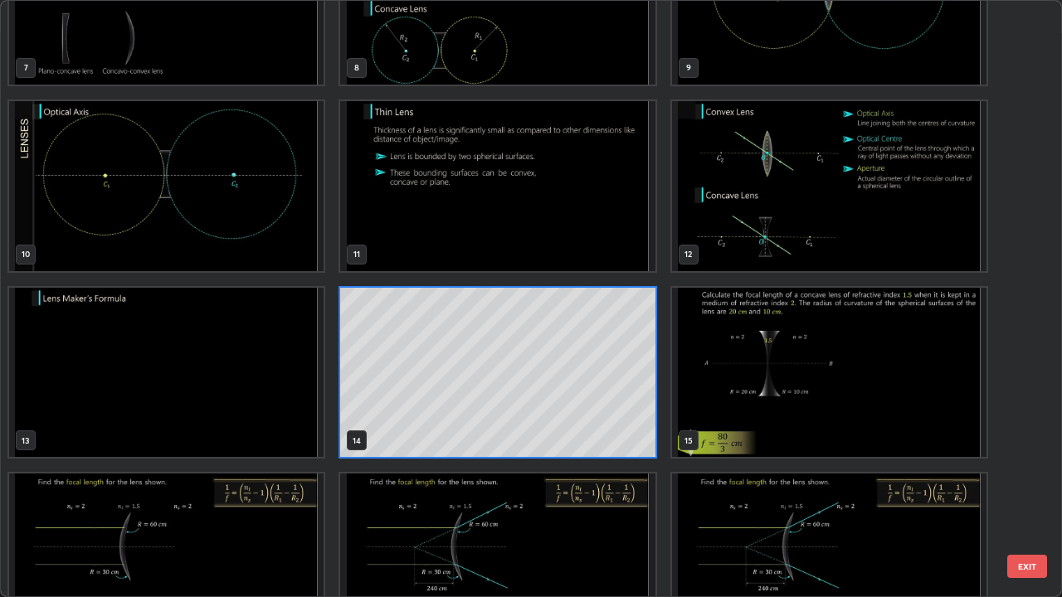
scroll to position [477, 0]
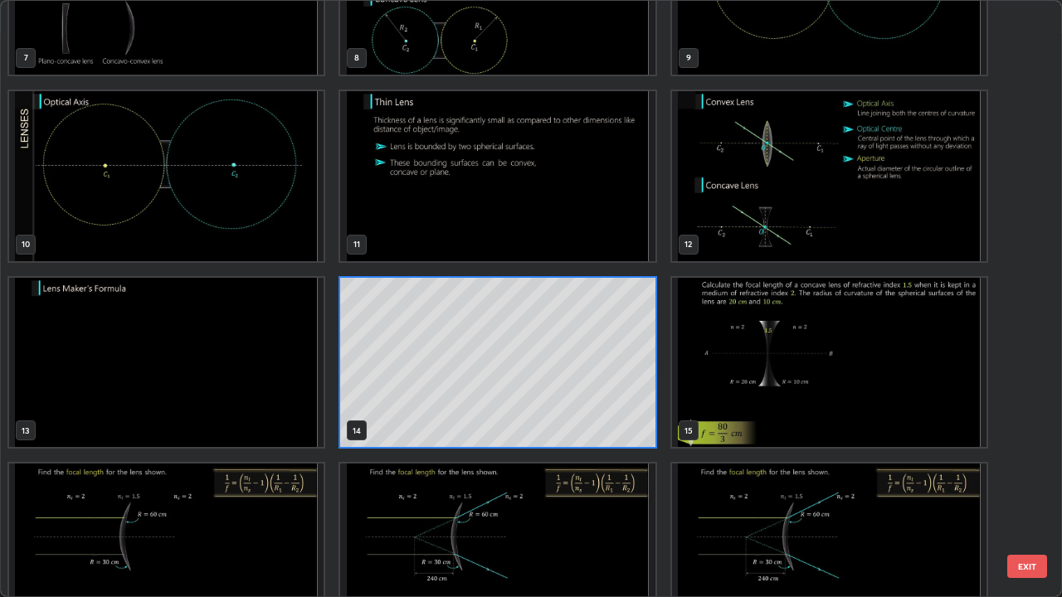
click at [850, 373] on img "grid" at bounding box center [829, 363] width 314 height 170
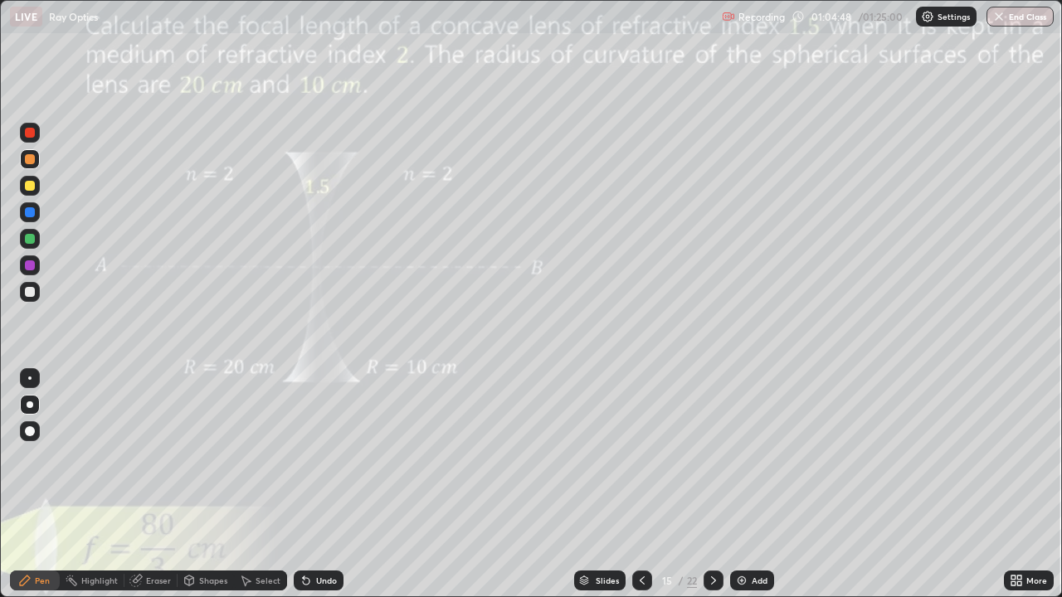
click at [316, 484] on div "Undo" at bounding box center [326, 580] width 21 height 8
click at [317, 484] on div "Undo" at bounding box center [326, 580] width 21 height 8
click at [313, 484] on div "Undo" at bounding box center [319, 581] width 50 height 20
click at [315, 484] on div "Undo" at bounding box center [319, 581] width 50 height 20
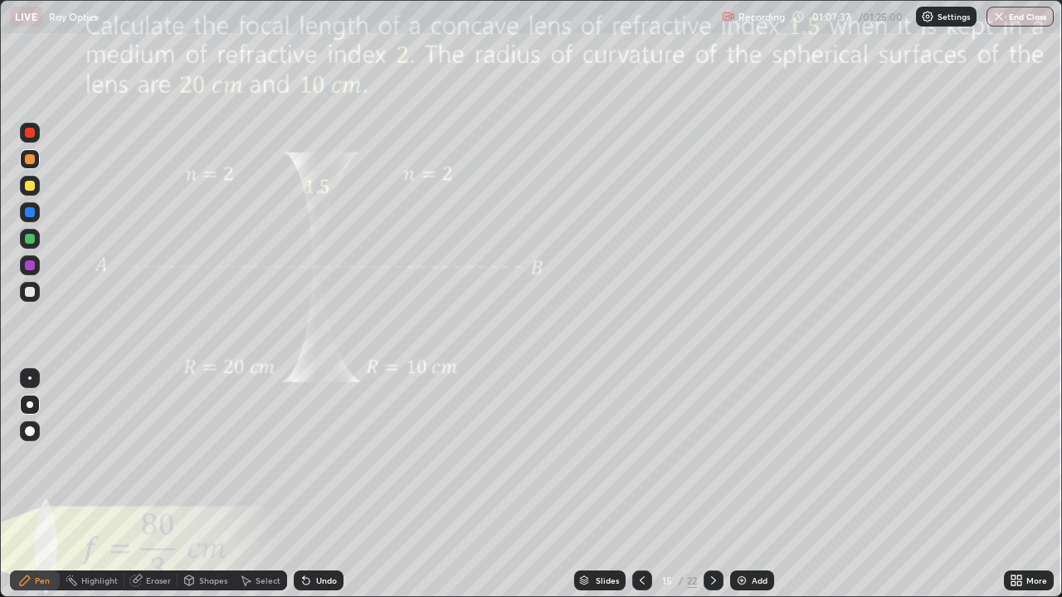
click at [710, 484] on icon at bounding box center [713, 580] width 13 height 13
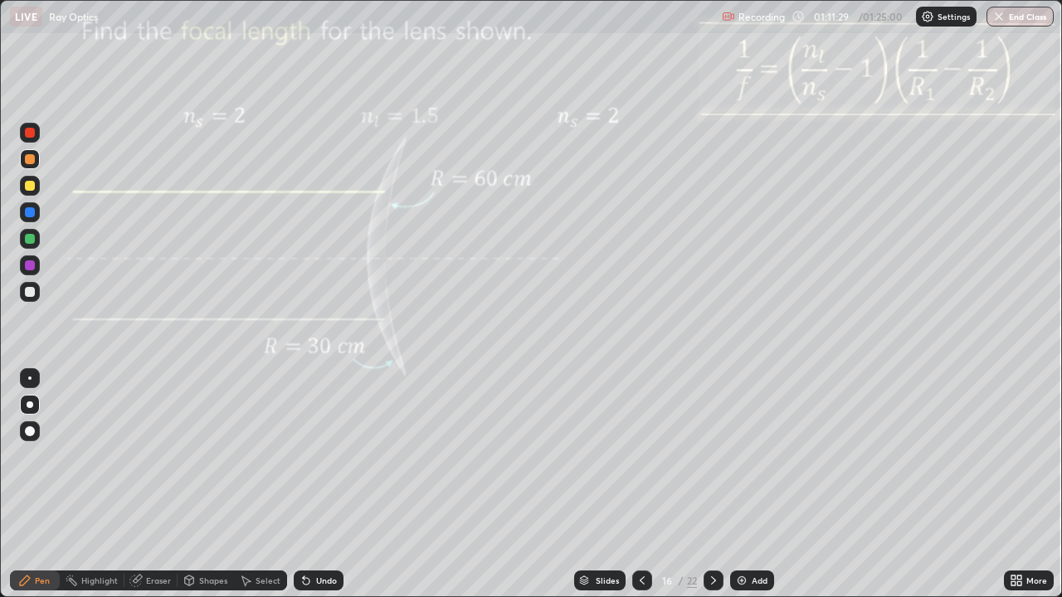
click at [590, 484] on div "Slides" at bounding box center [599, 581] width 51 height 20
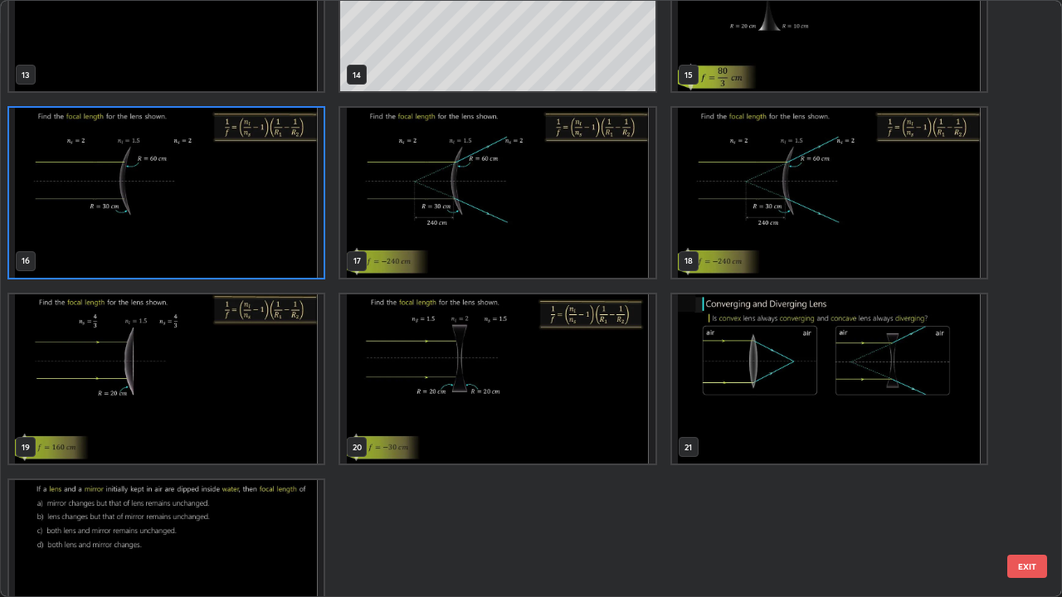
scroll to position [843, 0]
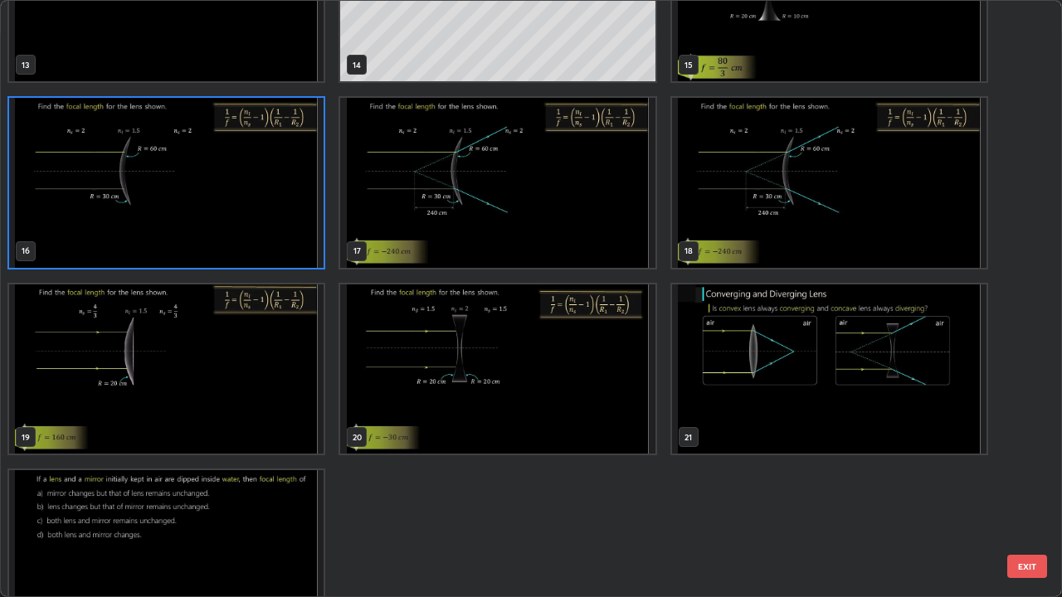
click at [304, 383] on img "grid" at bounding box center [166, 369] width 314 height 170
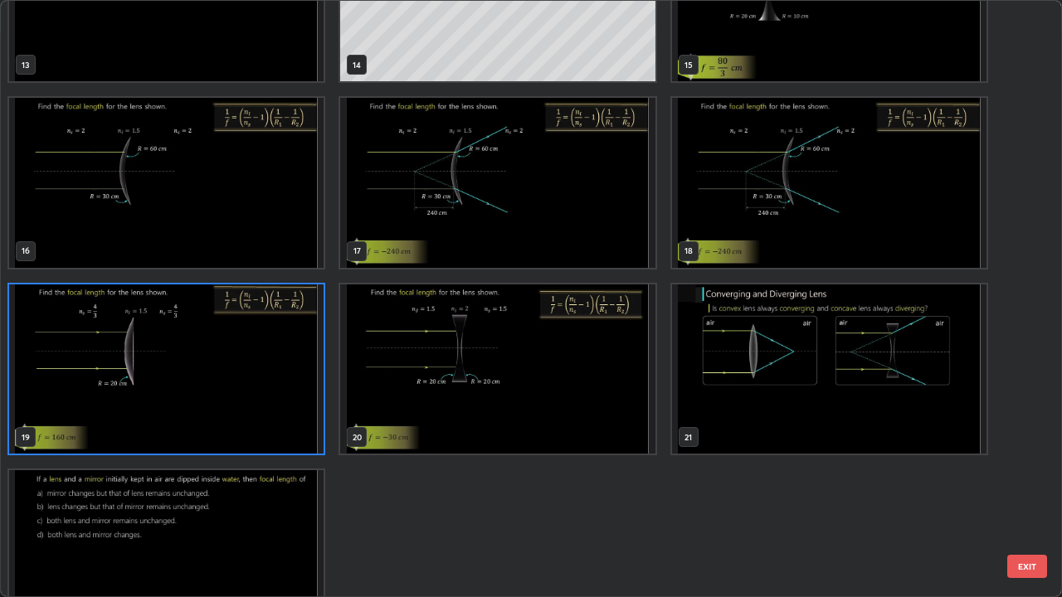
click at [299, 384] on img "grid" at bounding box center [166, 369] width 314 height 170
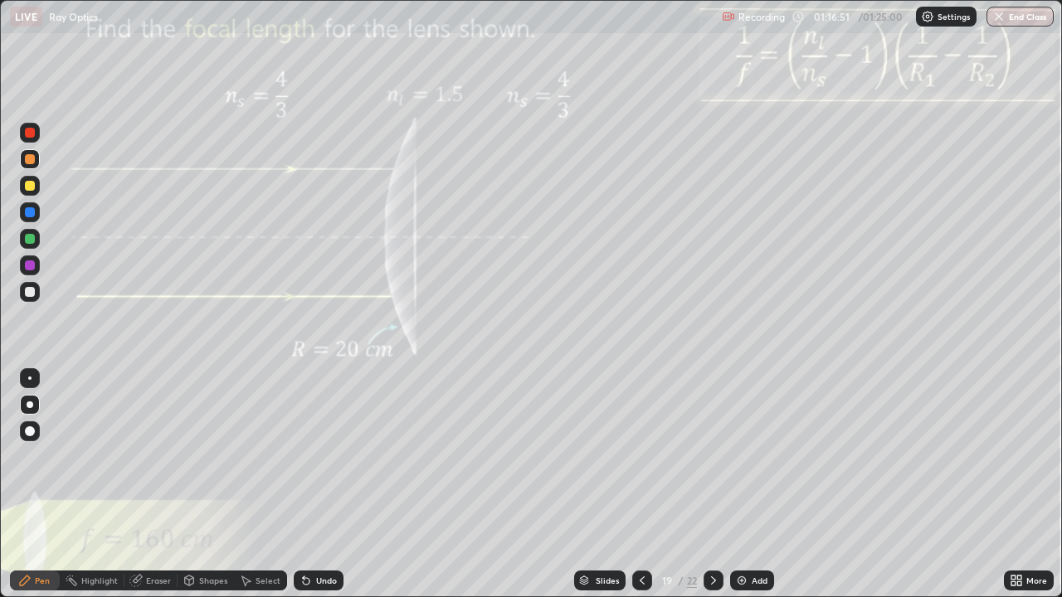
click at [621, 484] on div "Slides" at bounding box center [599, 581] width 51 height 20
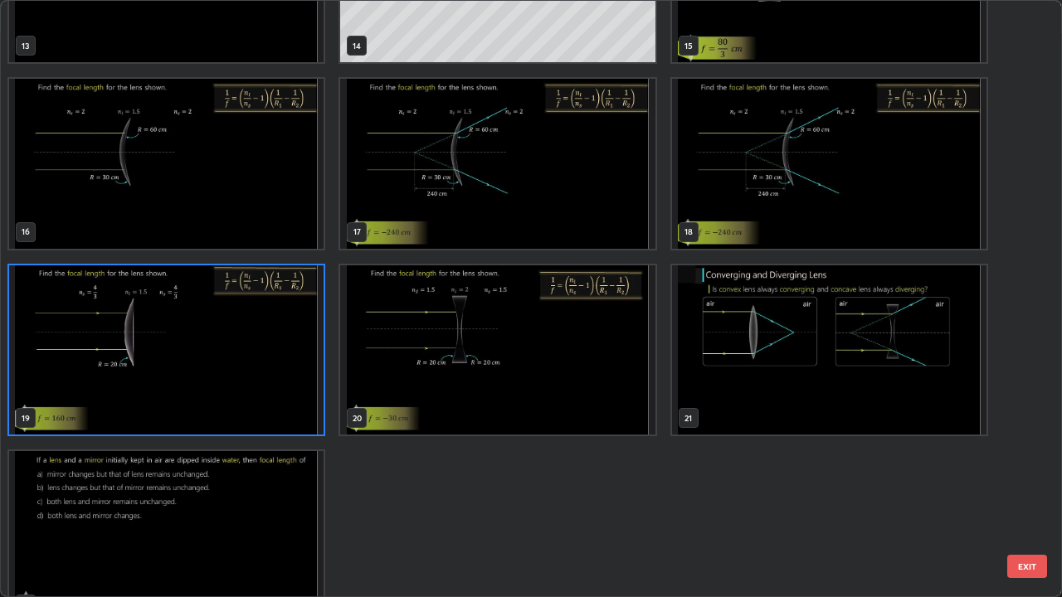
scroll to position [864, 0]
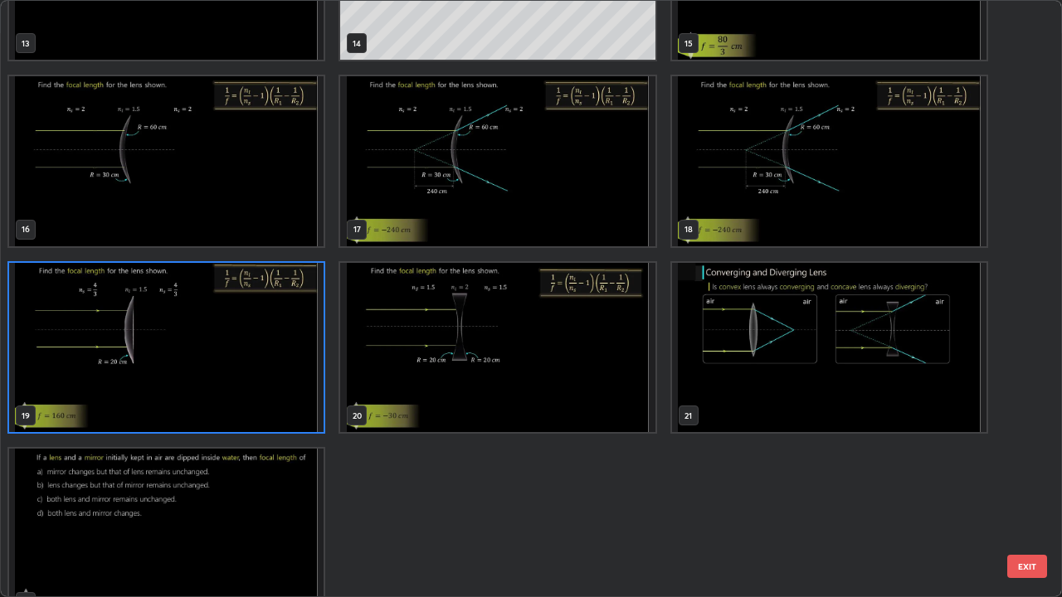
click at [607, 344] on img "grid" at bounding box center [497, 348] width 314 height 170
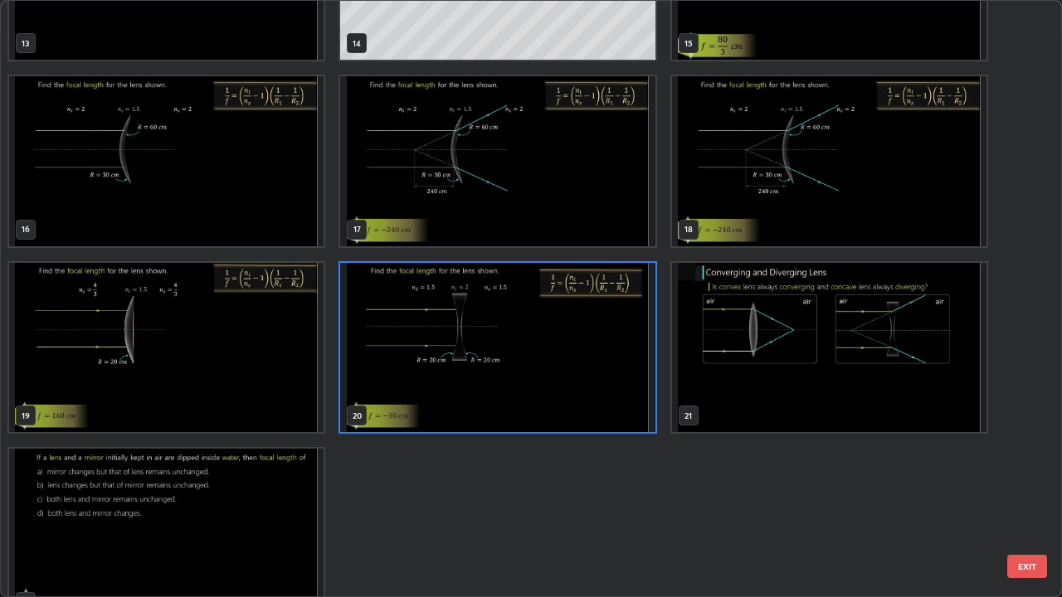
click at [609, 343] on img "grid" at bounding box center [497, 348] width 314 height 170
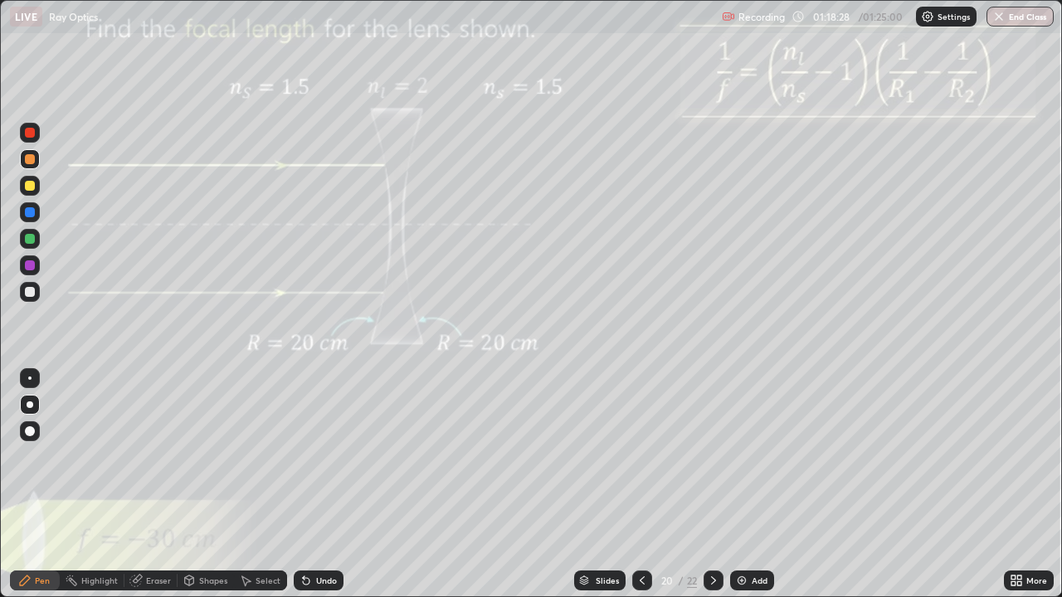
click at [713, 484] on icon at bounding box center [713, 580] width 13 height 13
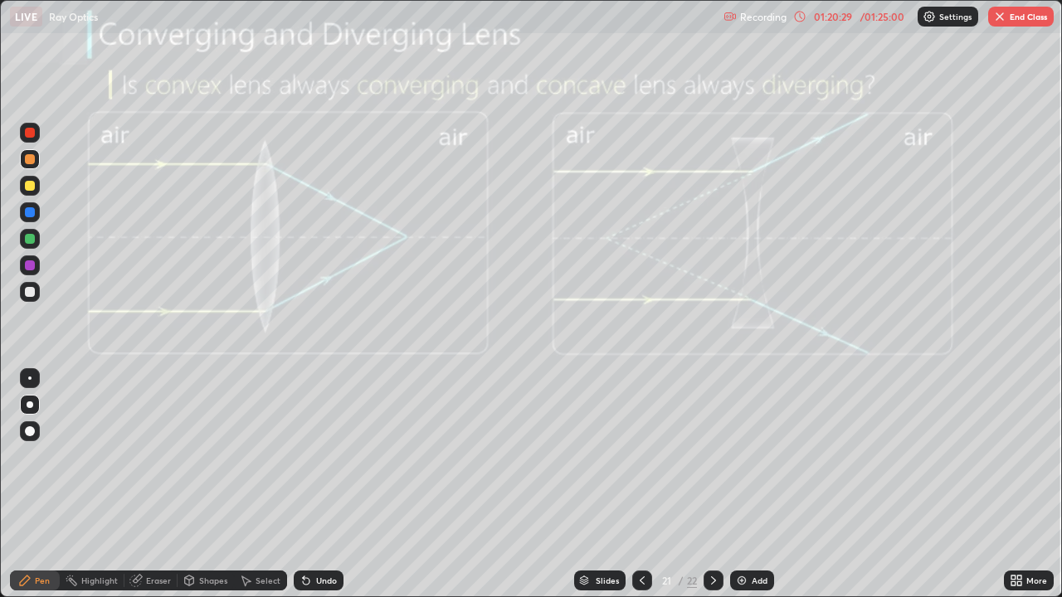
click at [1026, 18] on button "End Class" at bounding box center [1021, 17] width 66 height 20
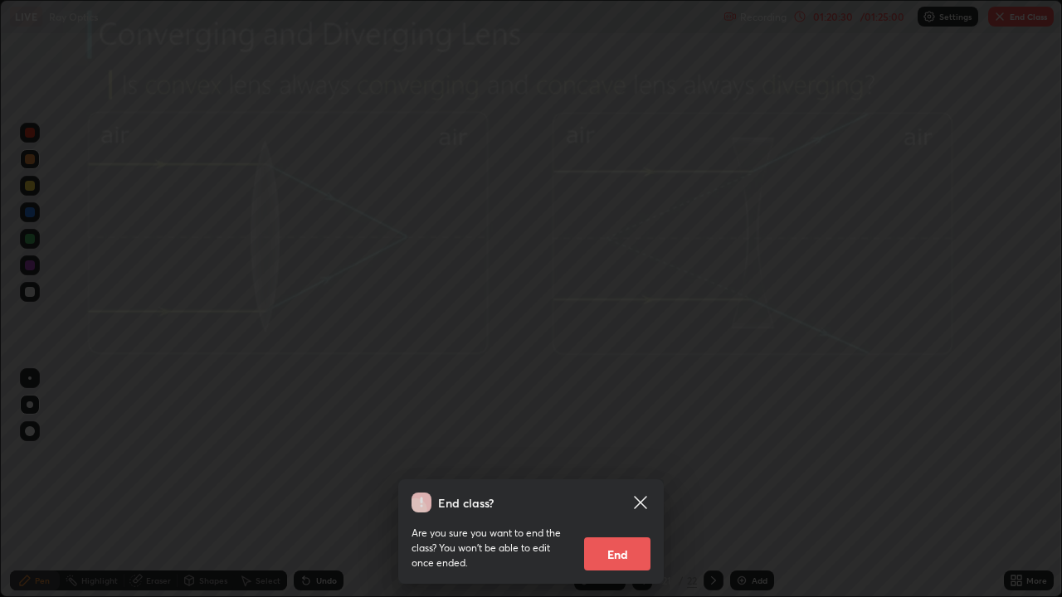
click at [639, 484] on button "End" at bounding box center [617, 553] width 66 height 33
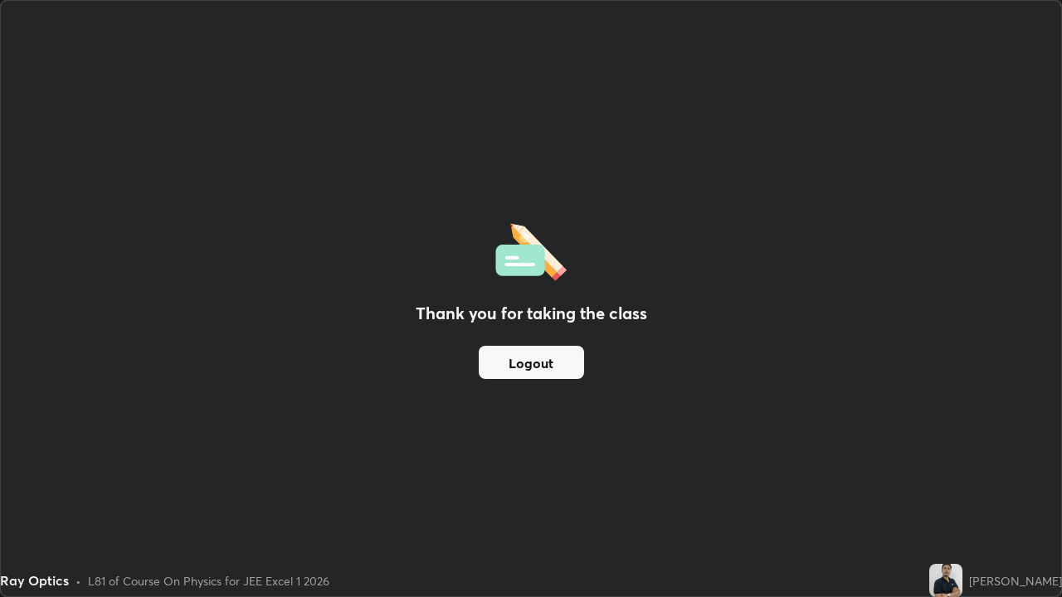
click at [552, 367] on button "Logout" at bounding box center [531, 362] width 105 height 33
